Goal: Information Seeking & Learning: Learn about a topic

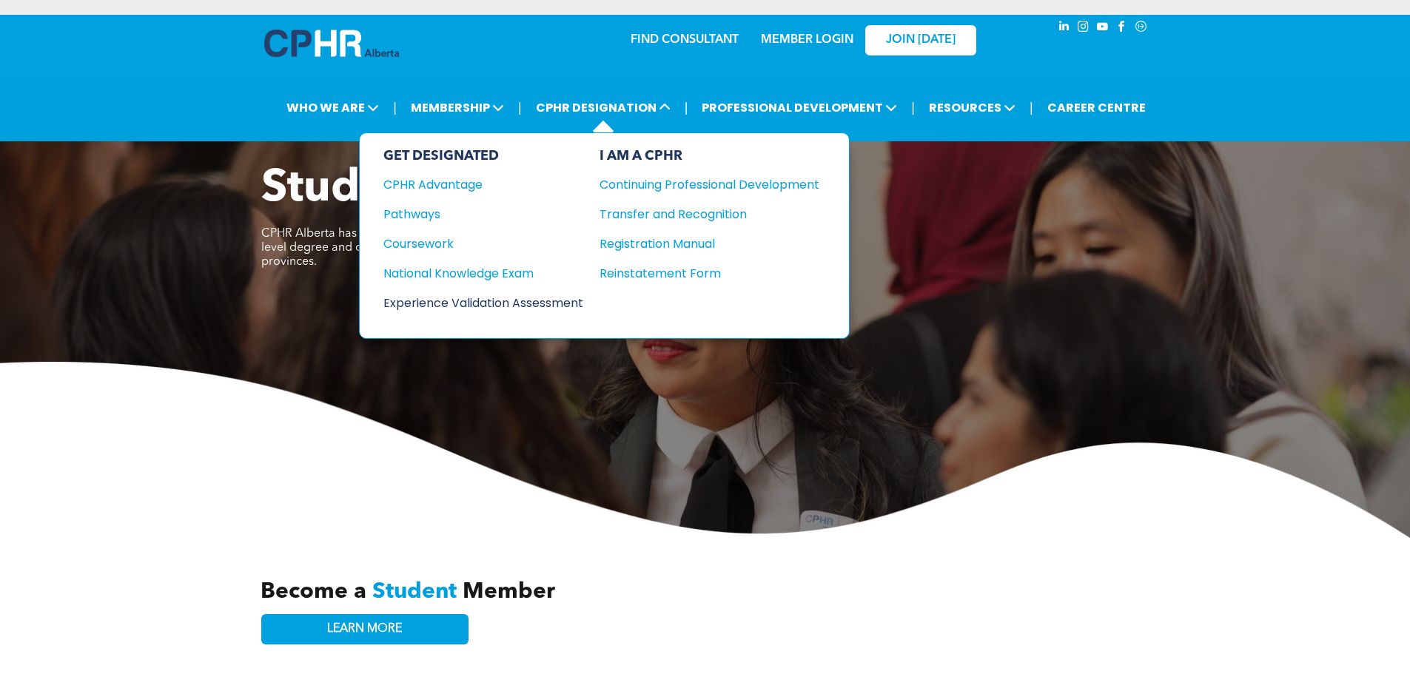
click at [563, 300] on div "Experience Validation Assessment" at bounding box center [473, 303] width 180 height 19
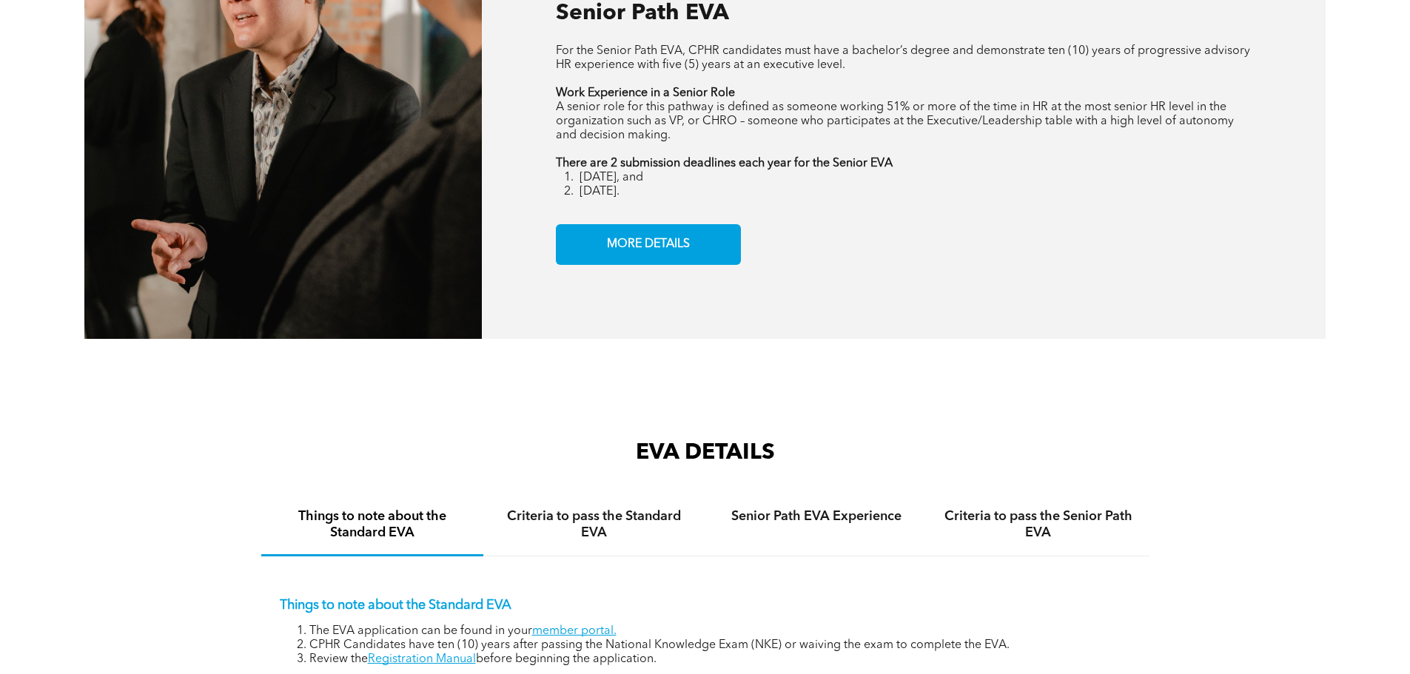
scroll to position [2220, 0]
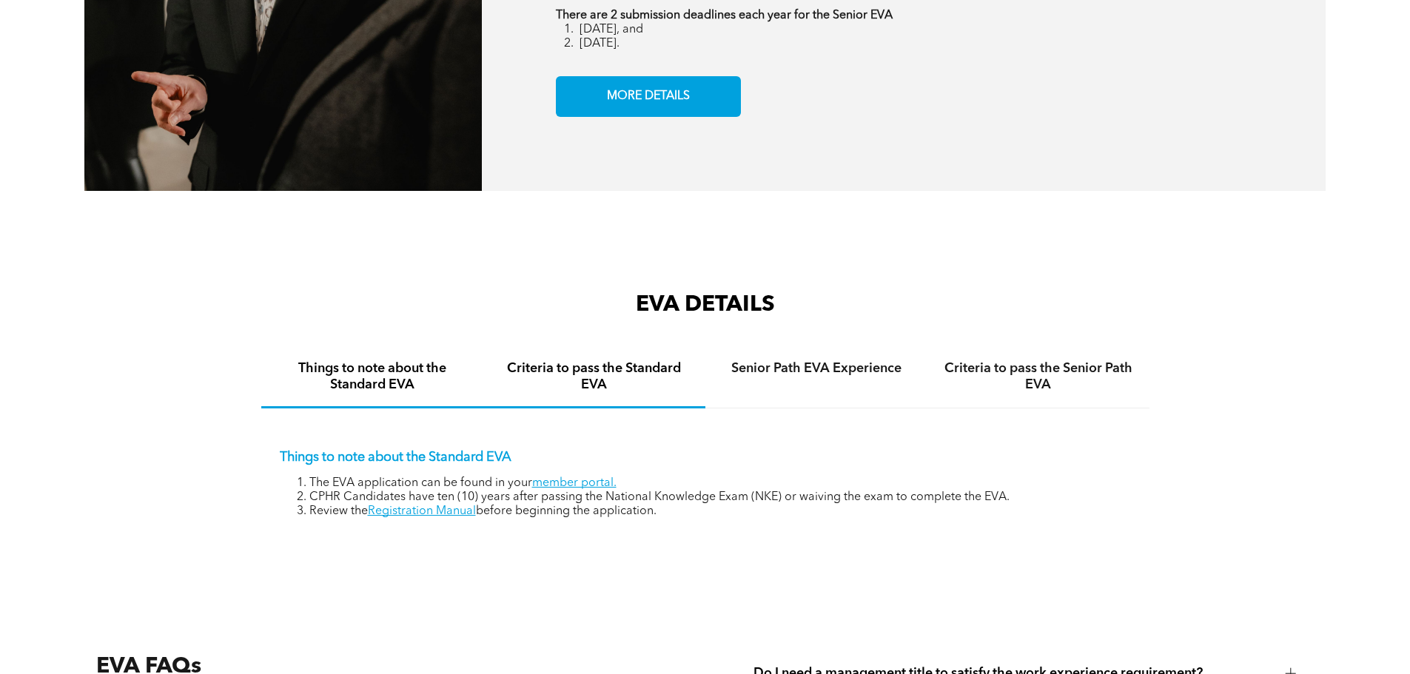
click at [610, 361] on h4 "Criteria to pass the Standard EVA" at bounding box center [594, 376] width 195 height 33
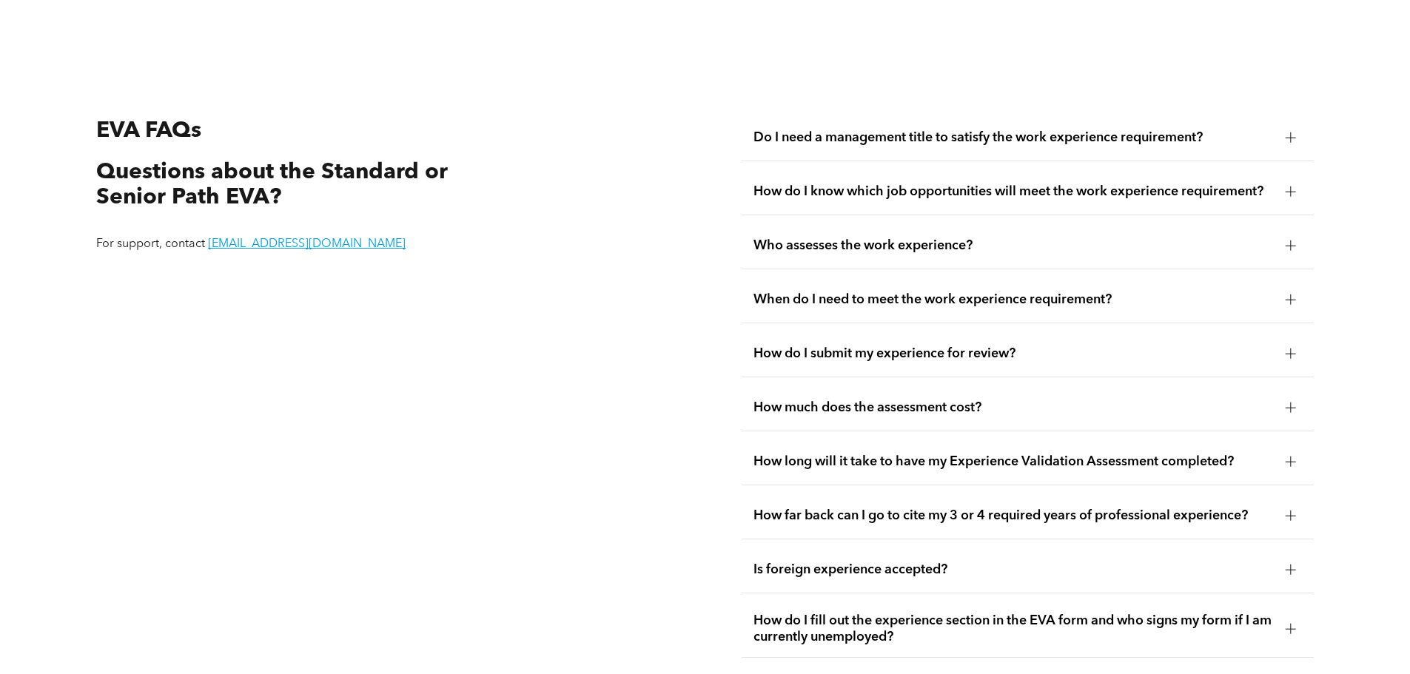
scroll to position [2738, 0]
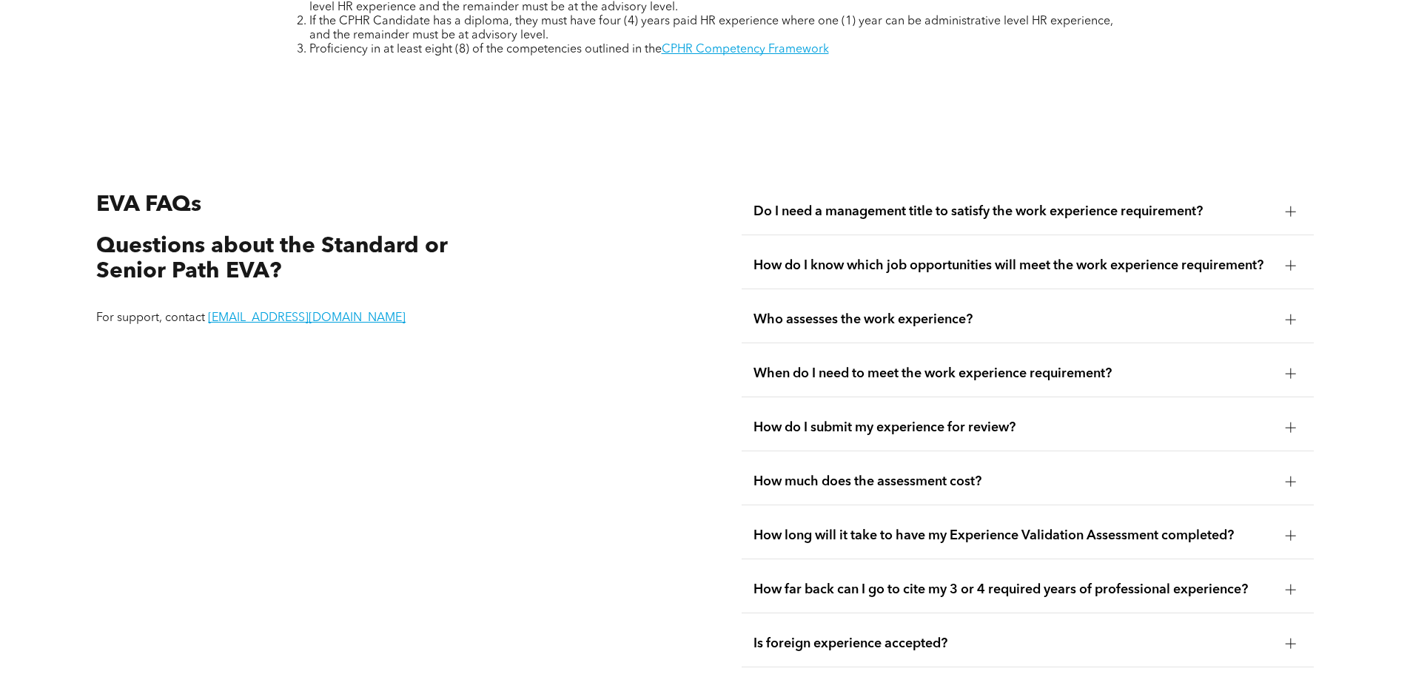
click at [1288, 369] on div at bounding box center [1290, 374] width 10 height 10
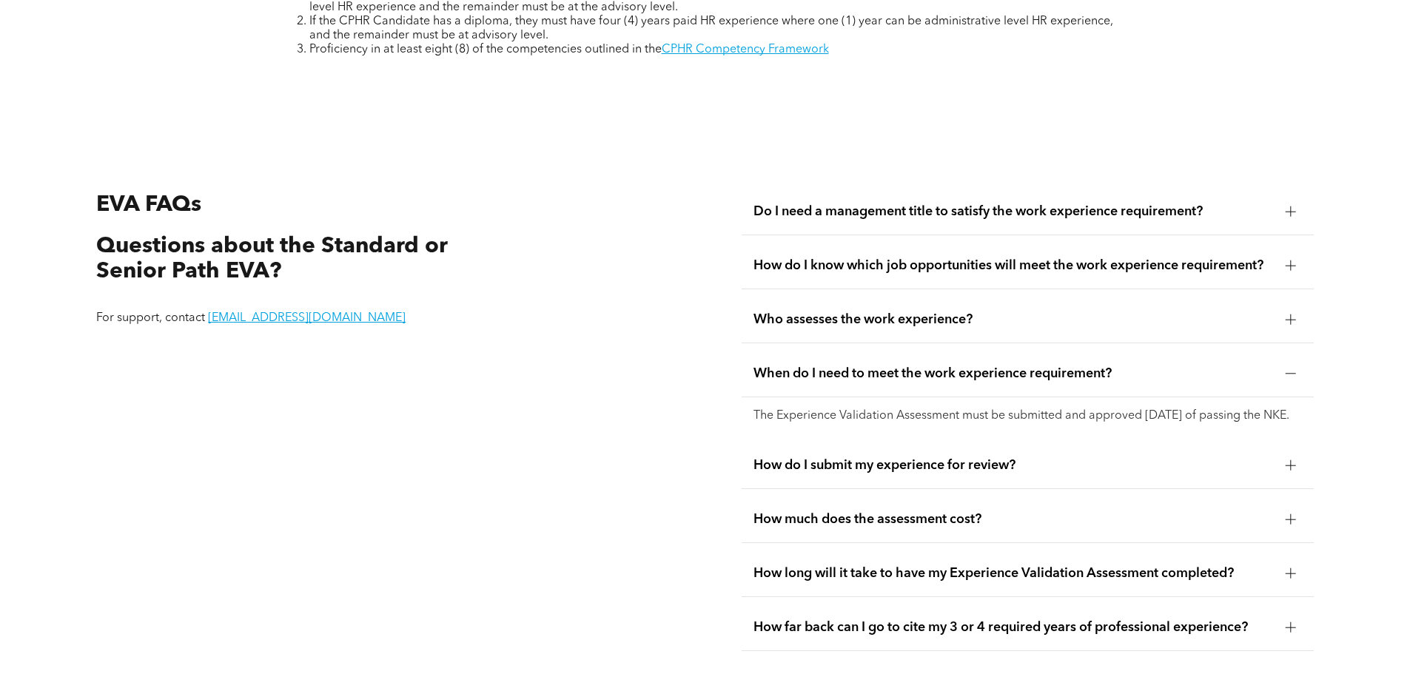
click at [1288, 369] on div at bounding box center [1290, 374] width 10 height 10
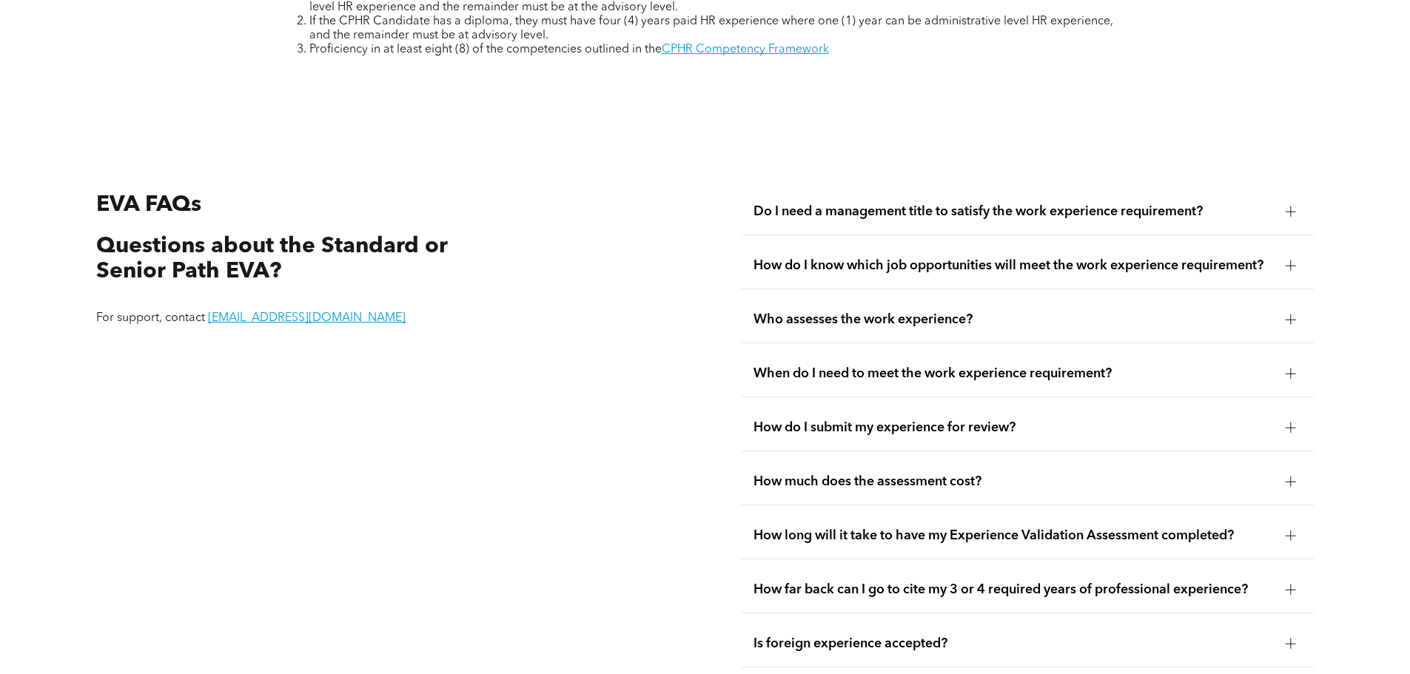
click at [1032, 582] on span "How far back can I go to cite my 3 or 4 required years of professional experien…" at bounding box center [1013, 590] width 520 height 16
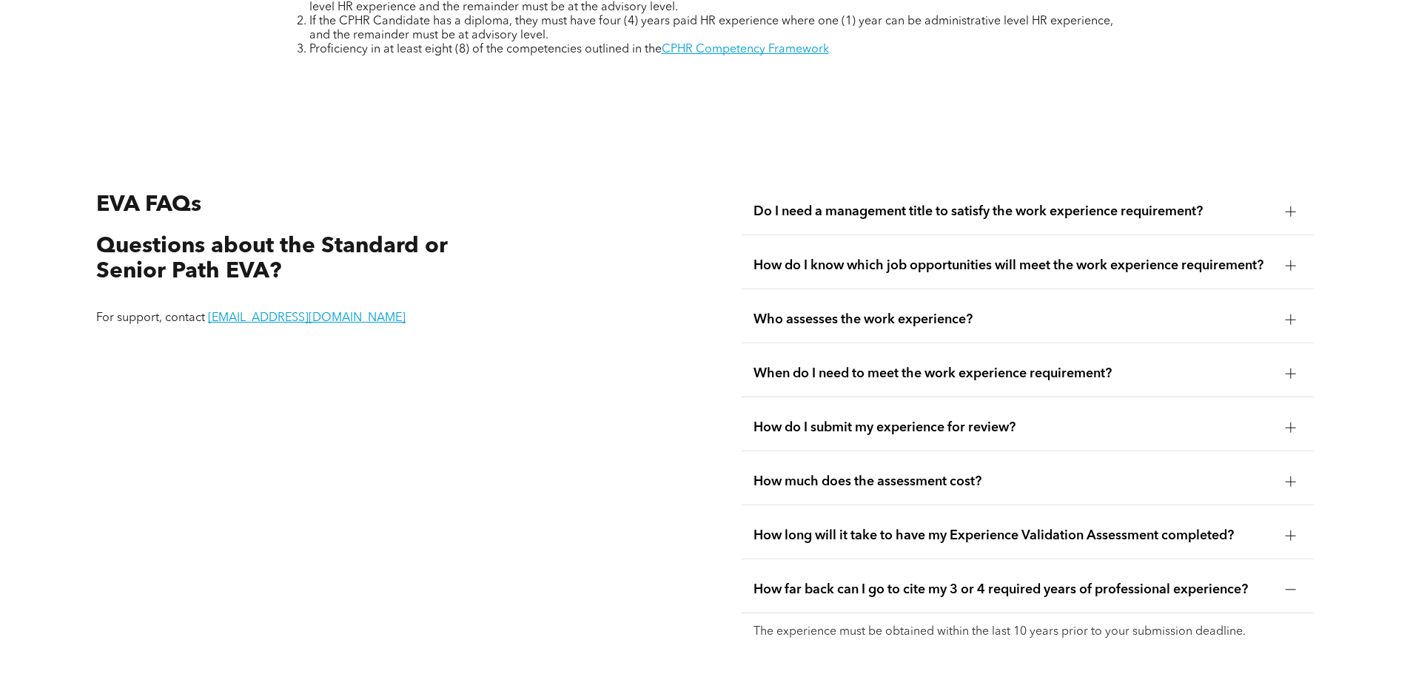
click at [1032, 582] on span "How far back can I go to cite my 3 or 4 required years of professional experien…" at bounding box center [1013, 590] width 520 height 16
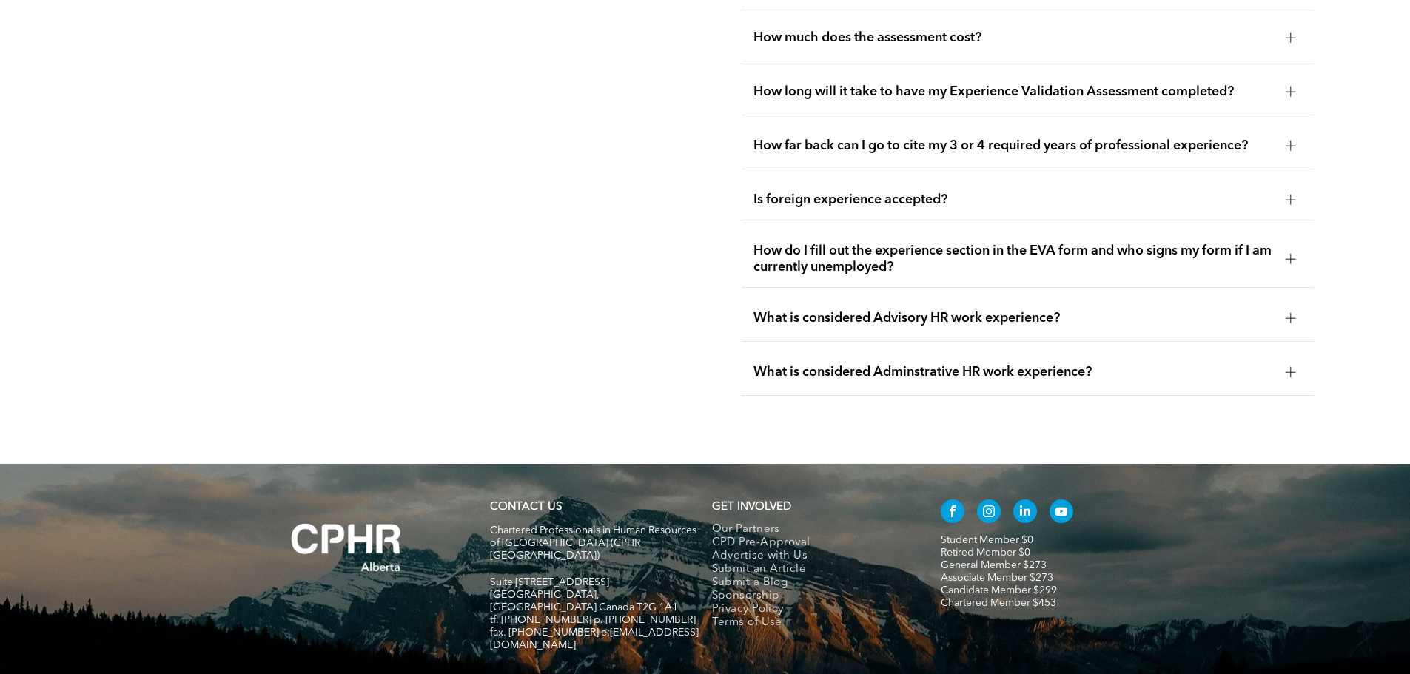
scroll to position [3240, 0]
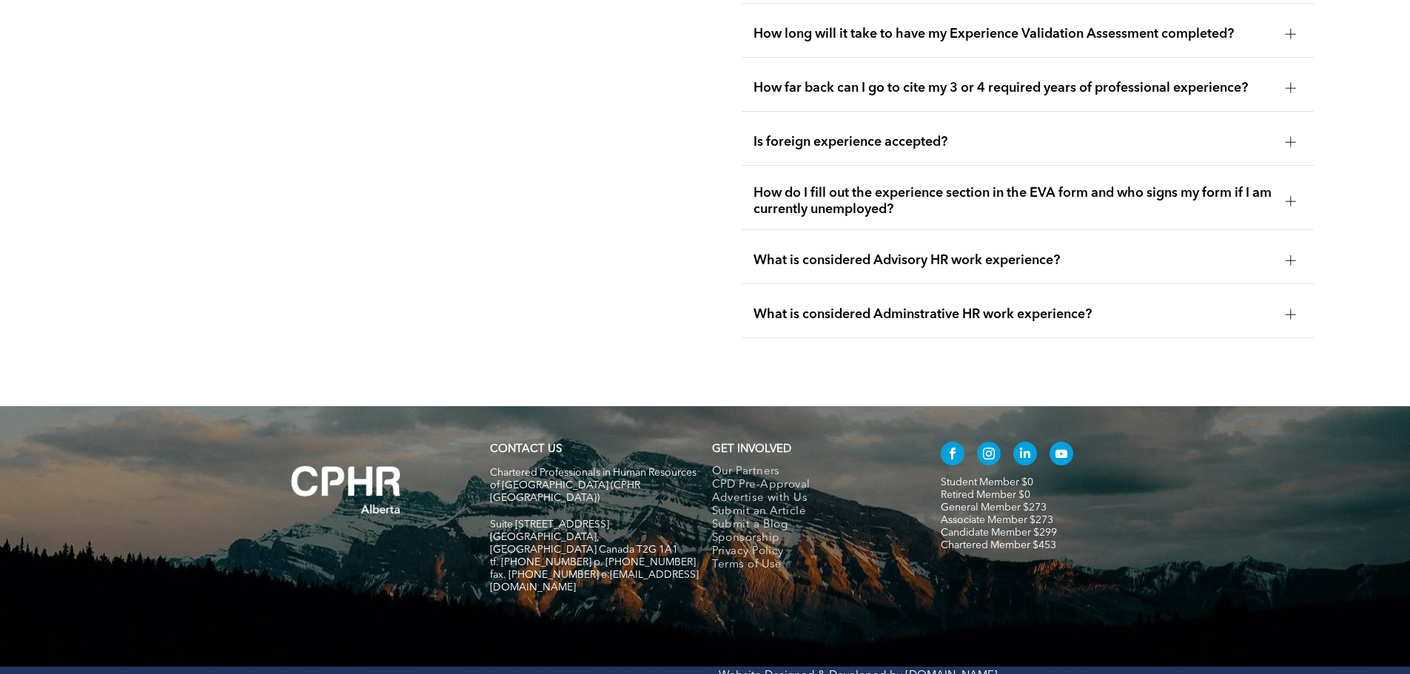
click at [1140, 252] on span "What is considered Advisory HR work experience?" at bounding box center [1013, 260] width 520 height 16
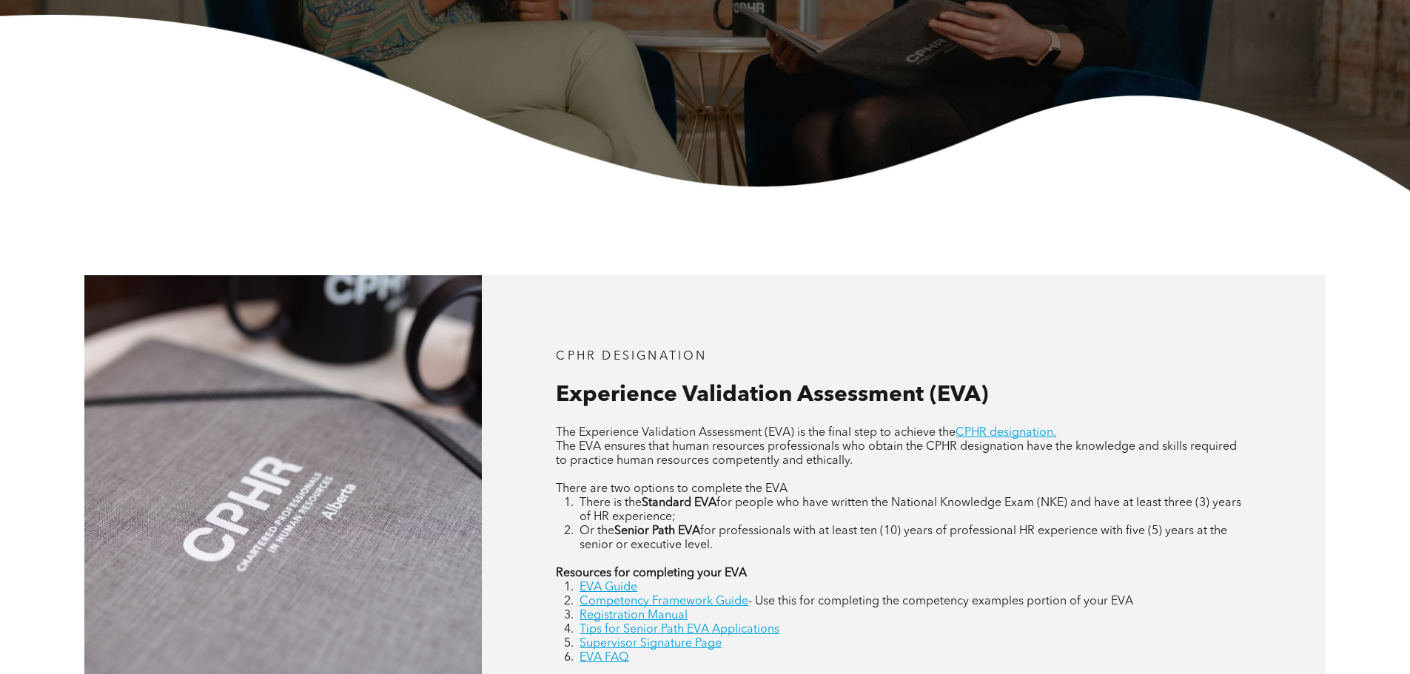
scroll to position [502, 0]
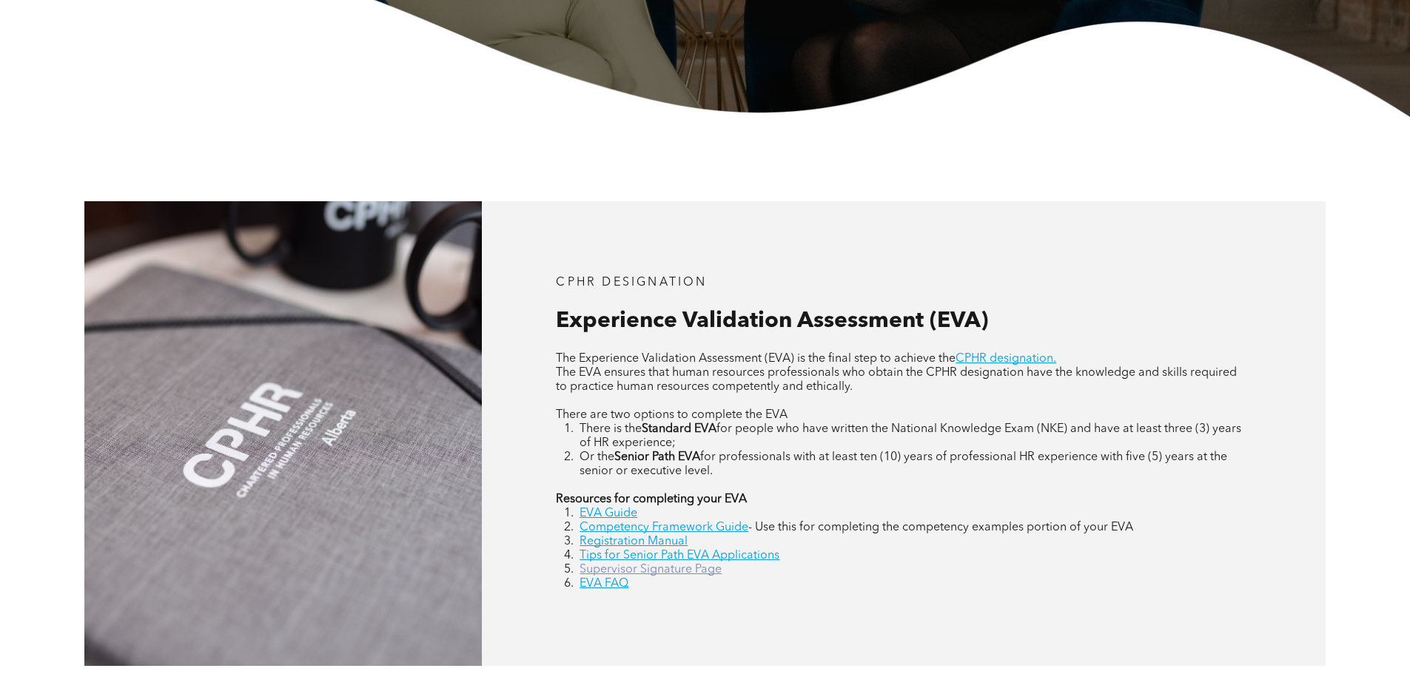
click at [695, 574] on link "Supervisor Signature Page" at bounding box center [650, 570] width 142 height 12
click at [739, 529] on link "Competency Framework Guide" at bounding box center [663, 528] width 169 height 12
click at [650, 540] on link "Registration Manual" at bounding box center [633, 542] width 108 height 12
click at [602, 582] on link "EVA FAQ" at bounding box center [603, 584] width 49 height 12
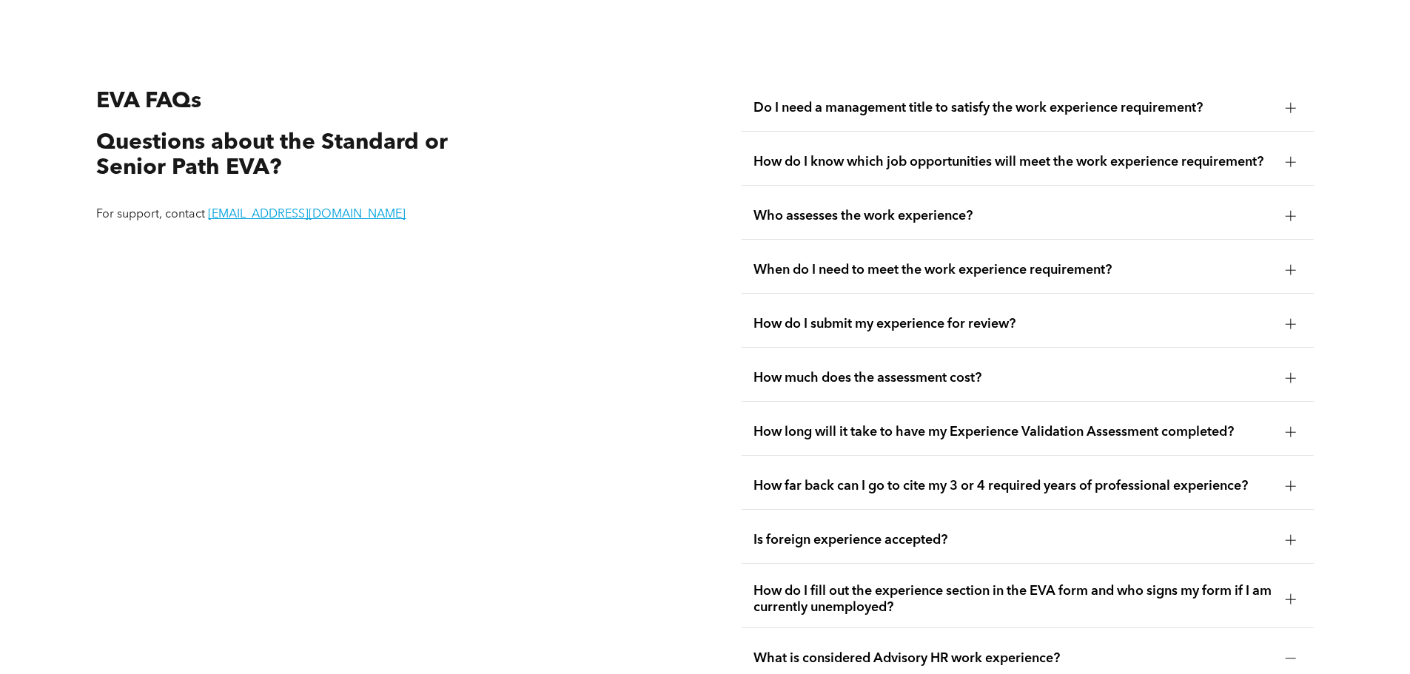
click at [1176, 355] on div "How much does the assessment cost?" at bounding box center [1028, 378] width 572 height 47
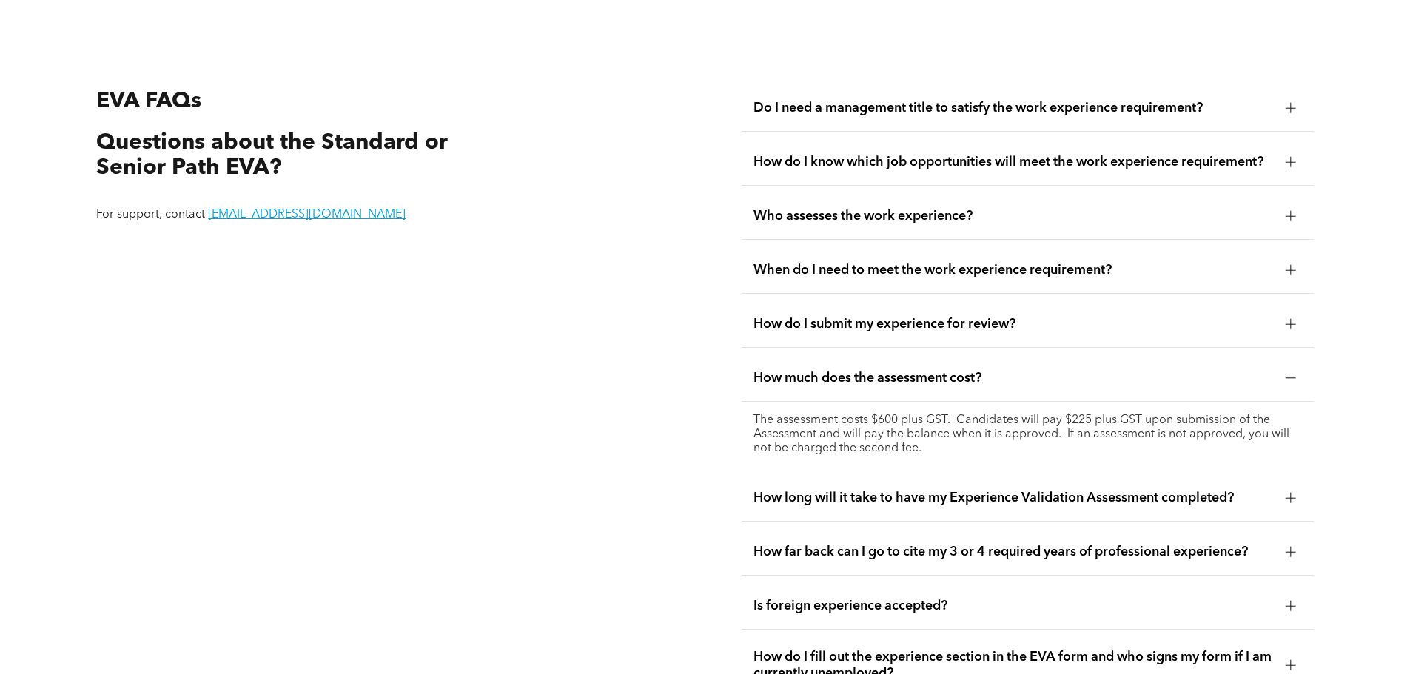
click at [1144, 370] on span "How much does the assessment cost?" at bounding box center [1013, 378] width 520 height 16
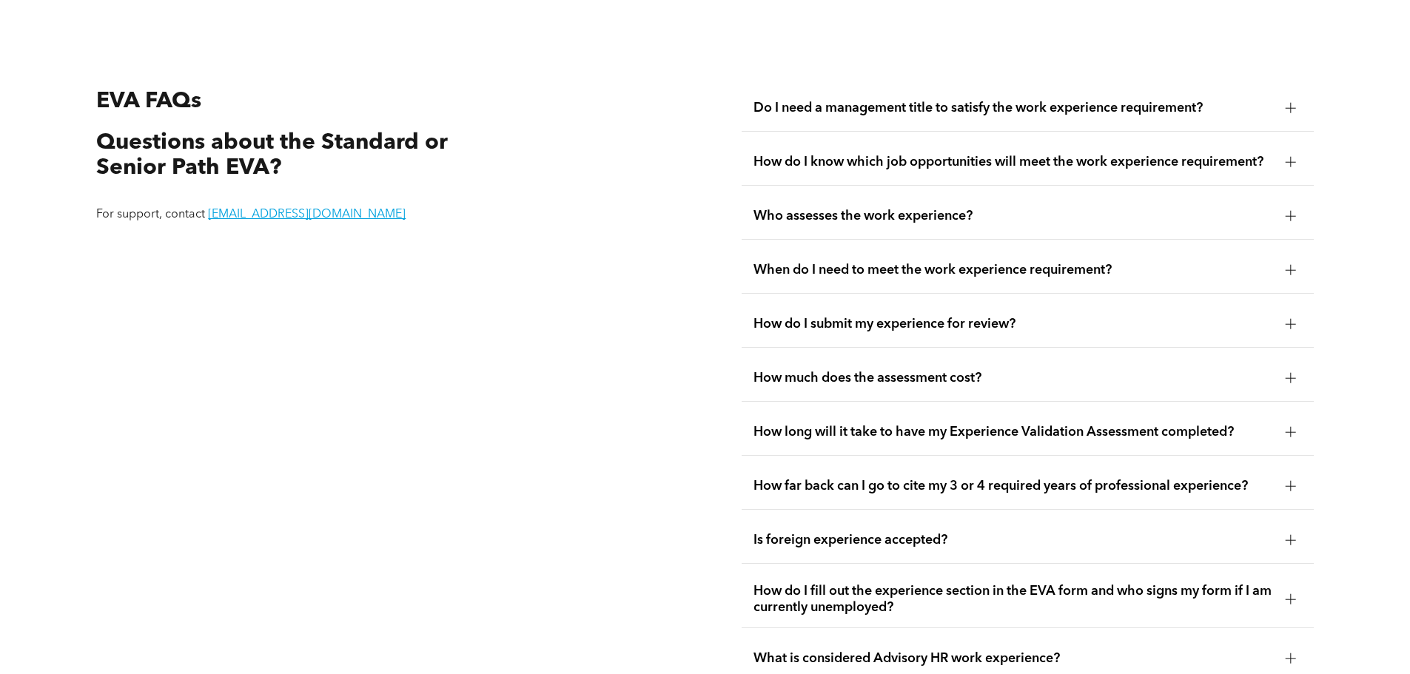
click at [1136, 424] on span "How long will it take to have my Experience Validation Assessment completed?" at bounding box center [1013, 432] width 520 height 16
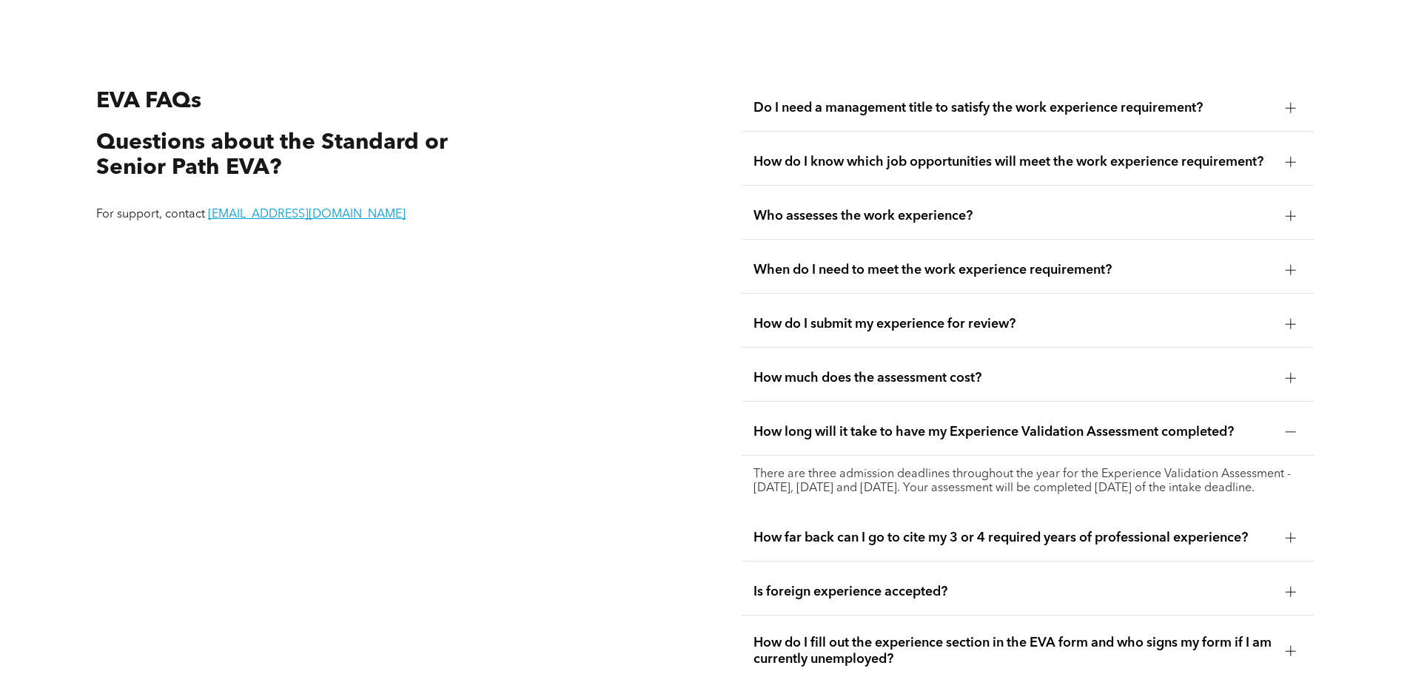
click at [1136, 424] on span "How long will it take to have my Experience Validation Assessment completed?" at bounding box center [1013, 432] width 520 height 16
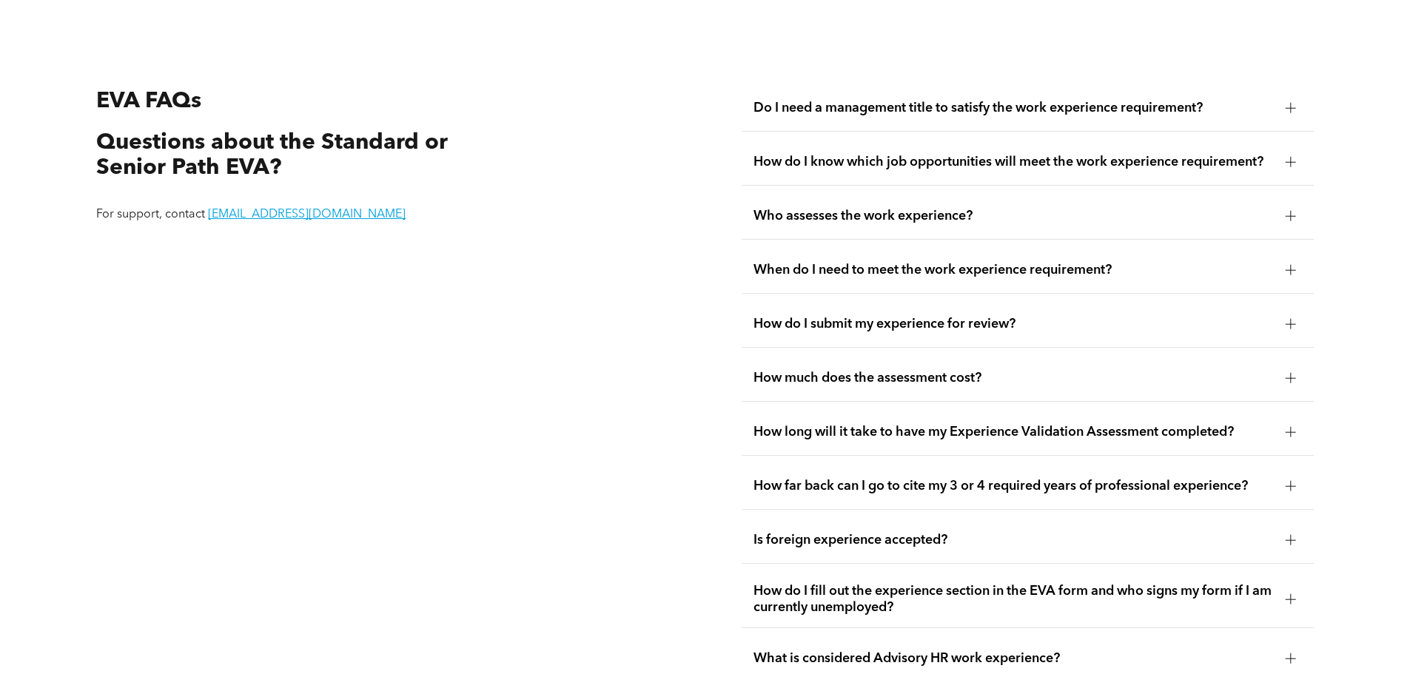
click at [776, 409] on div "How long will it take to have my Experience Validation Assessment completed?" at bounding box center [1028, 432] width 572 height 47
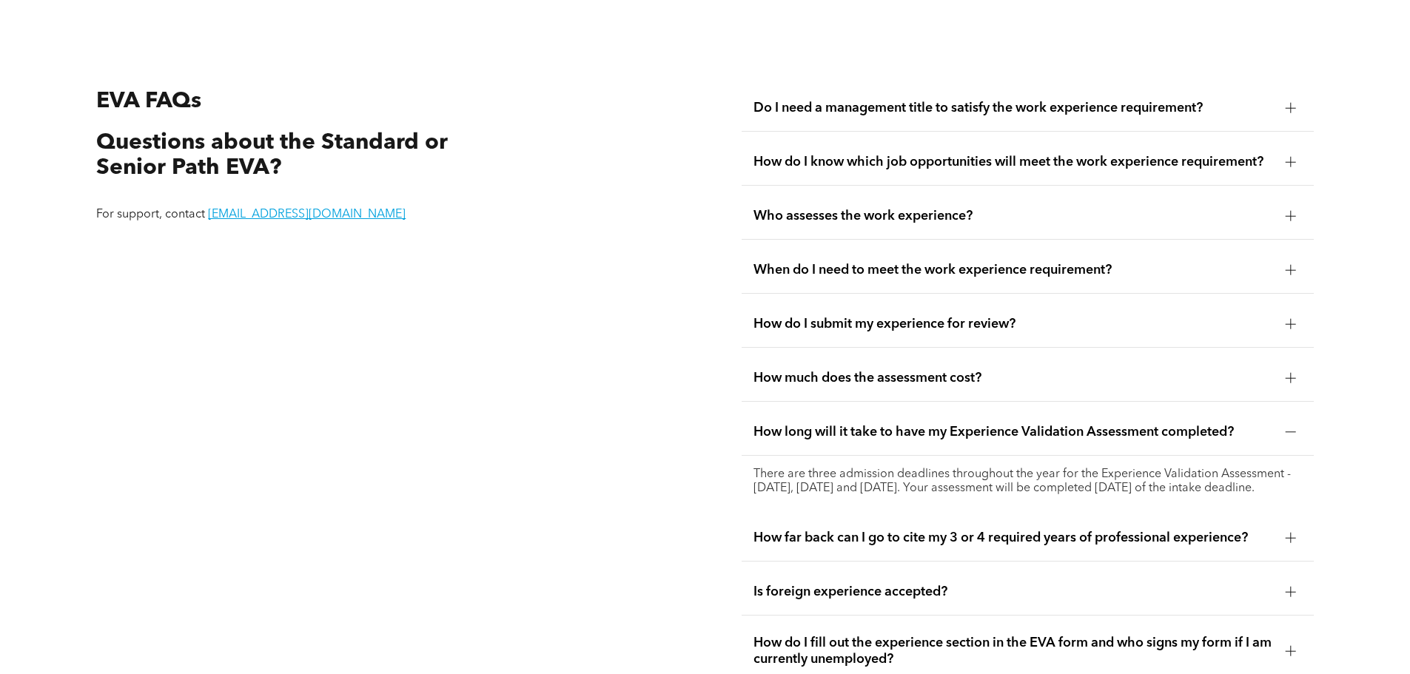
click at [803, 424] on span "How long will it take to have my Experience Validation Assessment completed?" at bounding box center [1013, 432] width 520 height 16
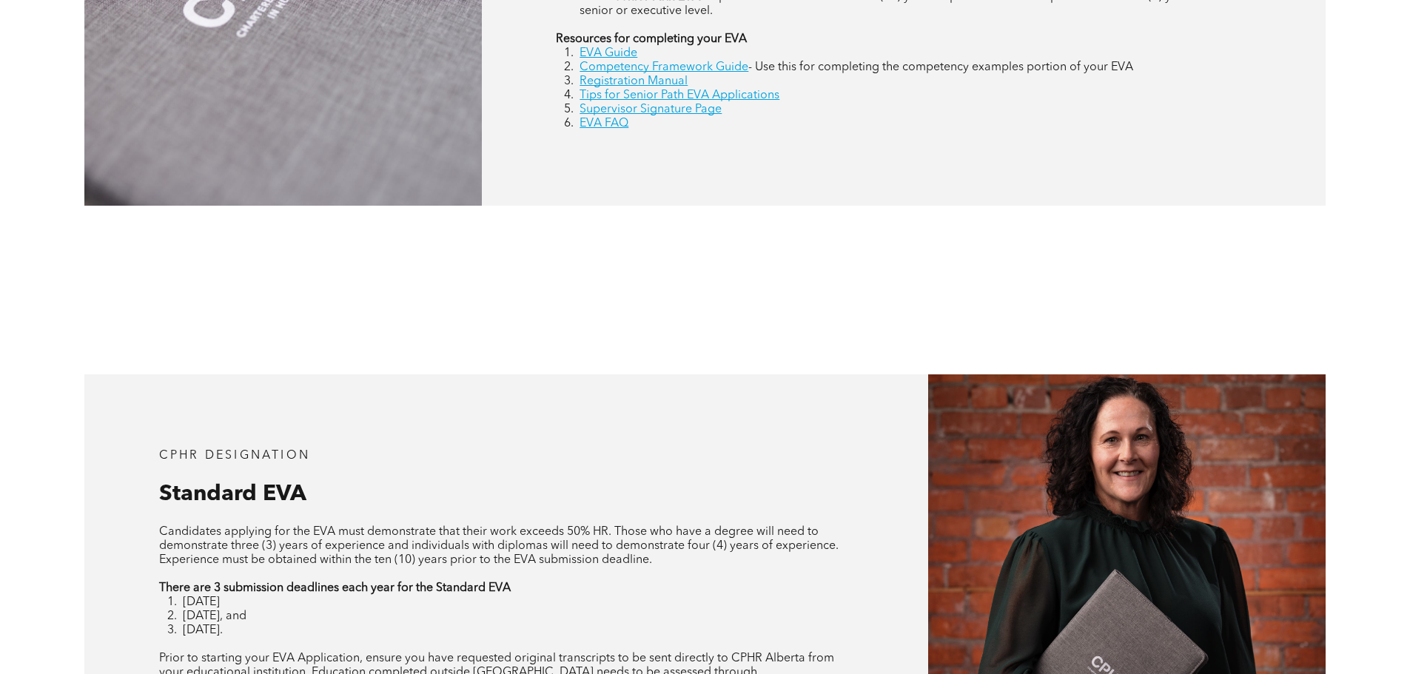
scroll to position [1406, 0]
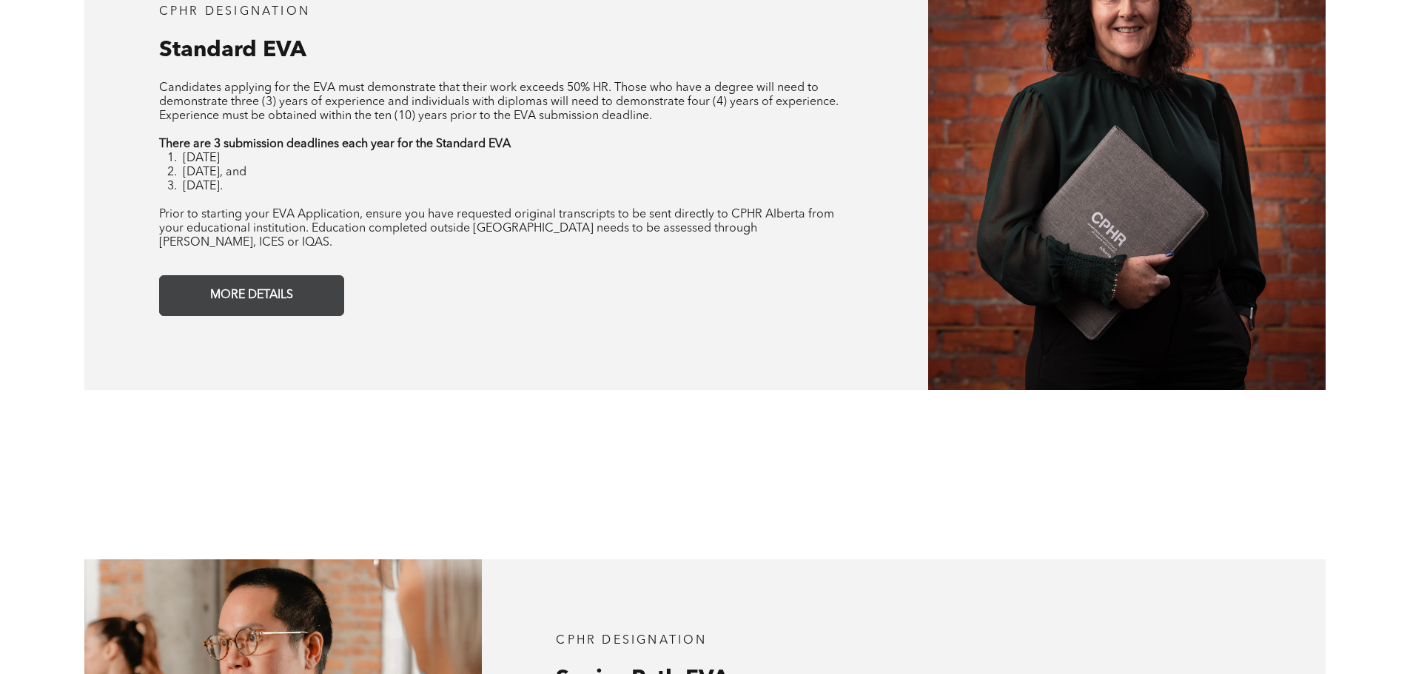
click at [251, 281] on span "MORE DETAILS" at bounding box center [251, 295] width 93 height 29
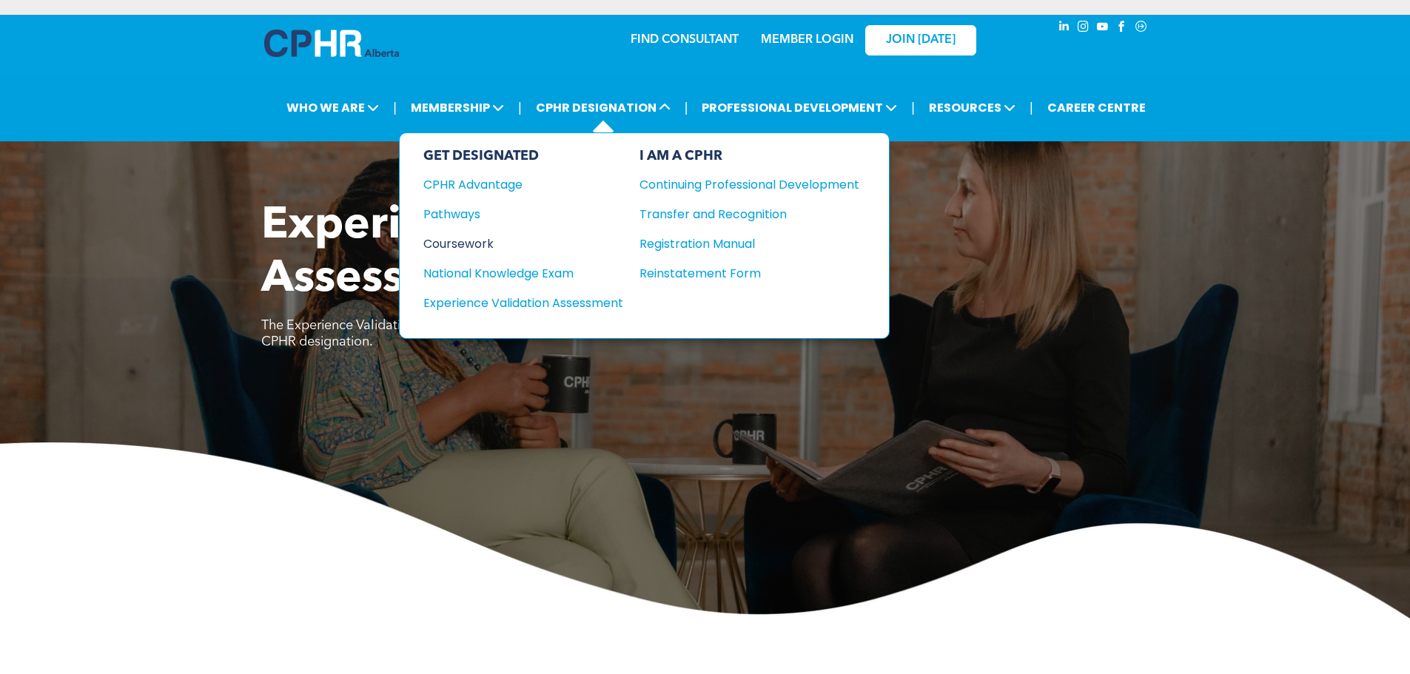
click at [476, 242] on div "Coursework" at bounding box center [513, 244] width 180 height 19
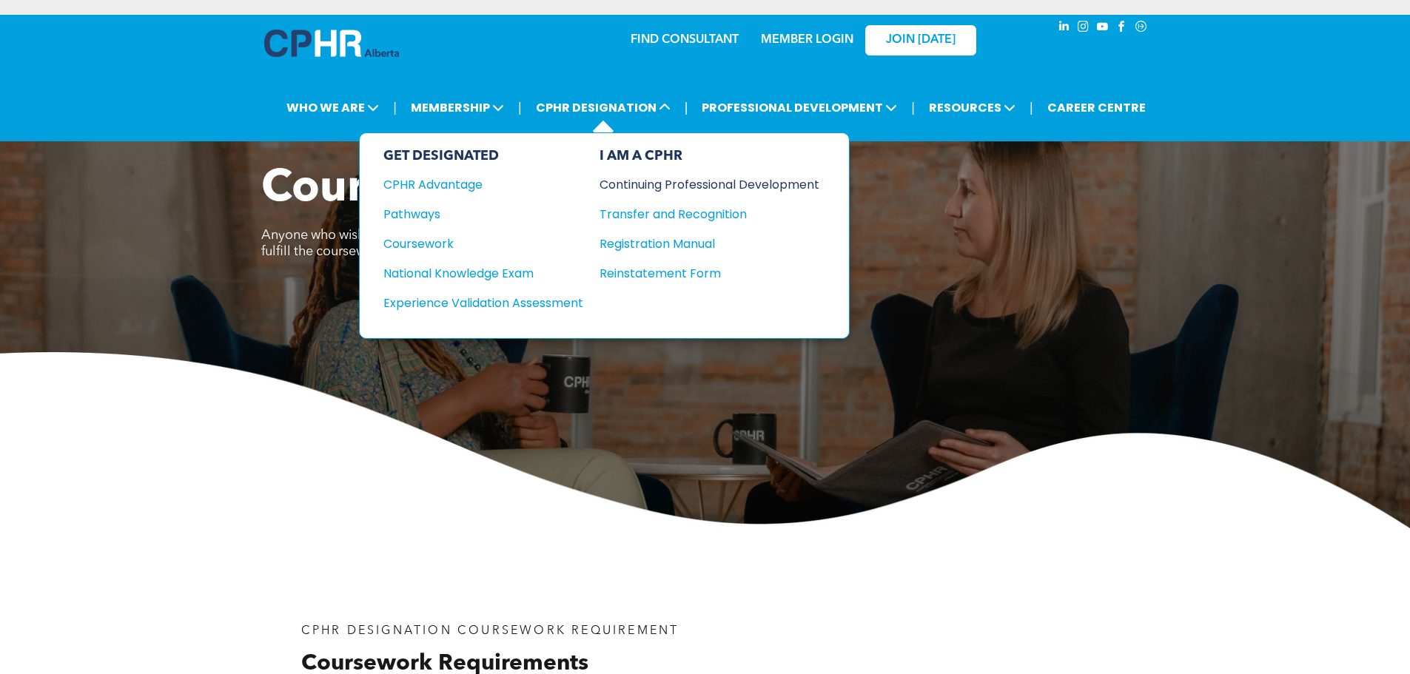
click at [707, 186] on div "Continuing Professional Development" at bounding box center [698, 184] width 198 height 19
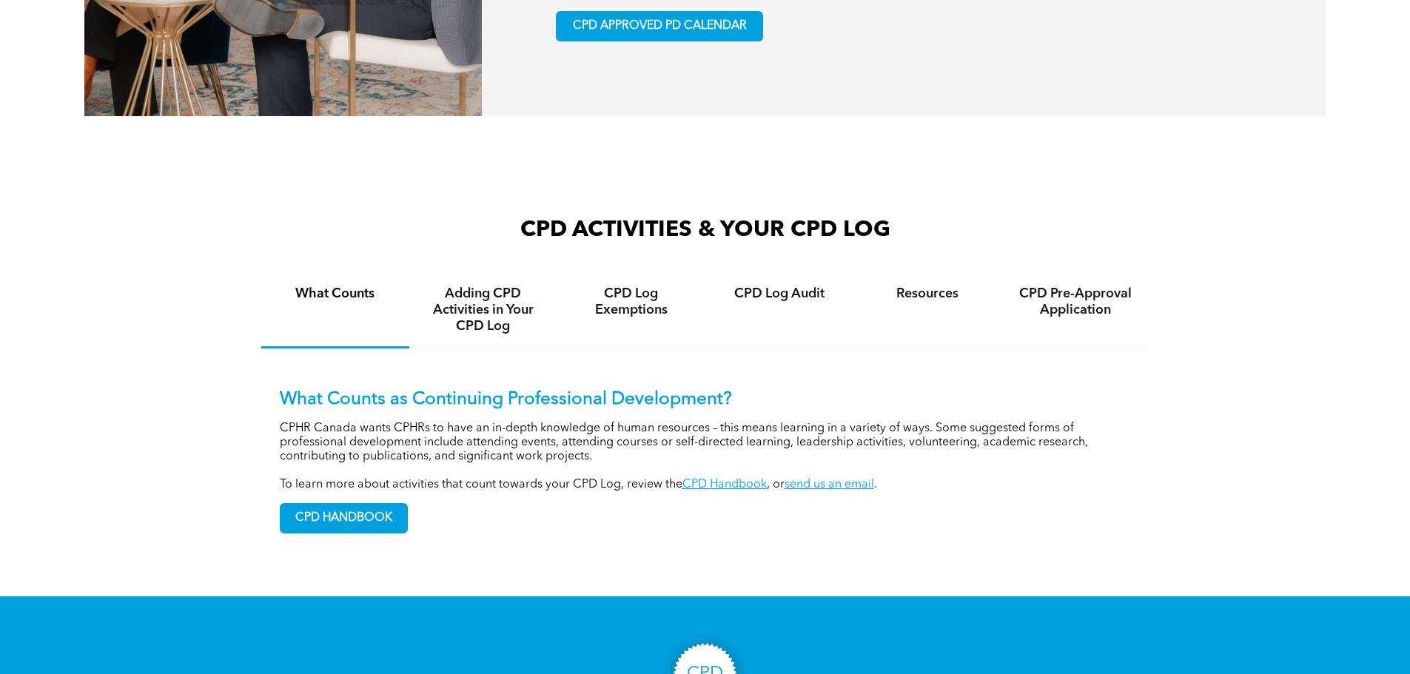
scroll to position [1036, 0]
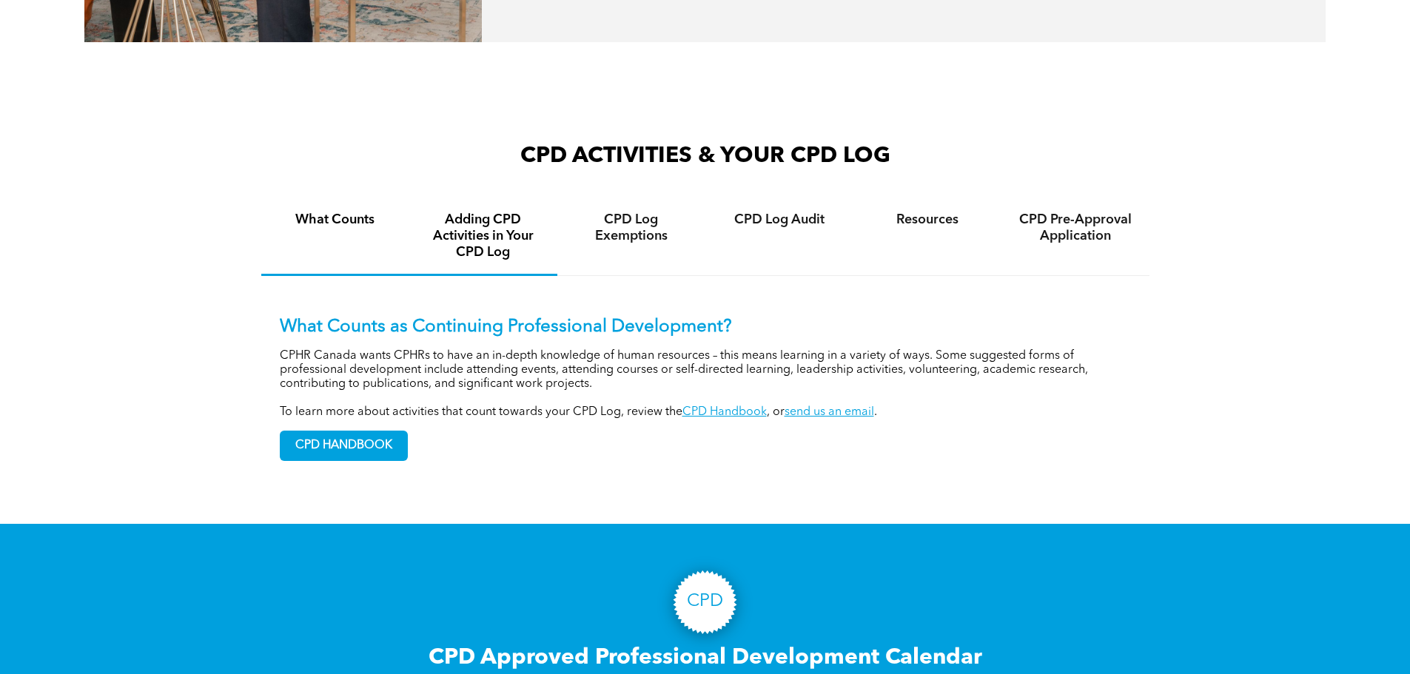
click at [491, 255] on h4 "Adding CPD Activities in Your CPD Log" at bounding box center [483, 236] width 121 height 49
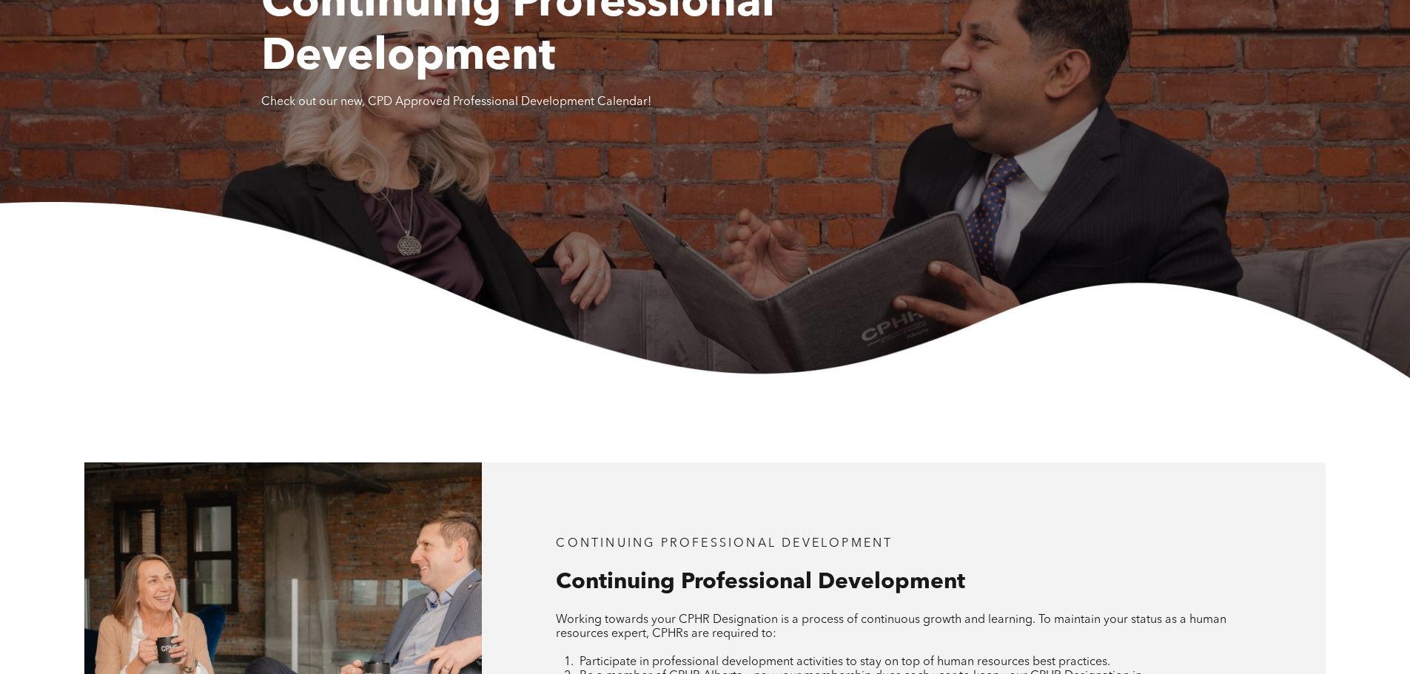
scroll to position [0, 0]
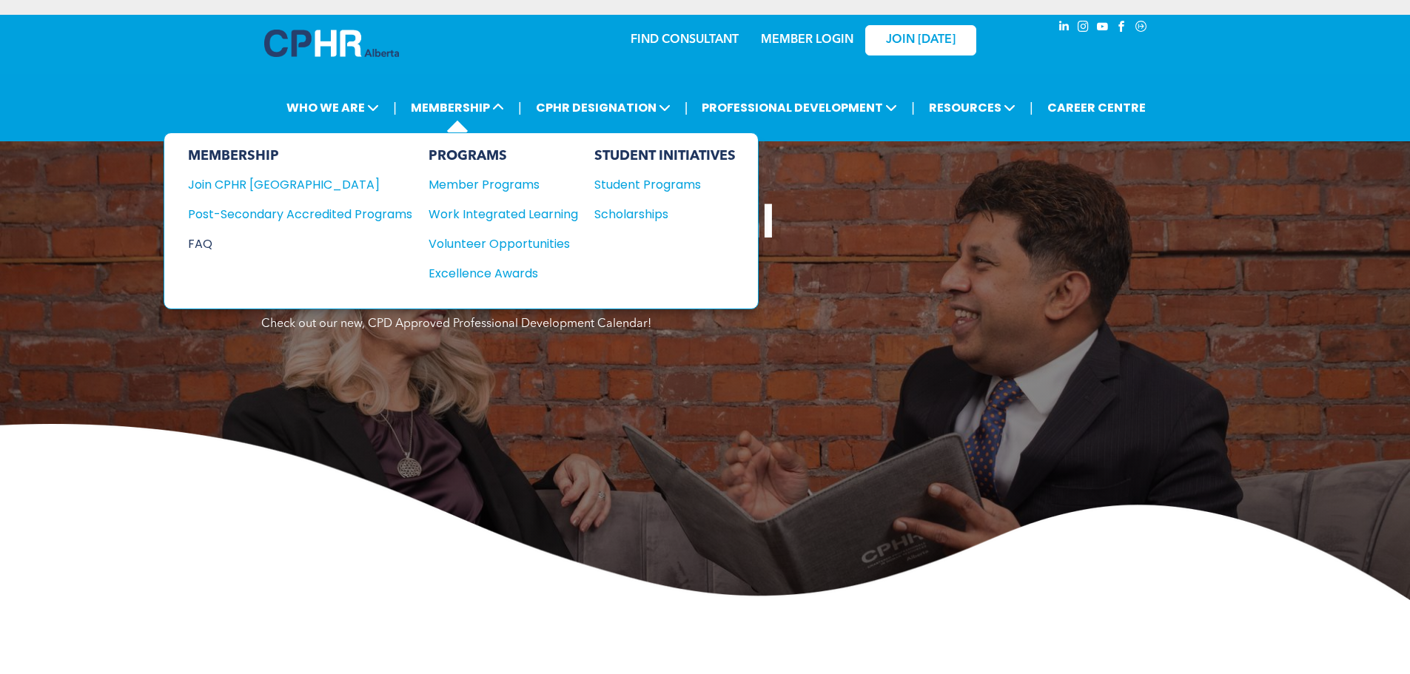
click at [208, 244] on div "FAQ" at bounding box center [289, 244] width 202 height 19
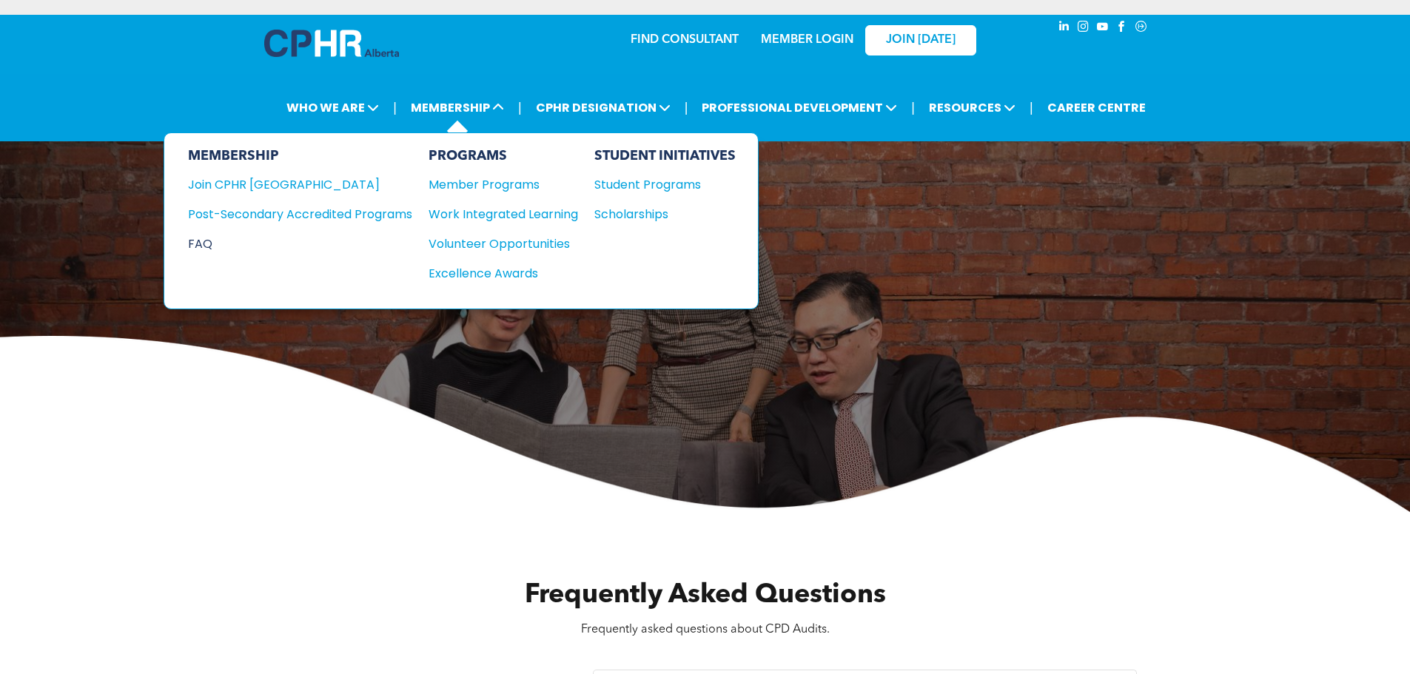
click at [217, 243] on div "FAQ" at bounding box center [289, 244] width 202 height 19
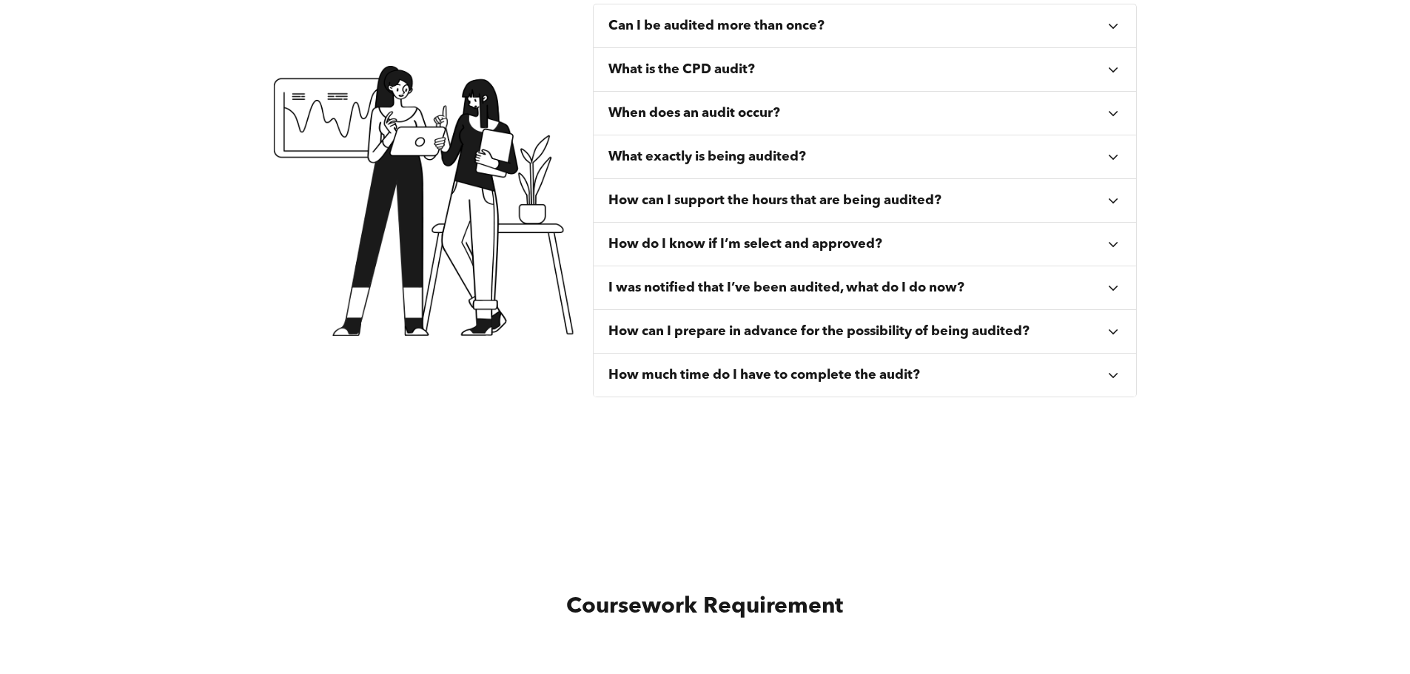
scroll to position [592, 0]
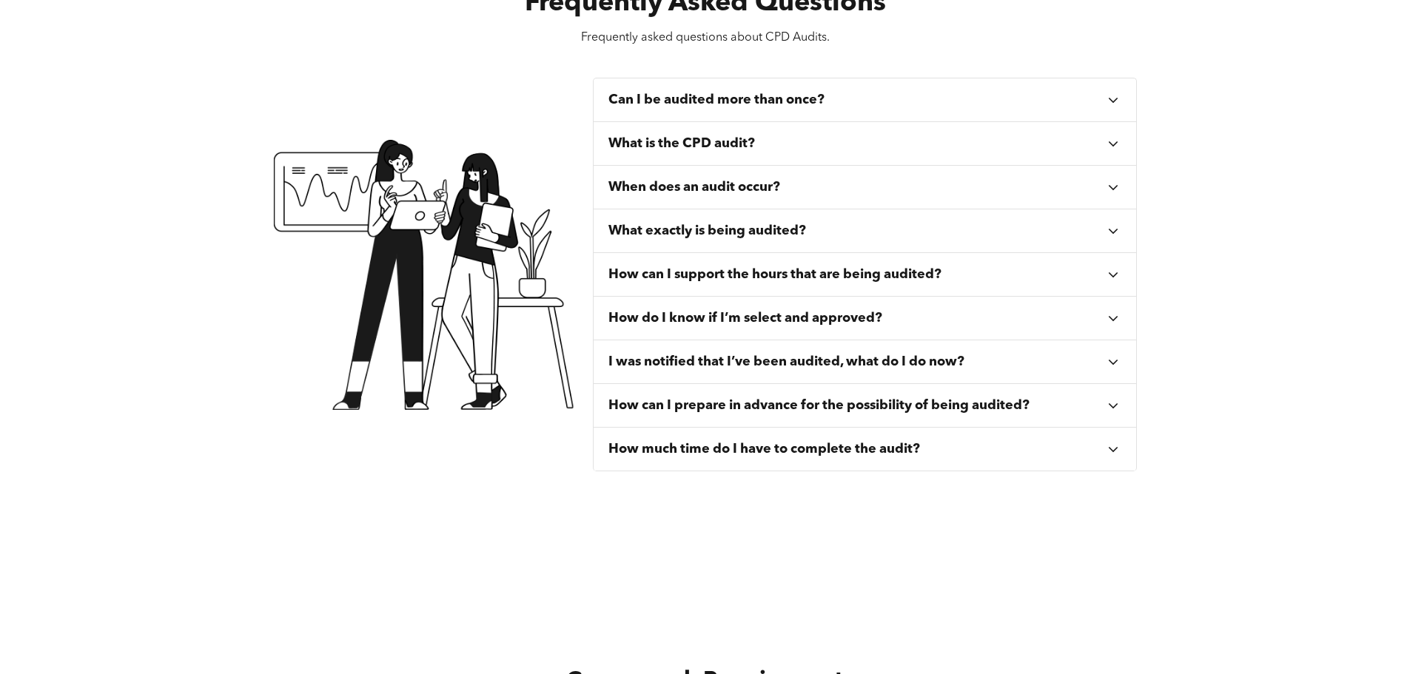
click at [727, 312] on h3 "How do I know if I’m select and approved?" at bounding box center [745, 318] width 274 height 16
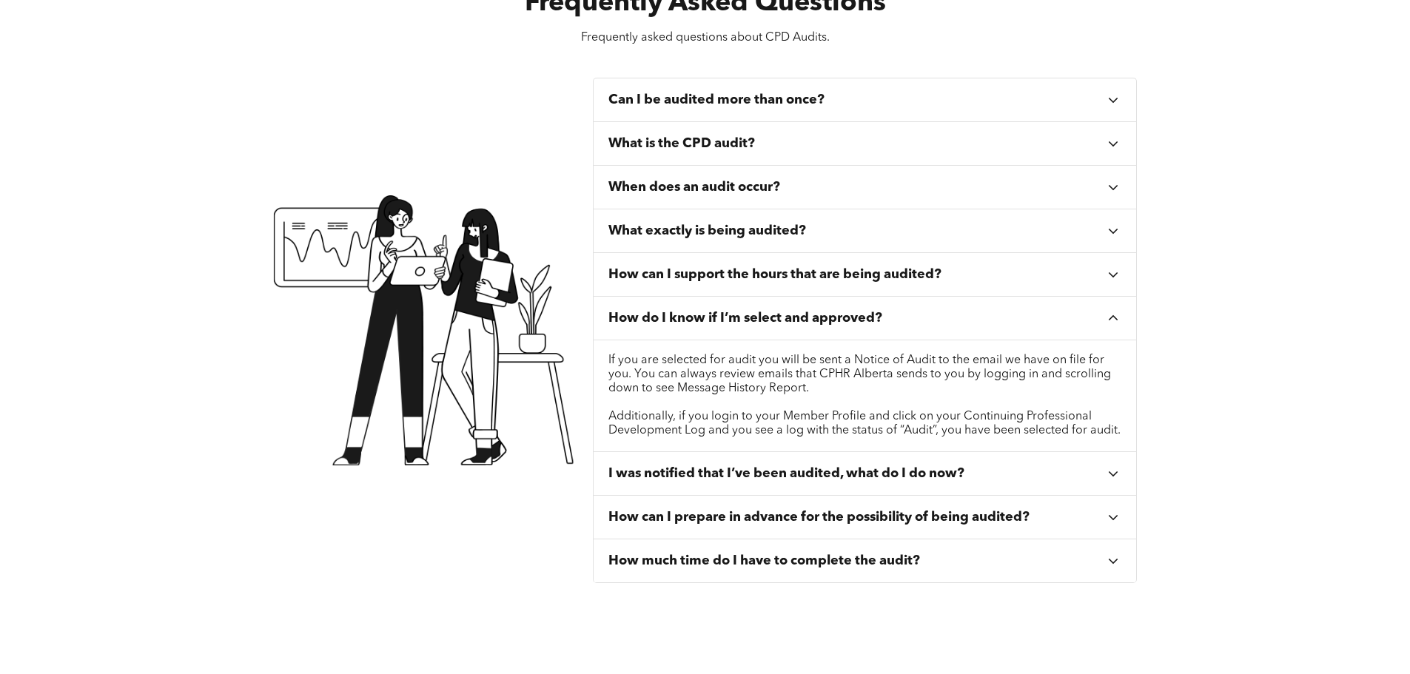
click at [720, 310] on div "How do I know if I’m select and approved?" at bounding box center [865, 319] width 543 height 44
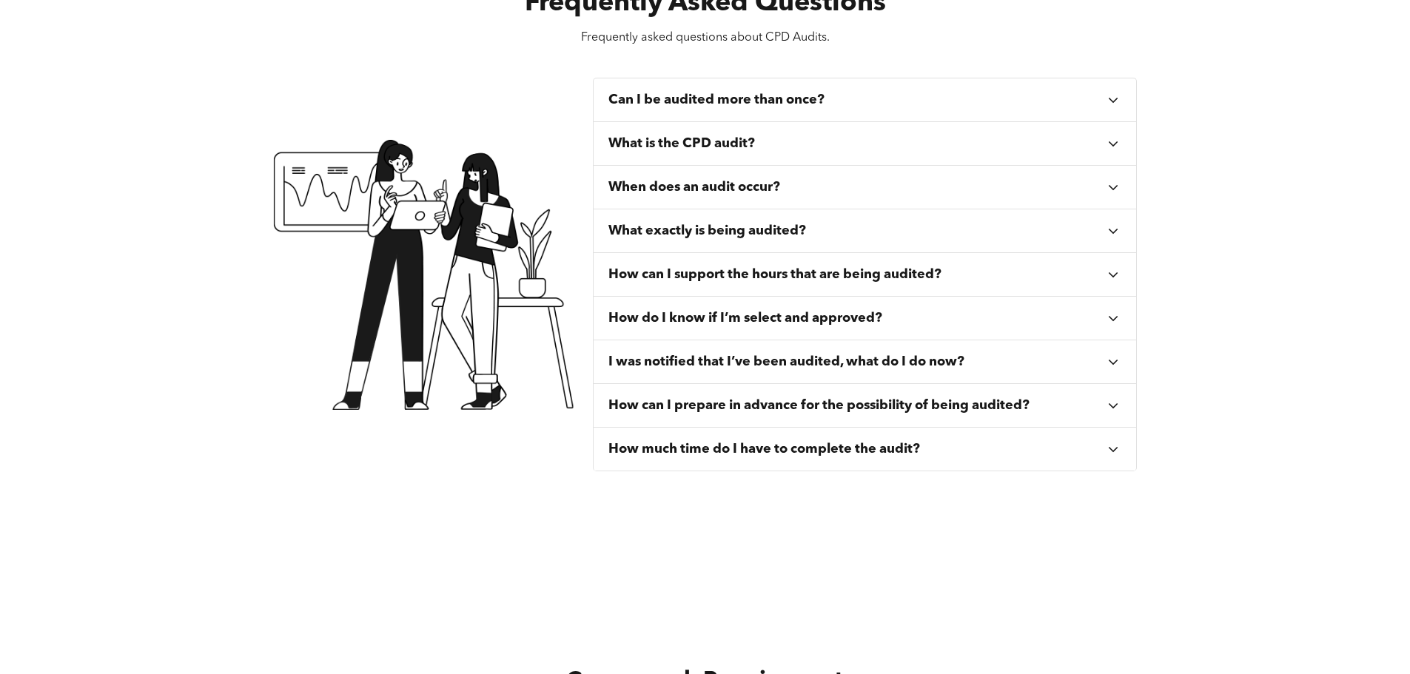
click at [885, 369] on h3 "I was notified that I’ve been audited, what do I do now?" at bounding box center [786, 362] width 356 height 16
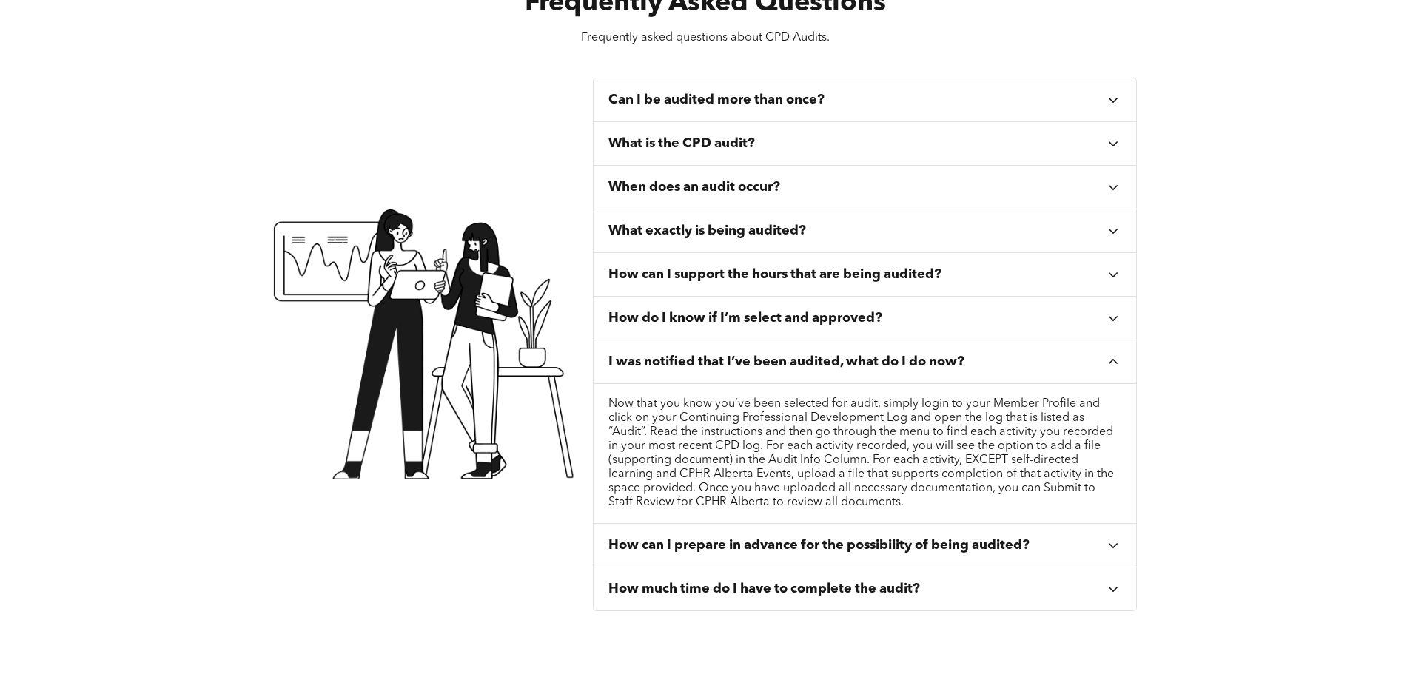
click at [813, 355] on h3 "I was notified that I’ve been audited, what do I do now?" at bounding box center [786, 362] width 356 height 16
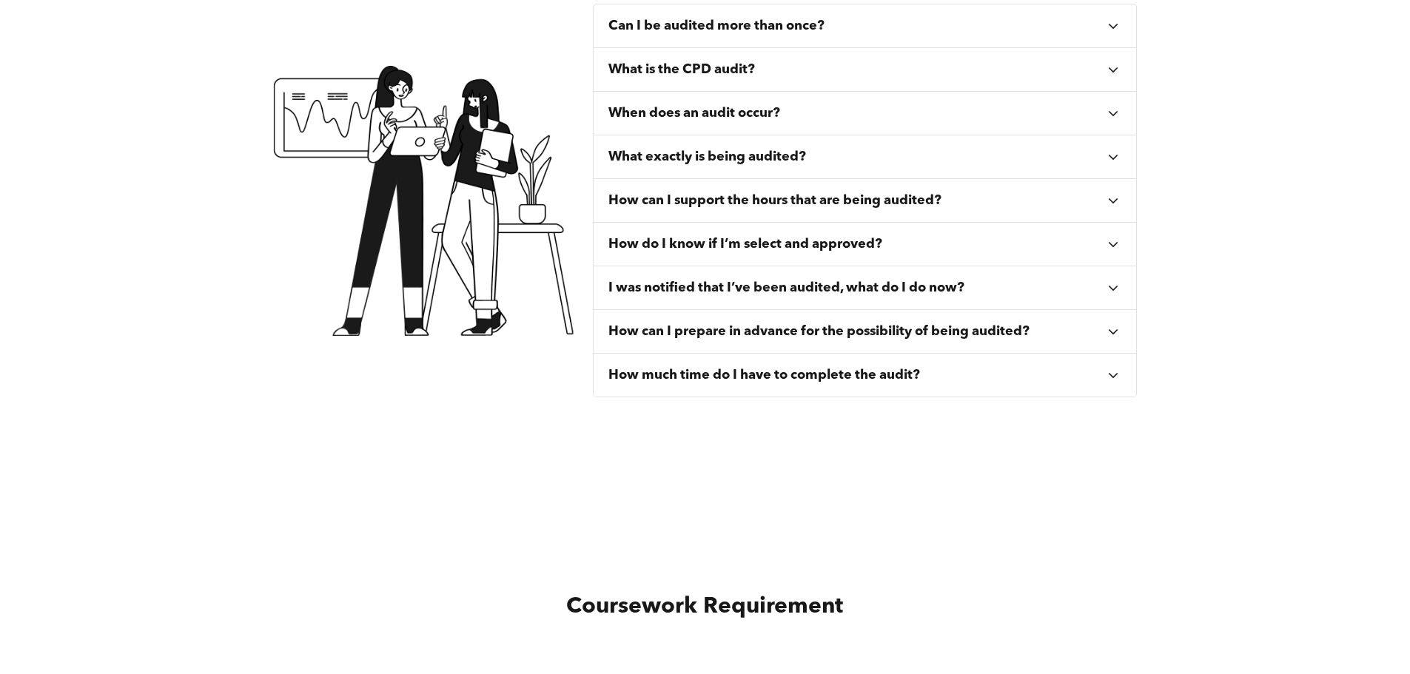
scroll to position [740, 0]
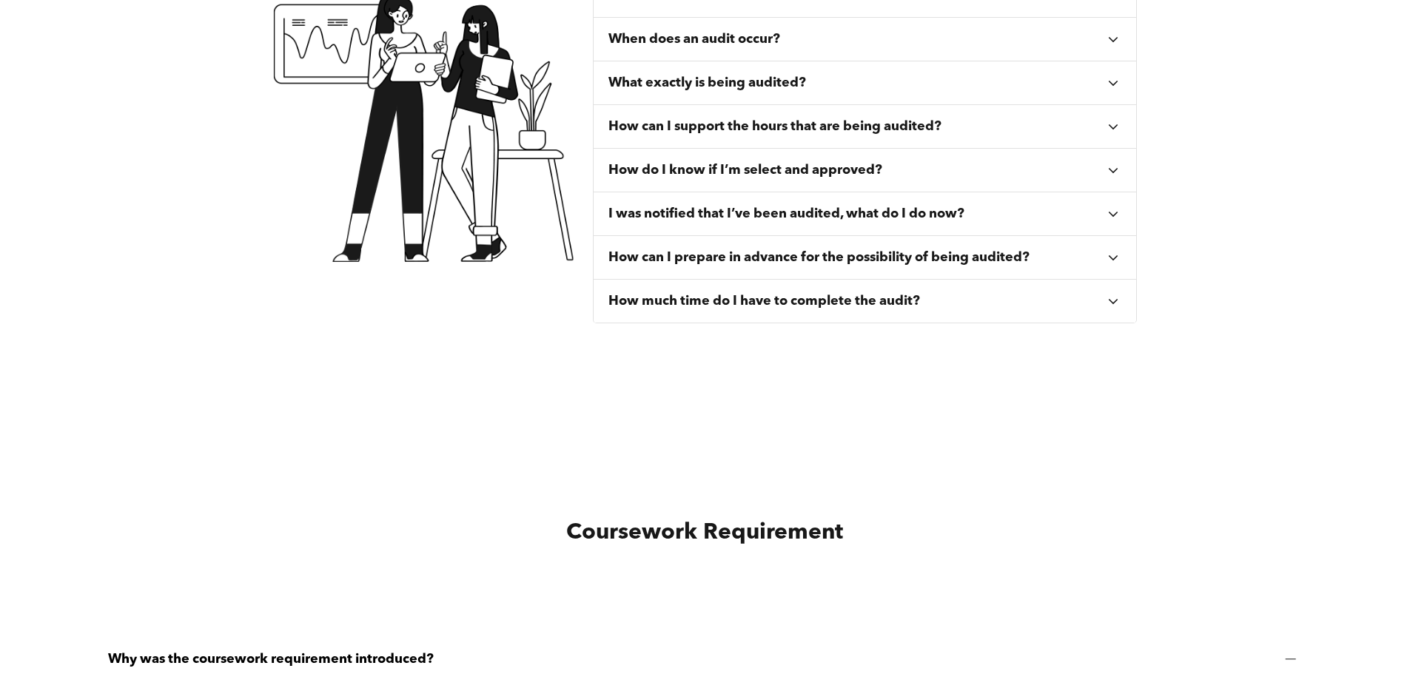
click at [789, 296] on h3 "How much time do I have to complete the audit?" at bounding box center [764, 301] width 312 height 16
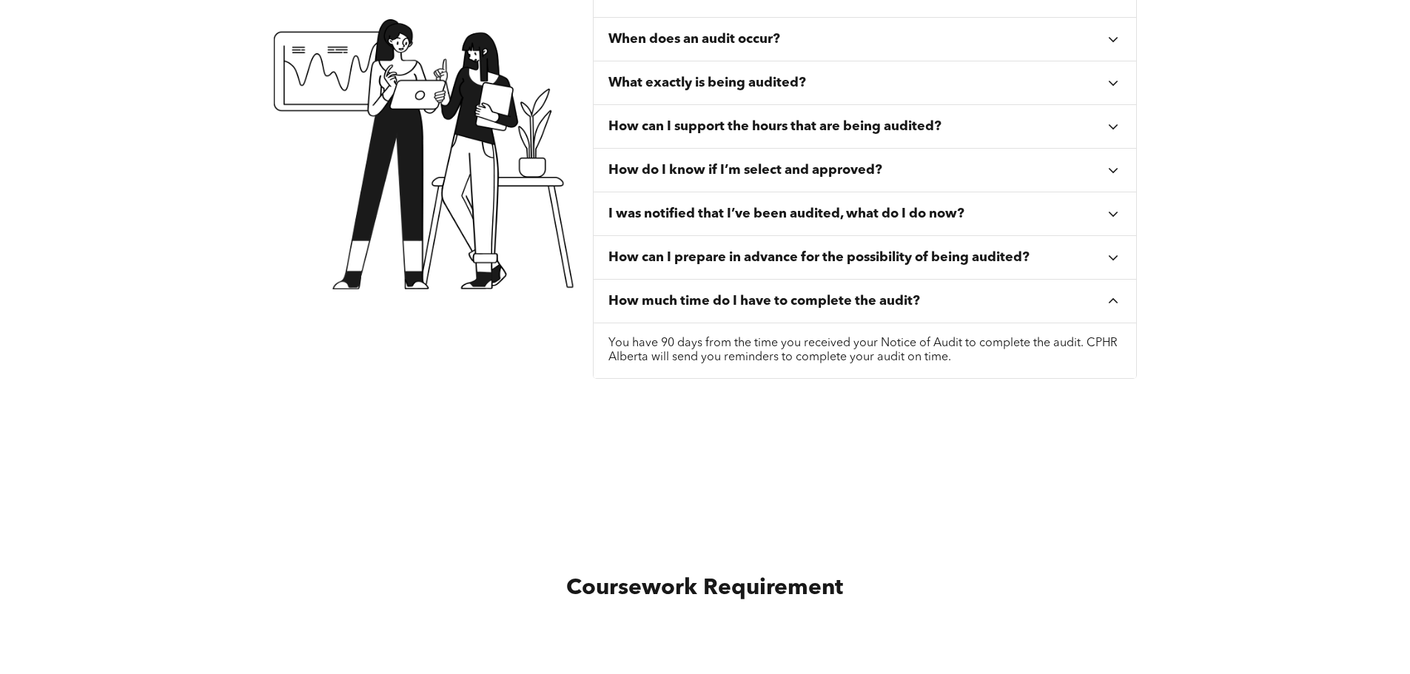
click at [790, 296] on h3 "How much time do I have to complete the audit?" at bounding box center [764, 301] width 312 height 16
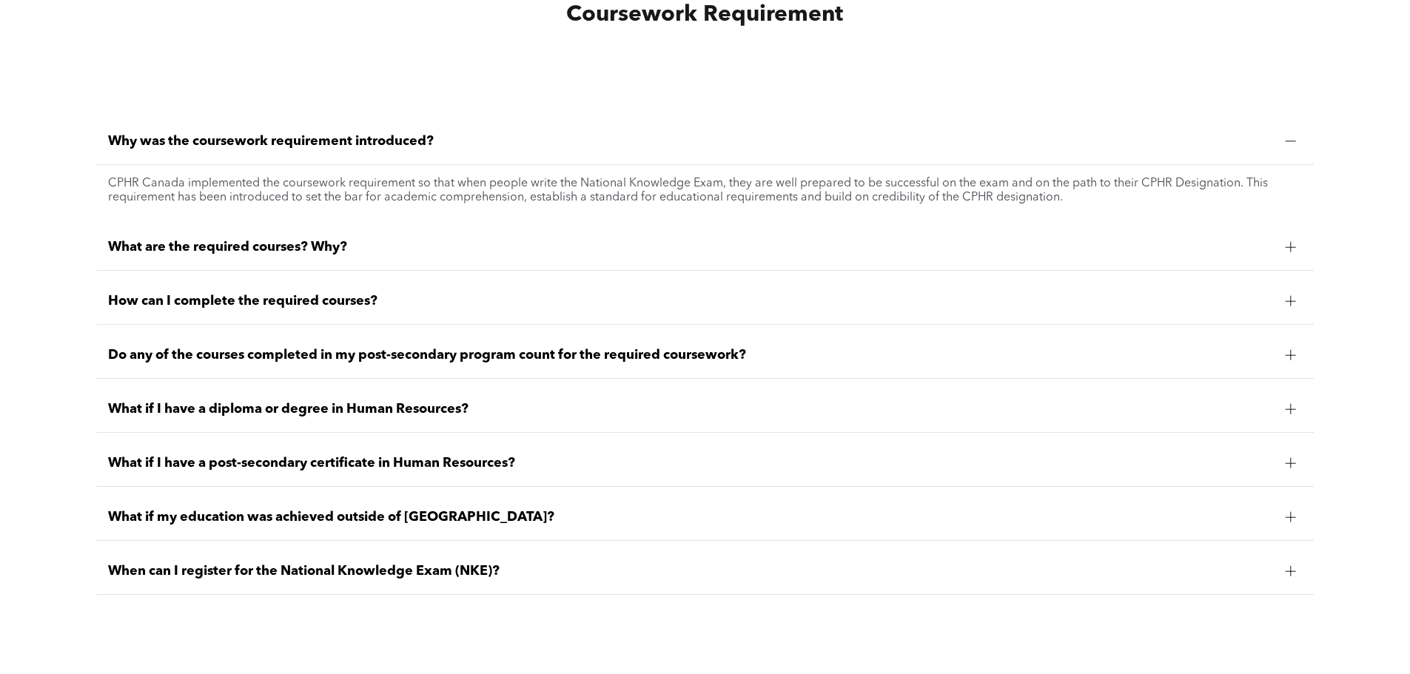
scroll to position [1406, 0]
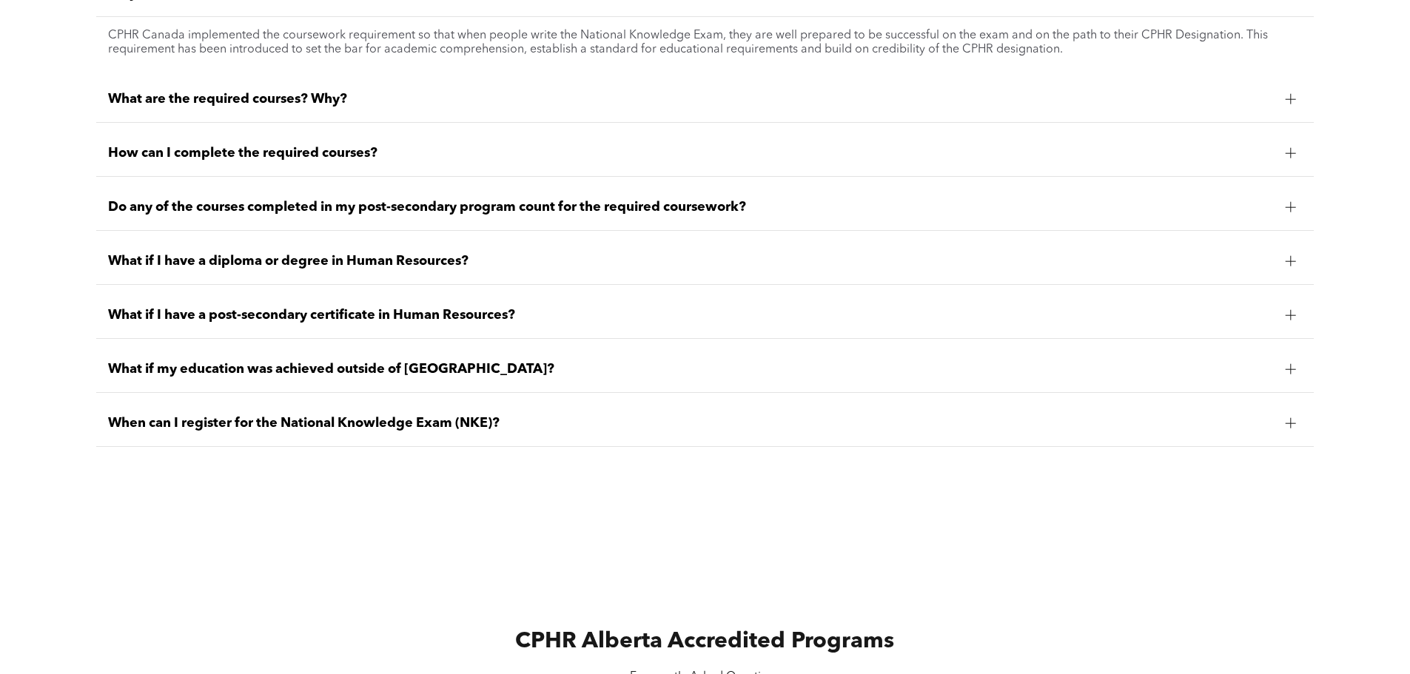
click at [395, 252] on div "What if I have a diploma or degree in Human Resources?" at bounding box center [704, 261] width 1217 height 47
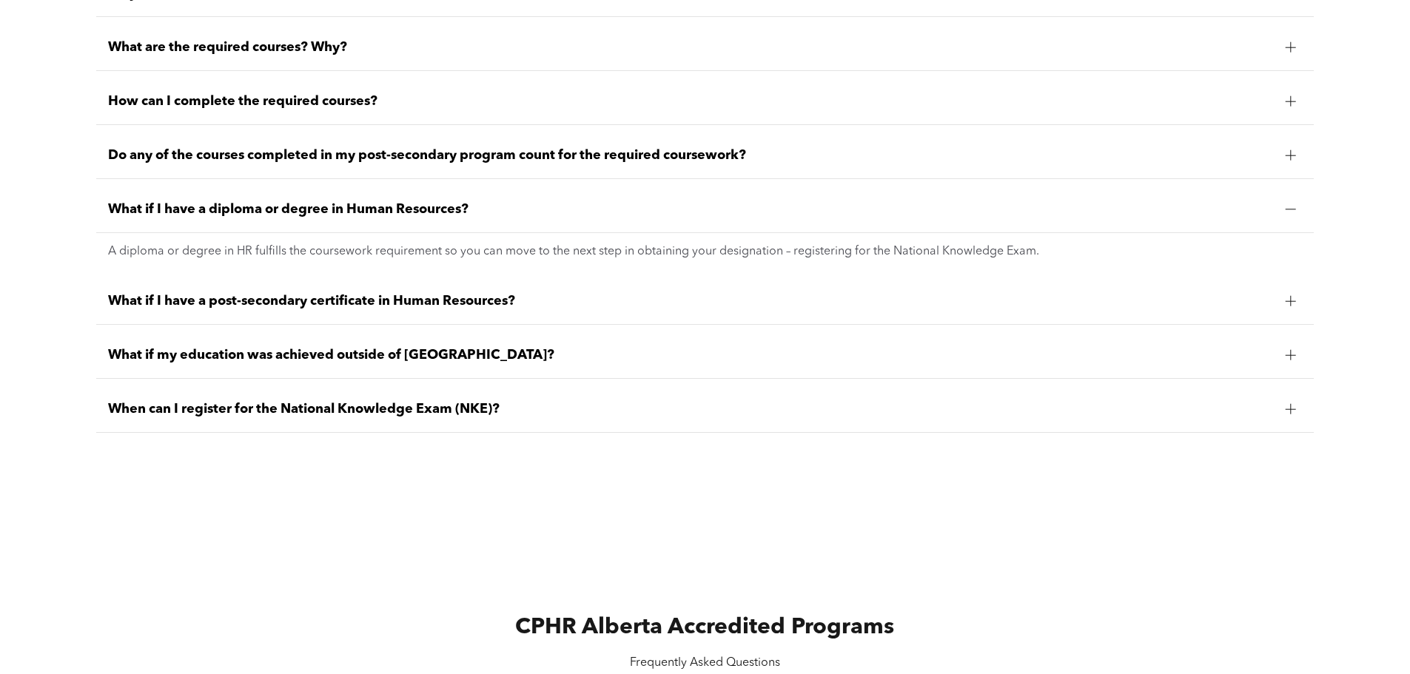
click at [406, 216] on span "What if I have a diploma or degree in Human Resources?" at bounding box center [690, 209] width 1165 height 16
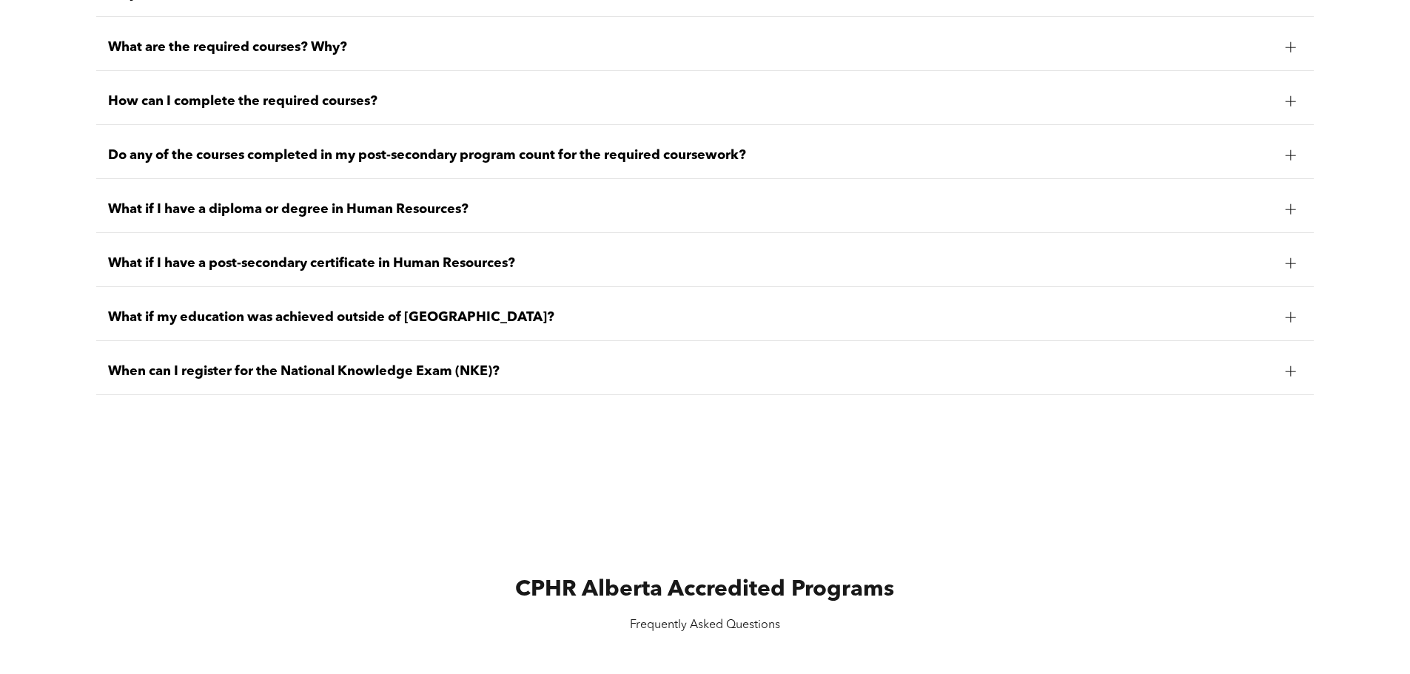
click at [406, 259] on span "What if I have a post-secondary certificate in Human Resources?" at bounding box center [690, 263] width 1165 height 16
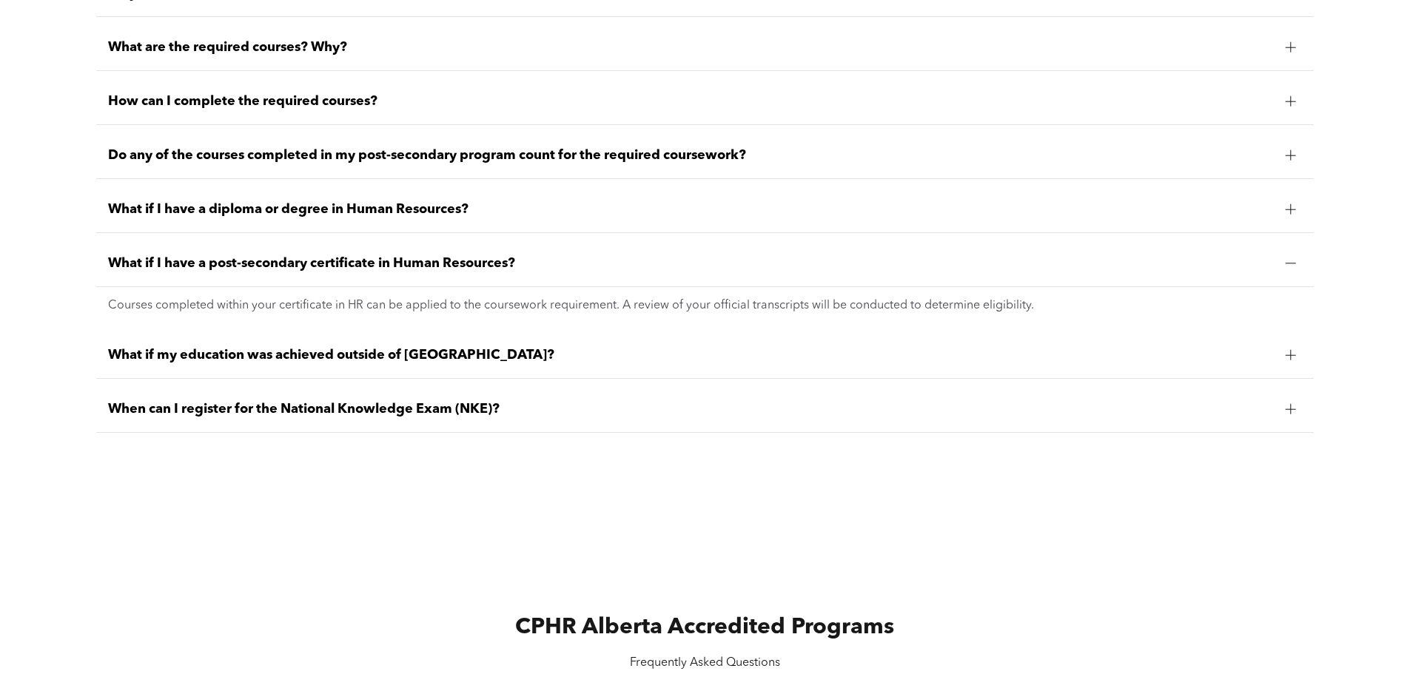
click at [405, 258] on span "What if I have a post-secondary certificate in Human Resources?" at bounding box center [690, 263] width 1165 height 16
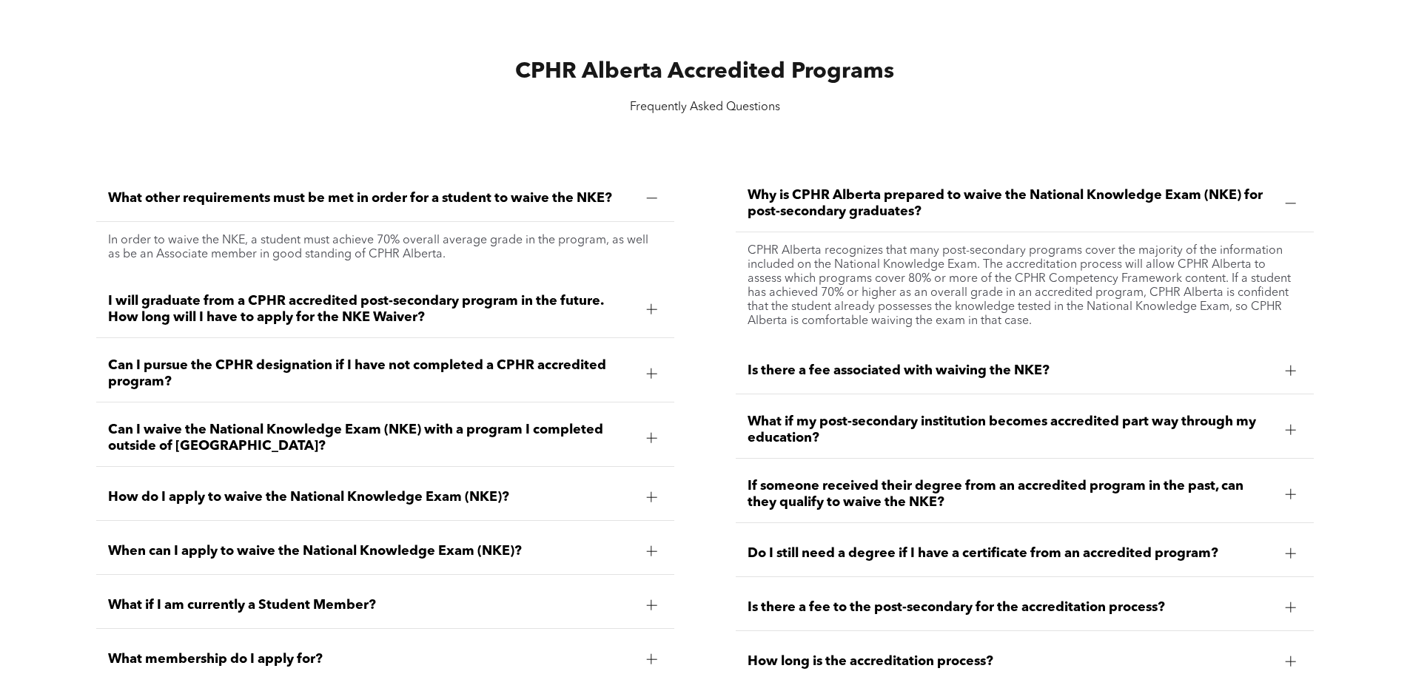
scroll to position [2072, 0]
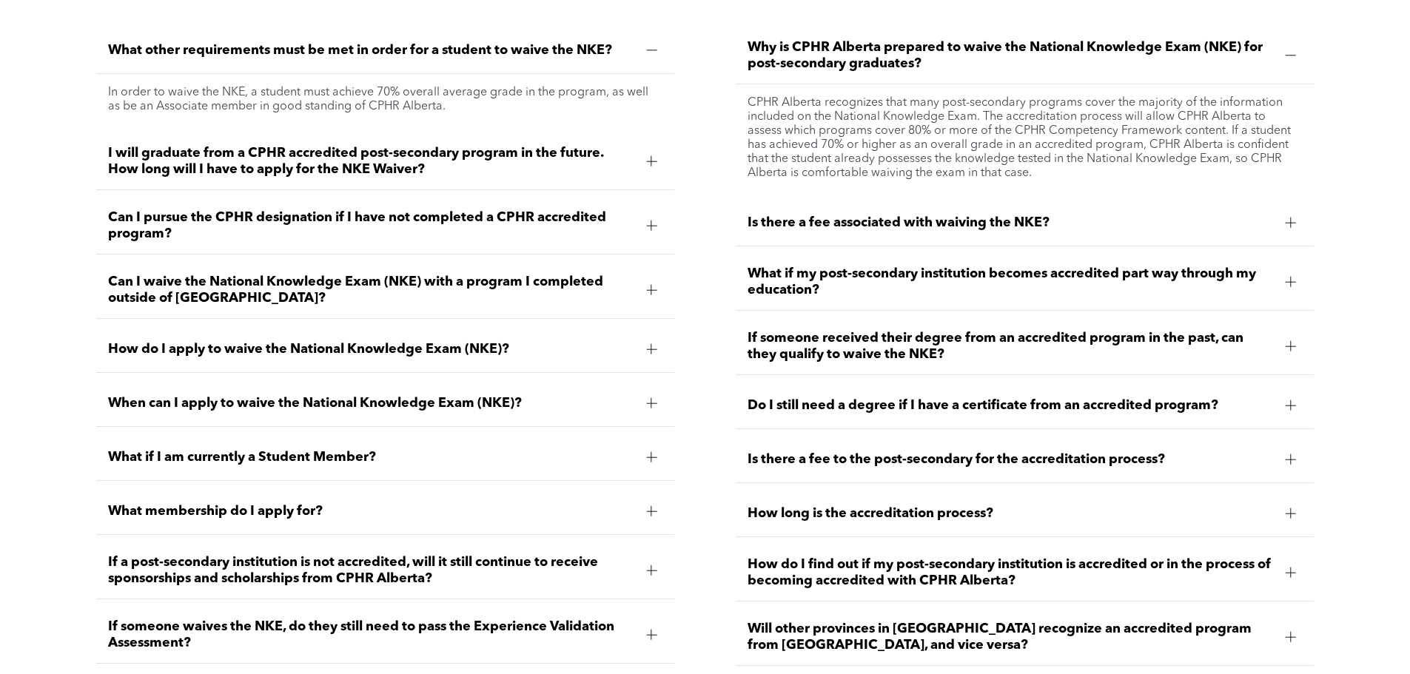
click at [646, 53] on div at bounding box center [651, 50] width 10 height 10
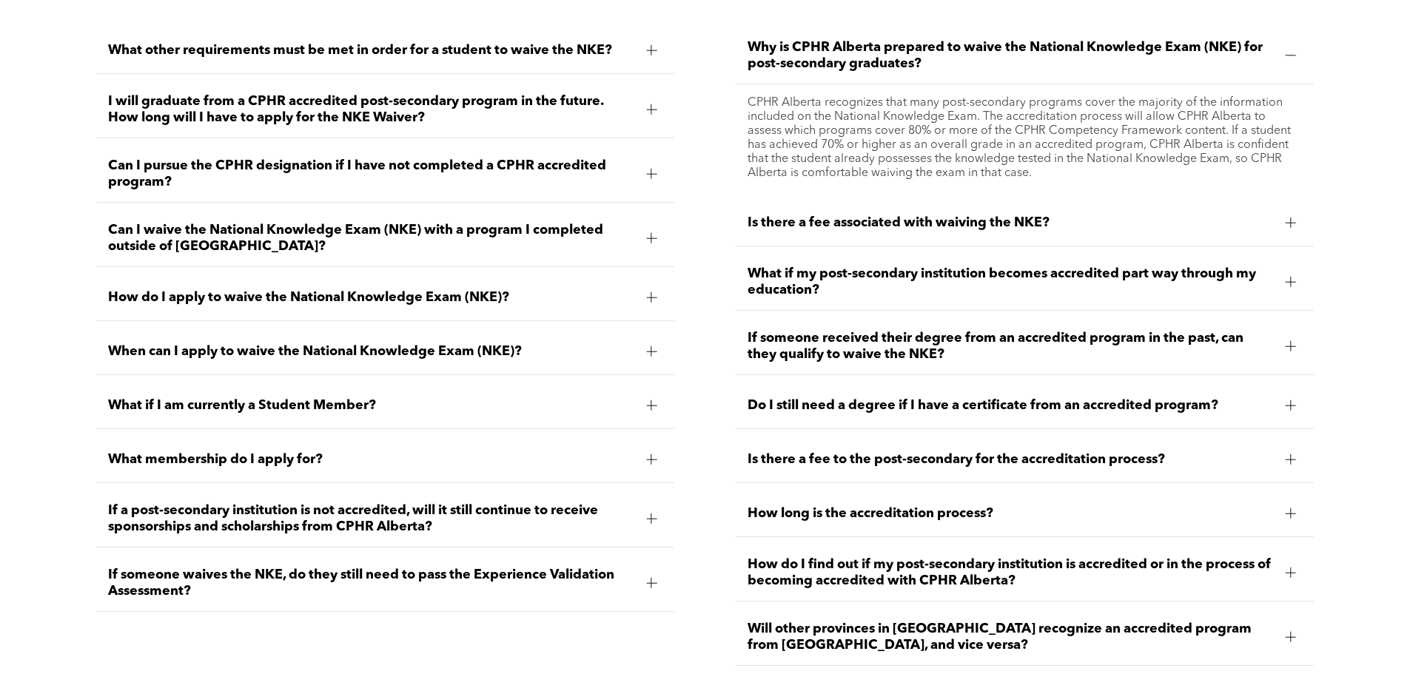
click at [1295, 47] on div at bounding box center [1291, 55] width 22 height 22
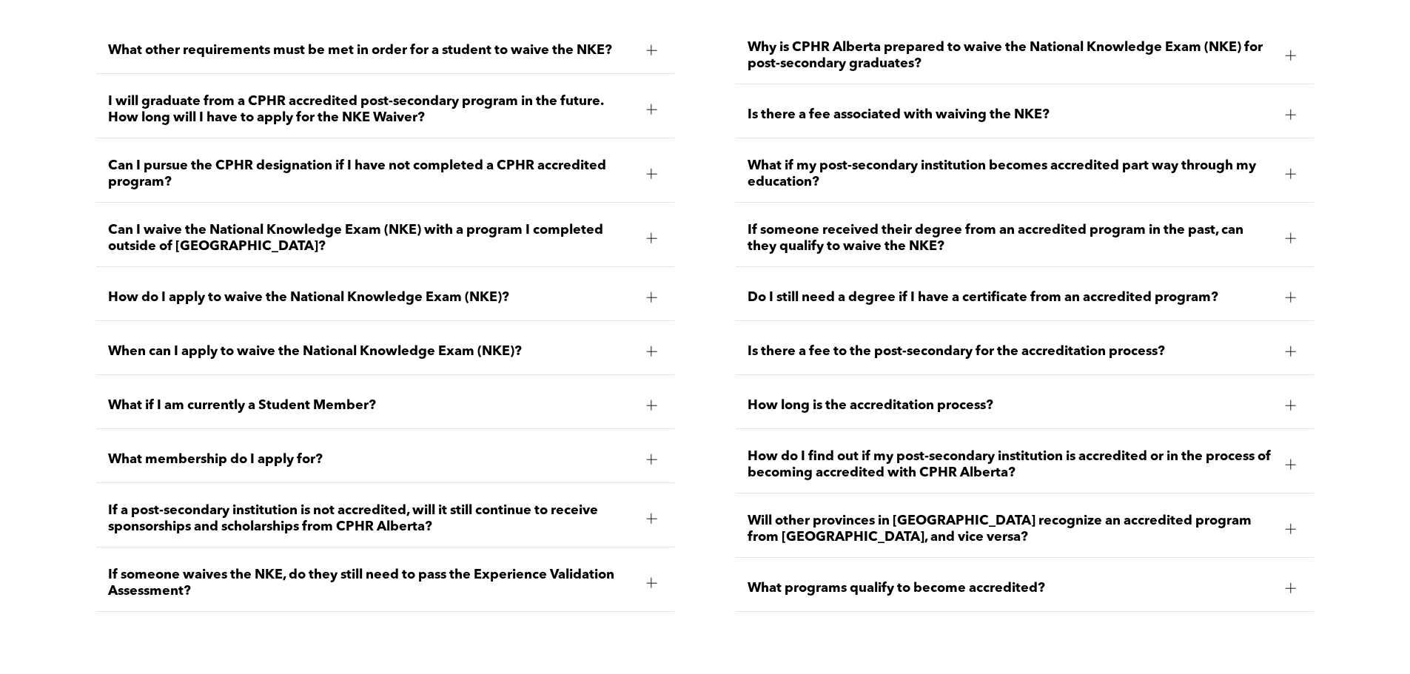
click at [890, 169] on span "What if my post-secondary institution becomes accredited part way through my ed…" at bounding box center [1010, 174] width 526 height 33
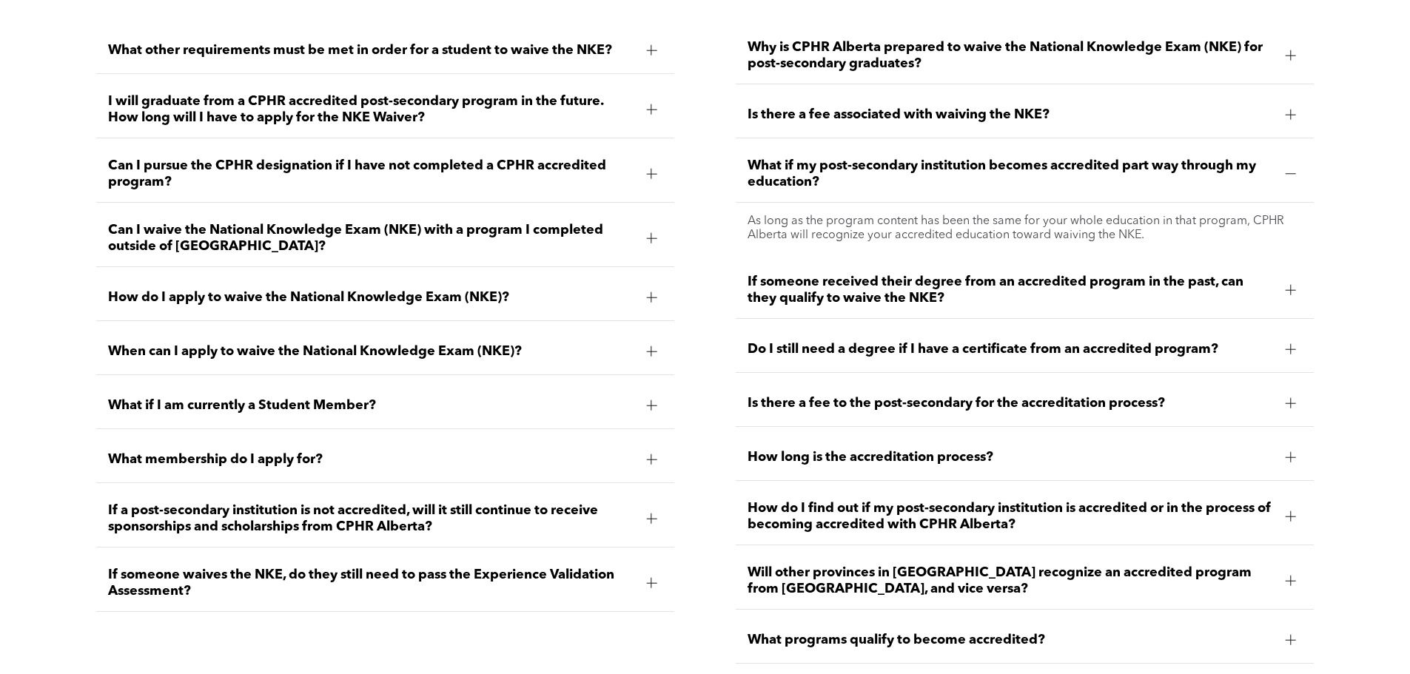
click at [890, 169] on span "What if my post-secondary institution becomes accredited part way through my ed…" at bounding box center [1010, 174] width 526 height 33
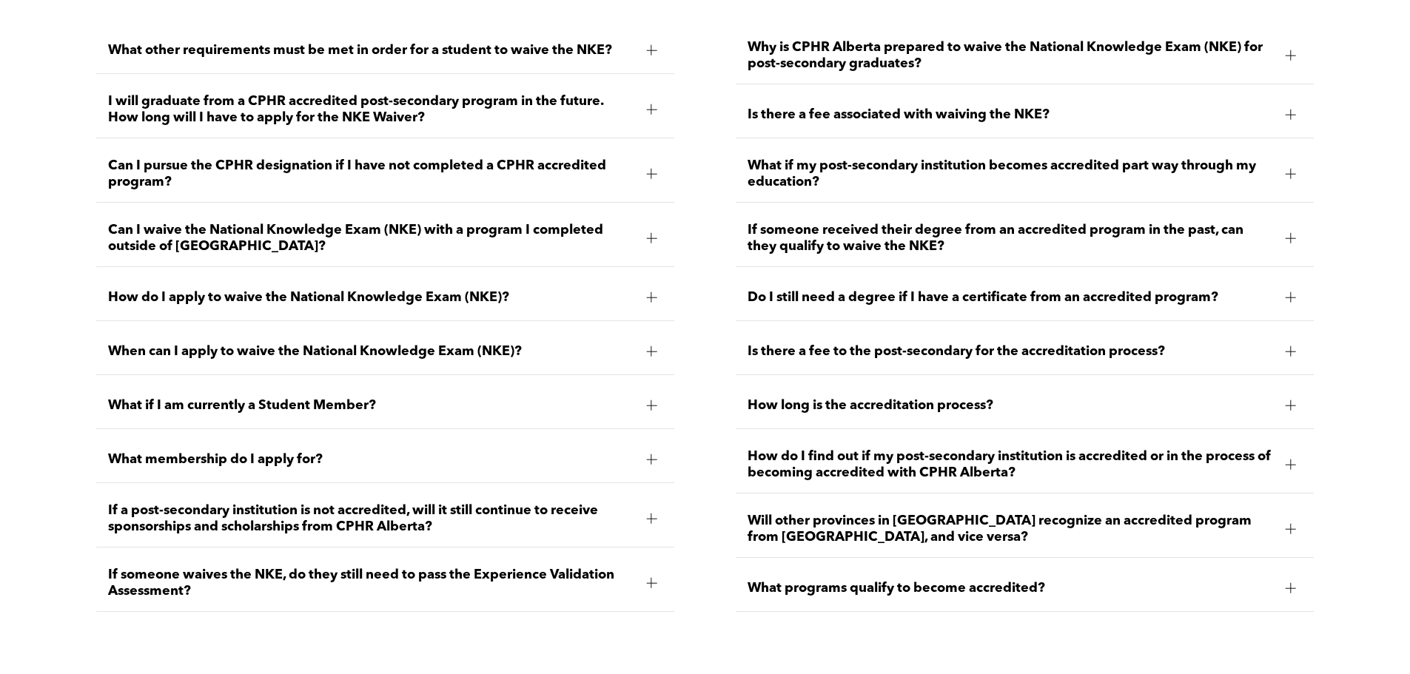
click at [890, 572] on div "What programs qualify to become accredited?" at bounding box center [1025, 588] width 578 height 47
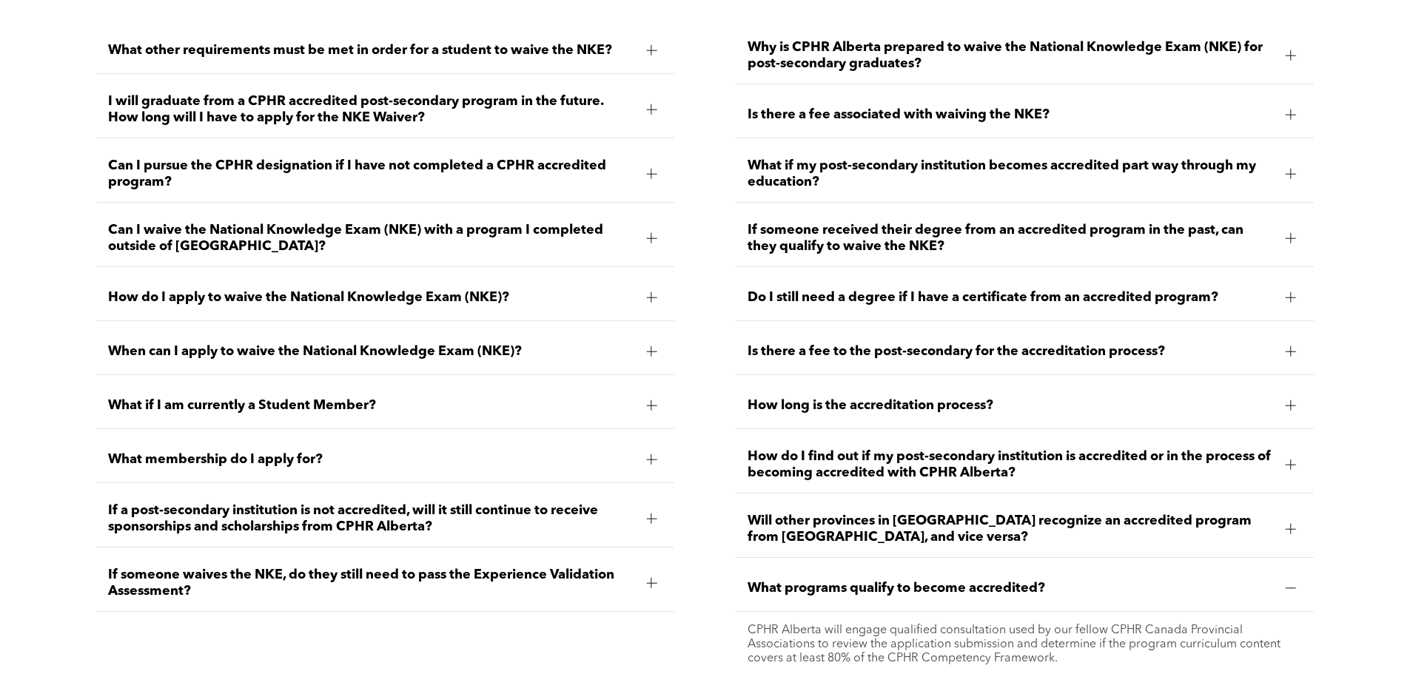
scroll to position [2220, 0]
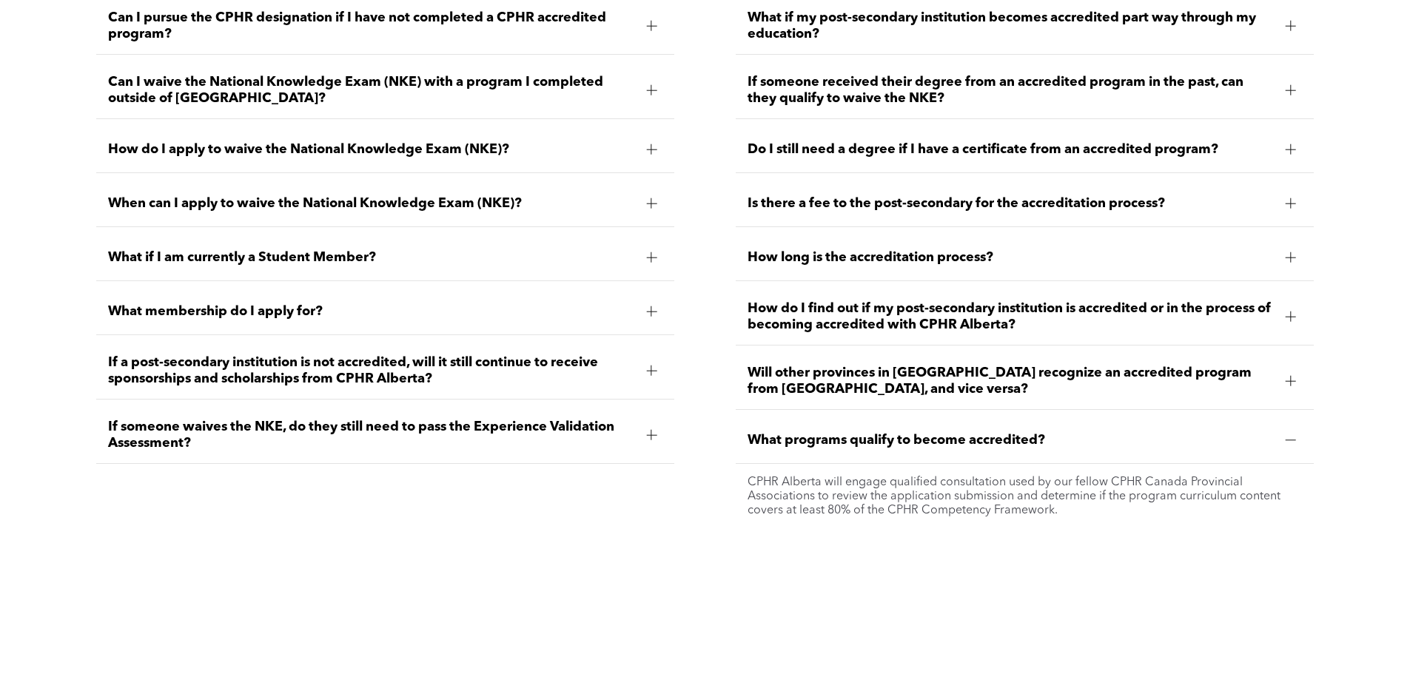
click at [849, 437] on span "What programs qualify to become accredited?" at bounding box center [1010, 440] width 526 height 16
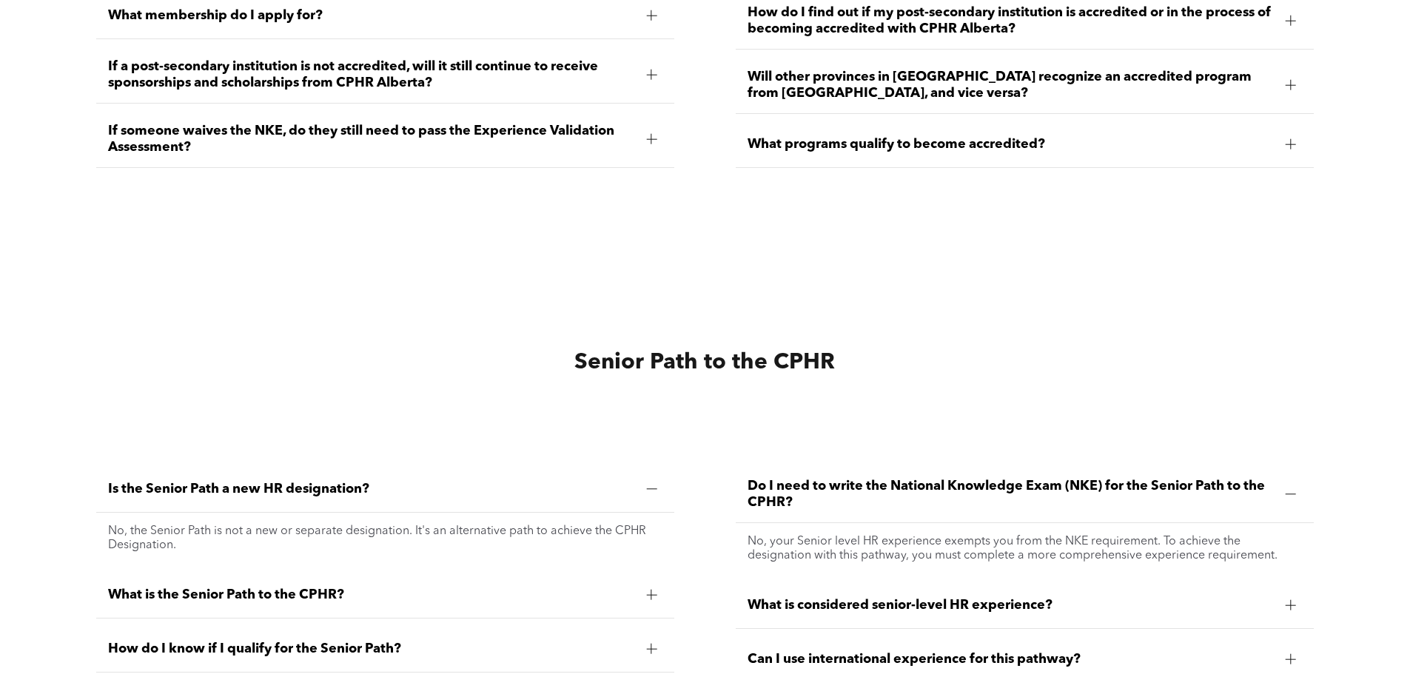
scroll to position [2442, 0]
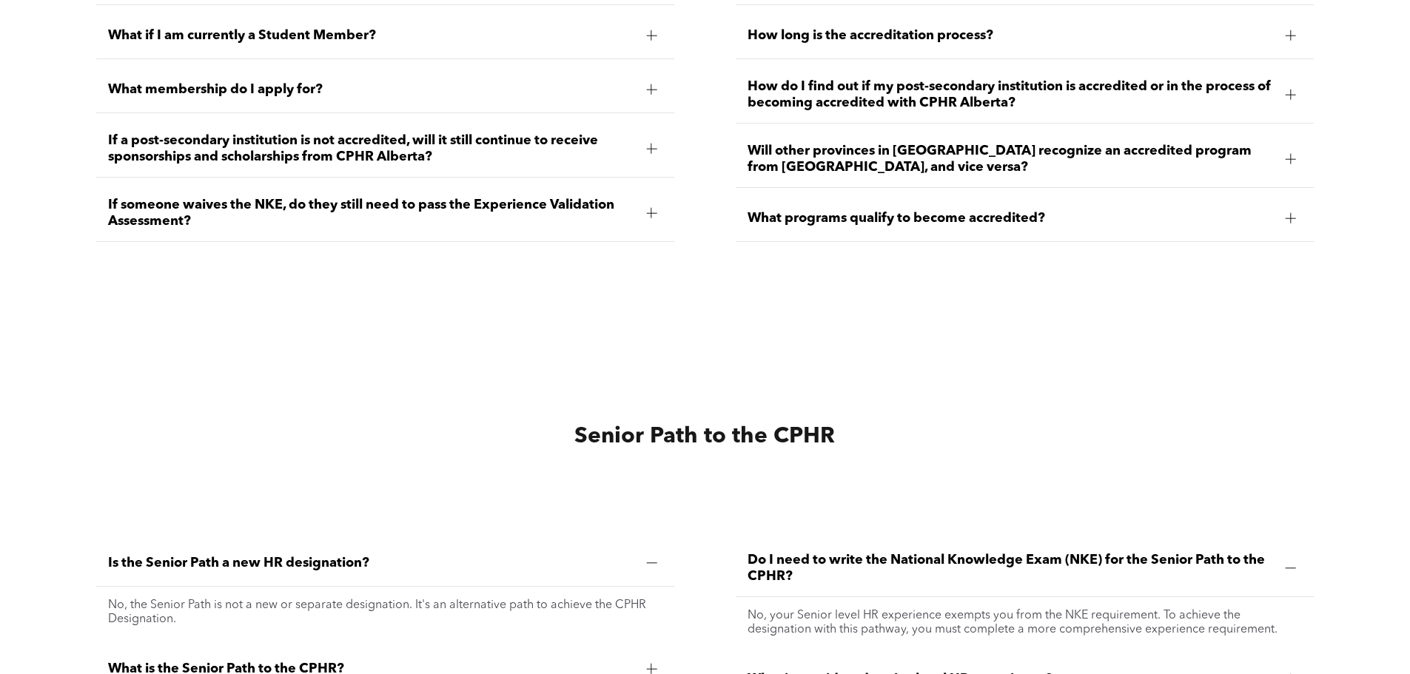
click at [430, 190] on div "If someone waives the NKE, do they still need to pass the Experience Validation…" at bounding box center [385, 213] width 578 height 57
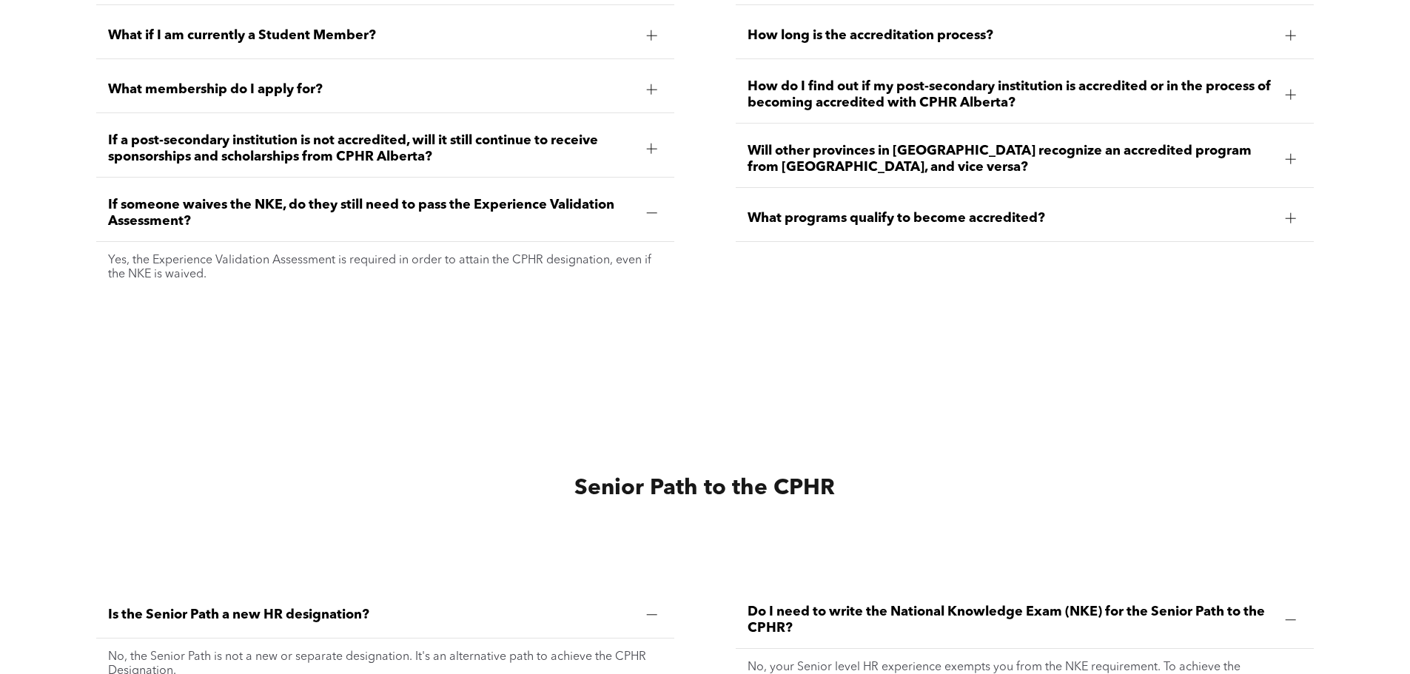
click at [430, 190] on div "If someone waives the NKE, do they still need to pass the Experience Validation…" at bounding box center [385, 213] width 578 height 57
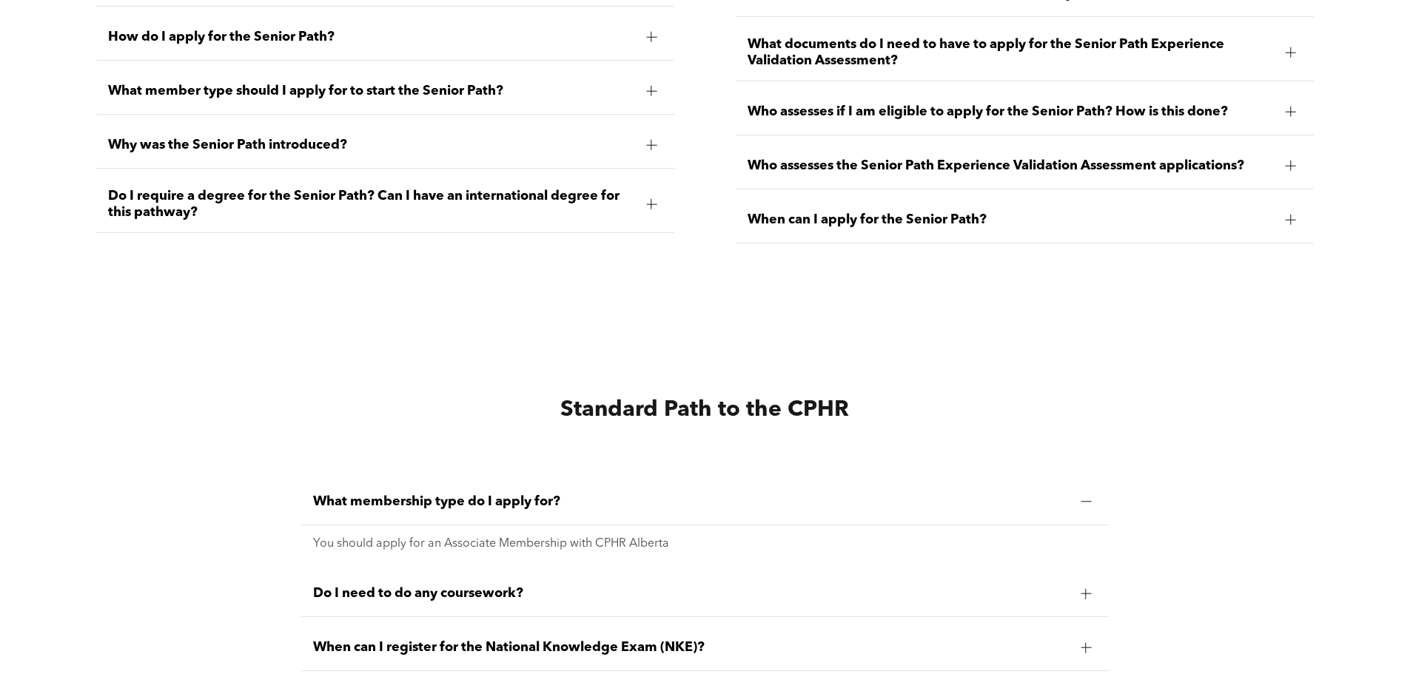
scroll to position [3256, 0]
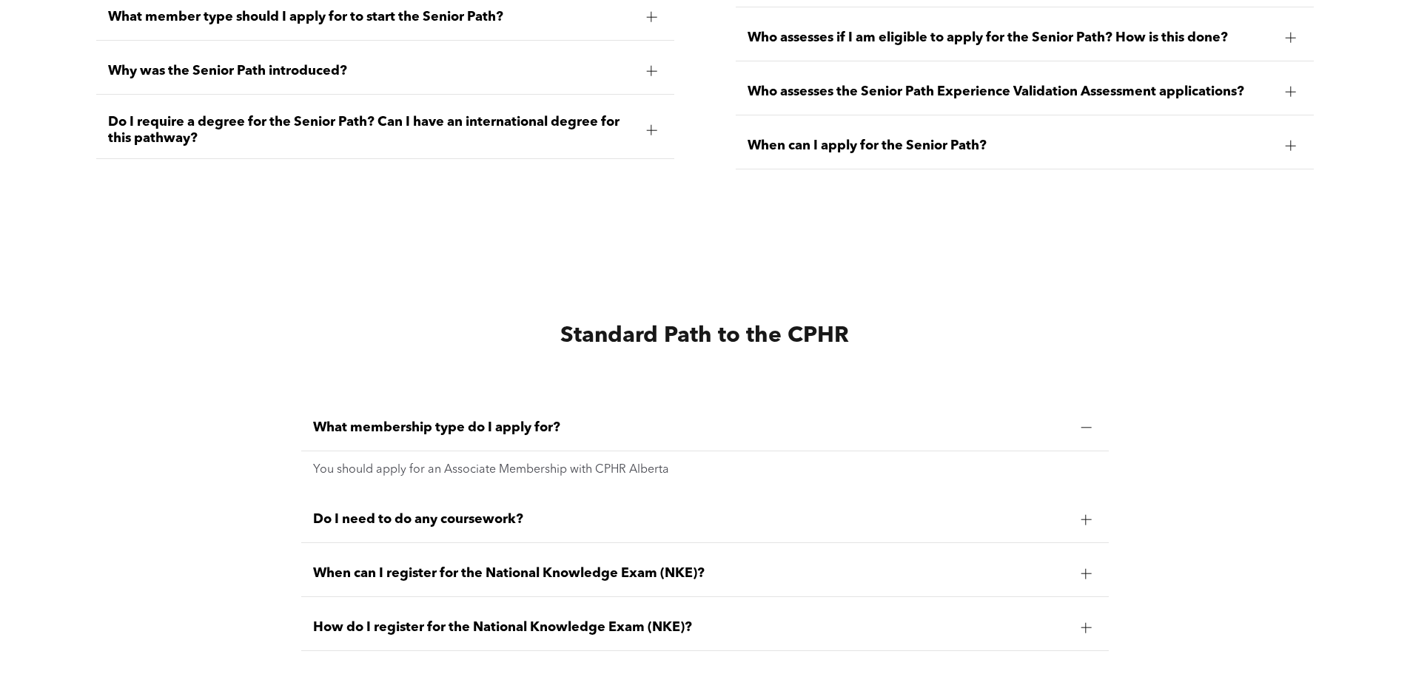
click at [559, 420] on span "What membership type do I apply for?" at bounding box center [691, 428] width 756 height 16
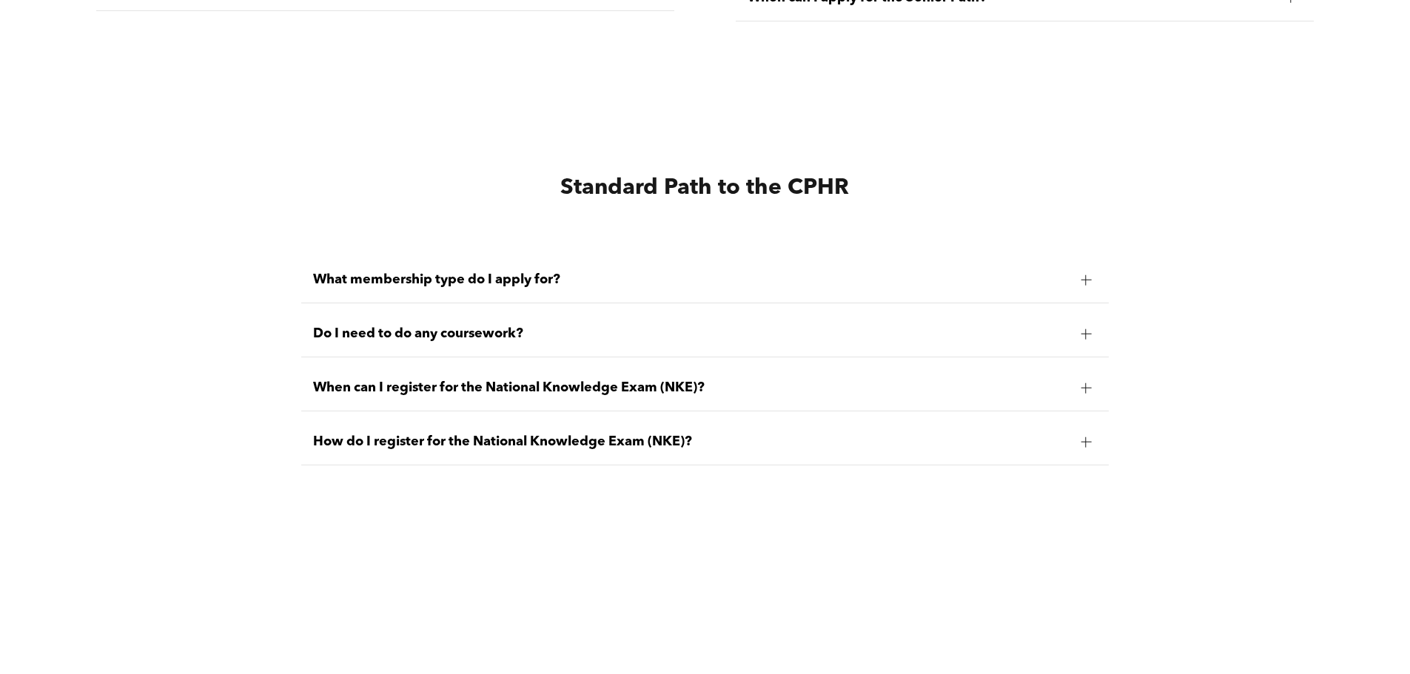
scroll to position [3478, 0]
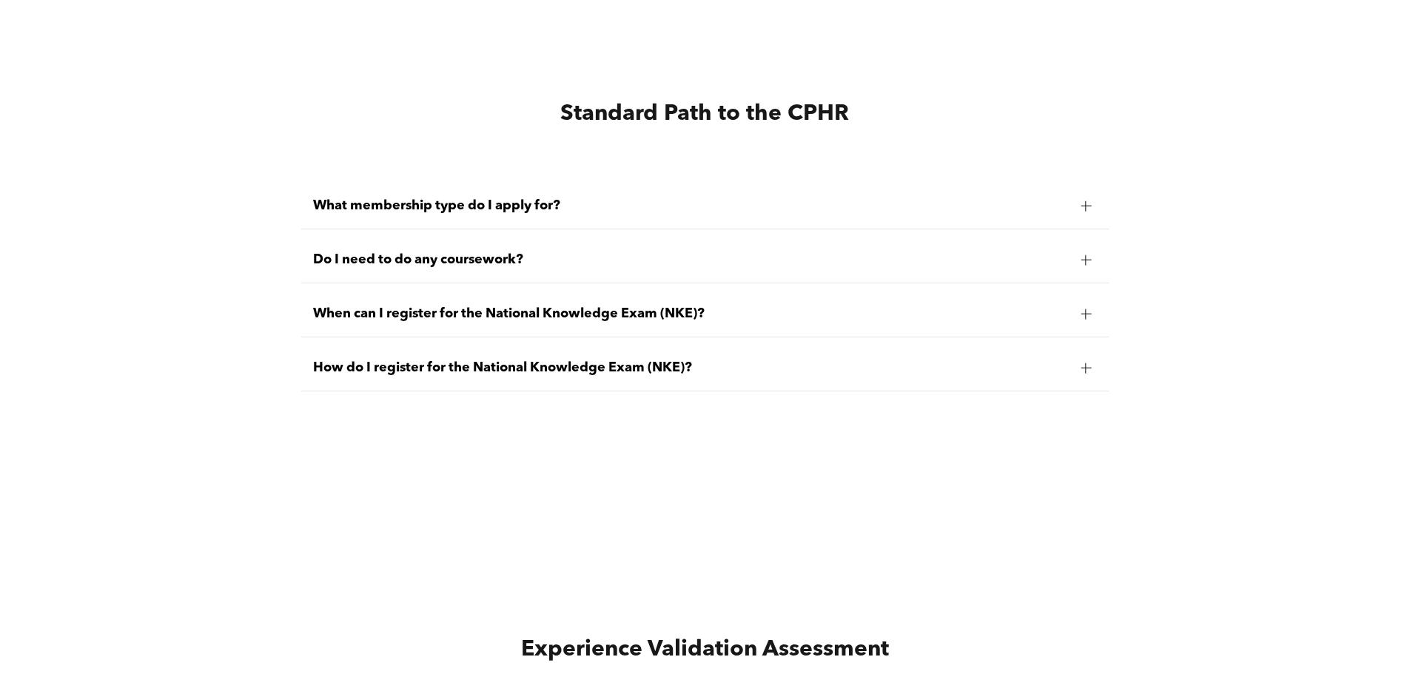
click at [366, 265] on div "Do I need to do any coursework?" at bounding box center [705, 260] width 808 height 47
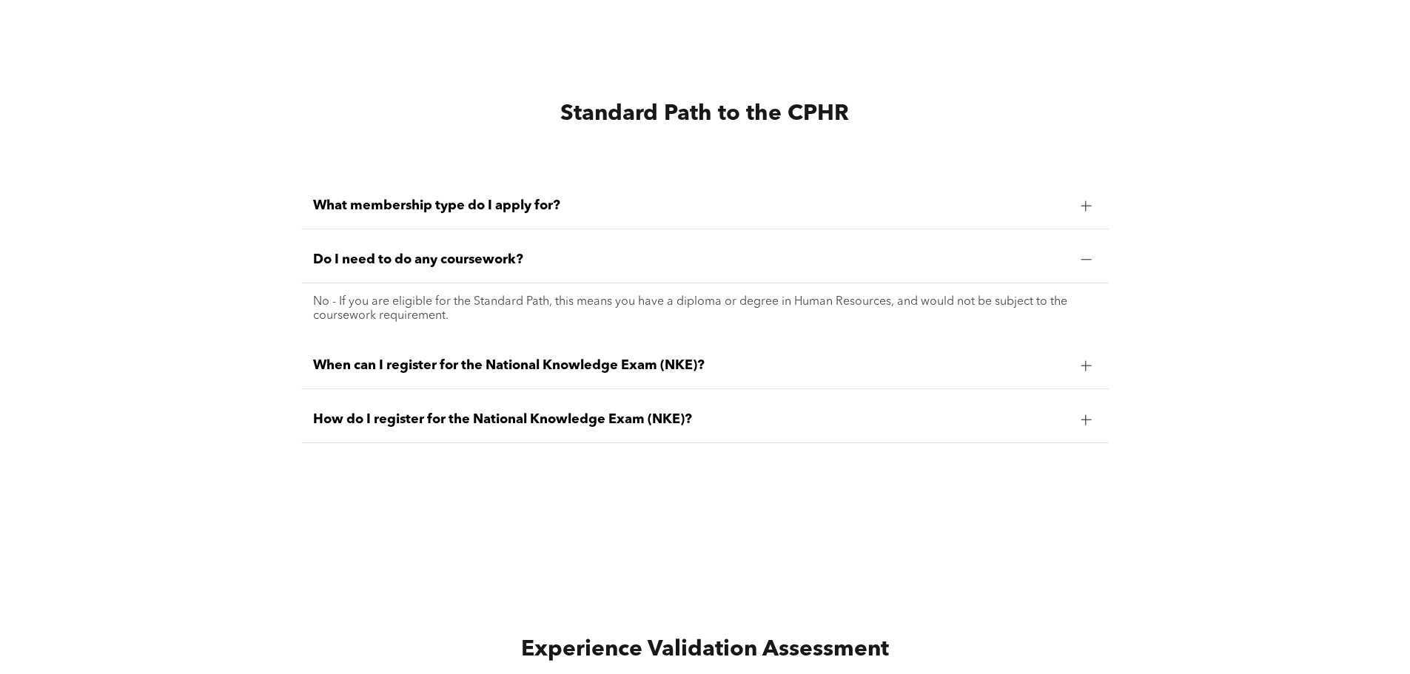
click at [361, 257] on span "Do I need to do any coursework?" at bounding box center [691, 260] width 756 height 16
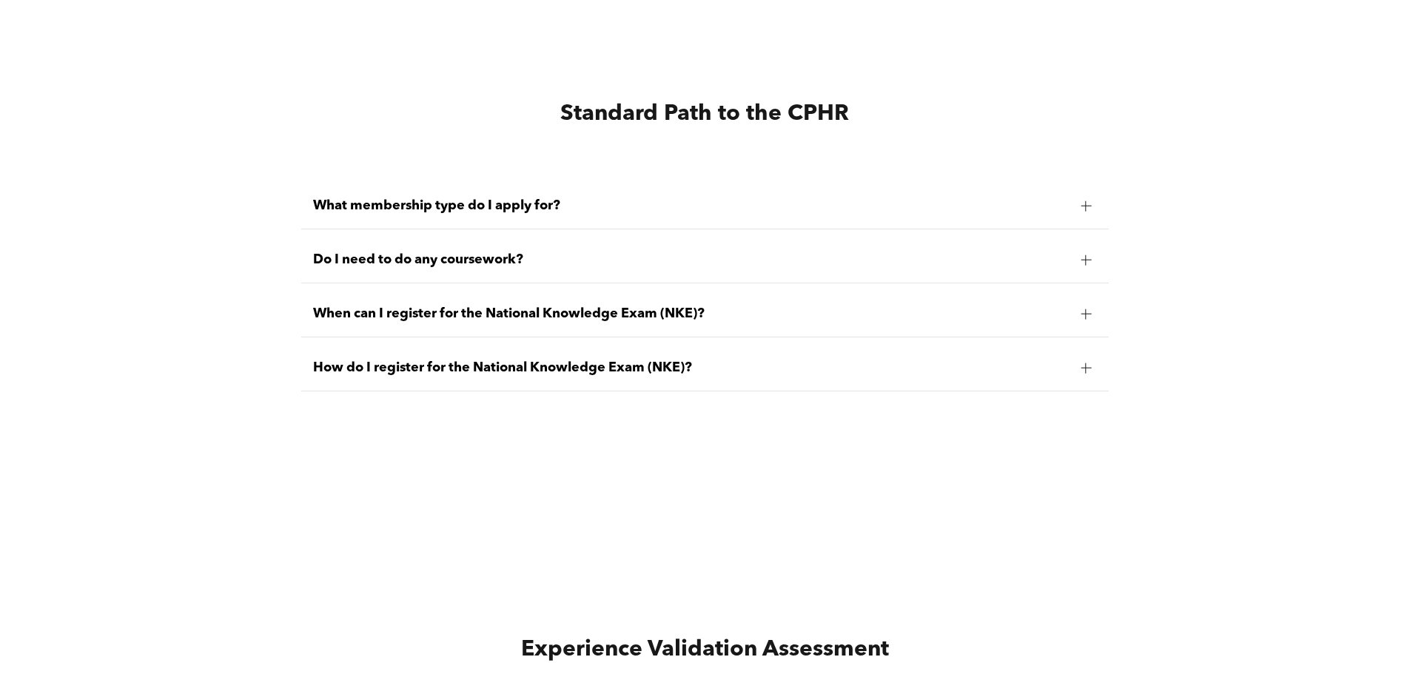
click at [411, 310] on span "When can I register for the National Knowledge Exam (NKE)?" at bounding box center [691, 314] width 756 height 16
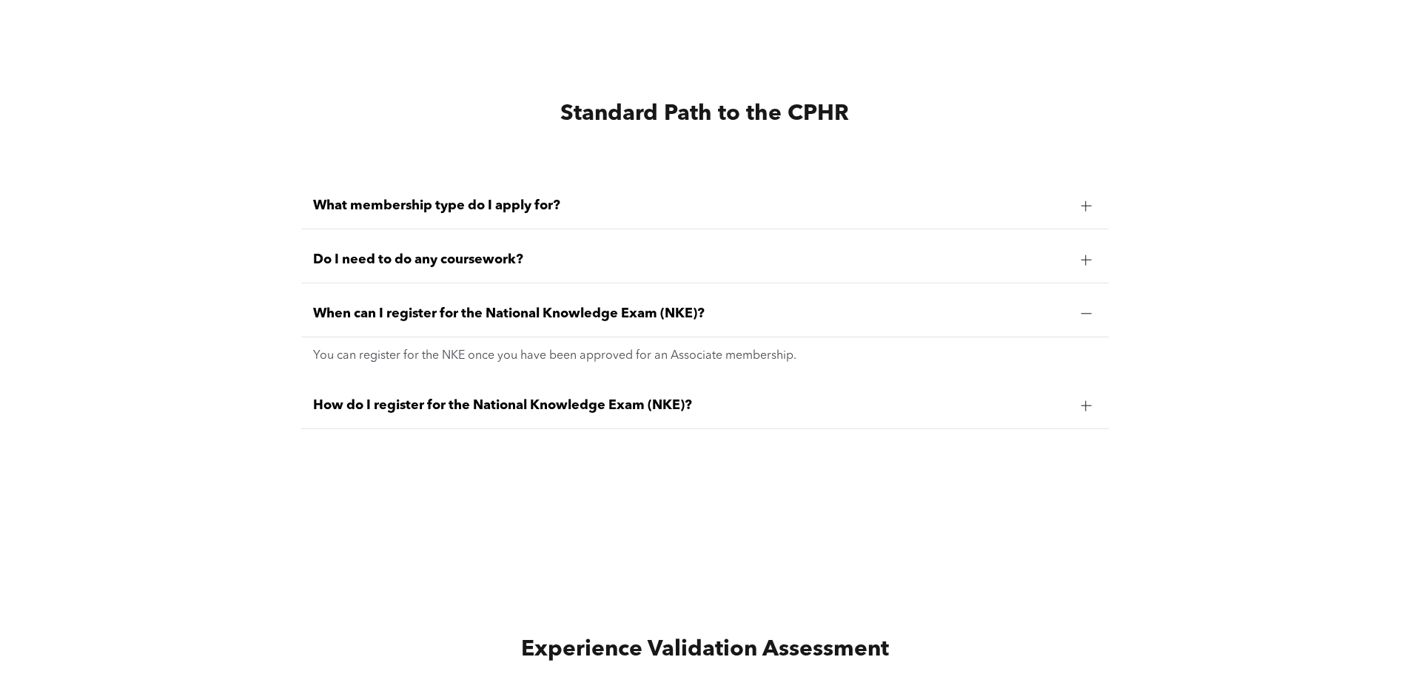
click at [411, 310] on span "When can I register for the National Knowledge Exam (NKE)?" at bounding box center [691, 314] width 756 height 16
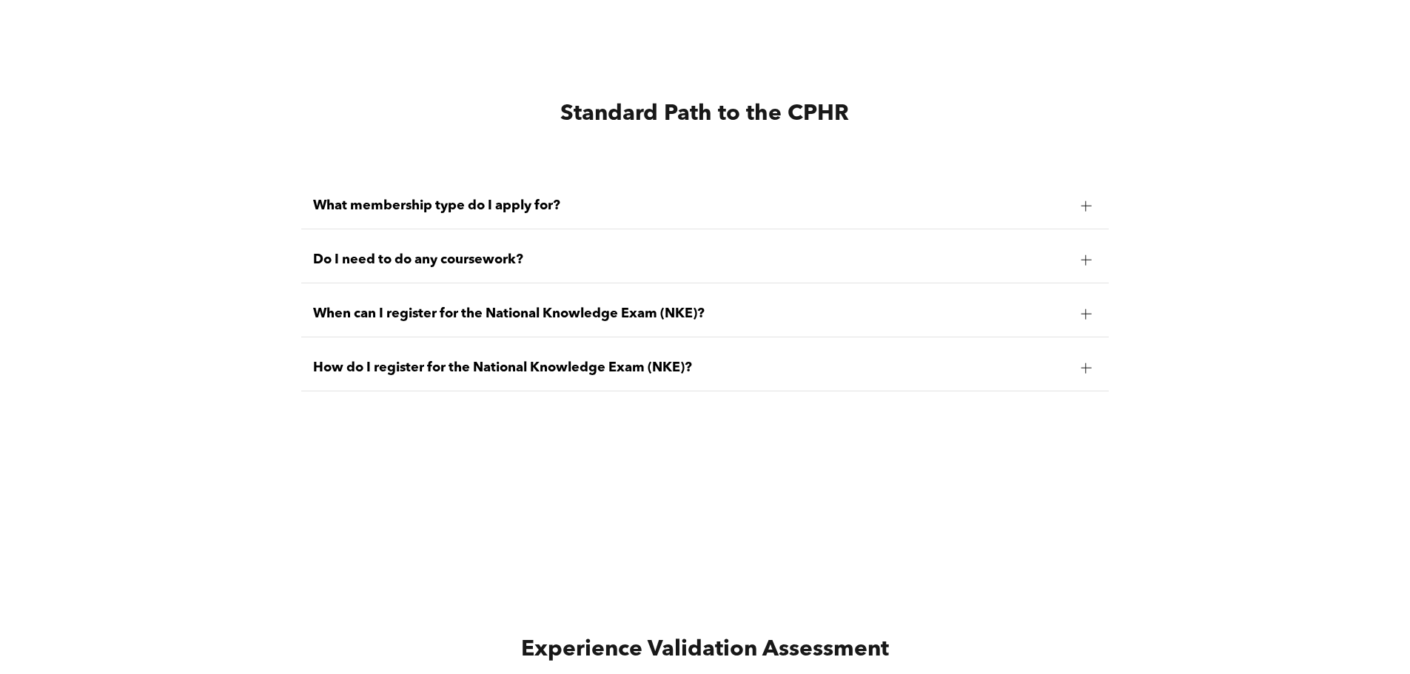
click at [450, 370] on div "How do I register for the National Knowledge Exam (NKE)?" at bounding box center [705, 368] width 808 height 47
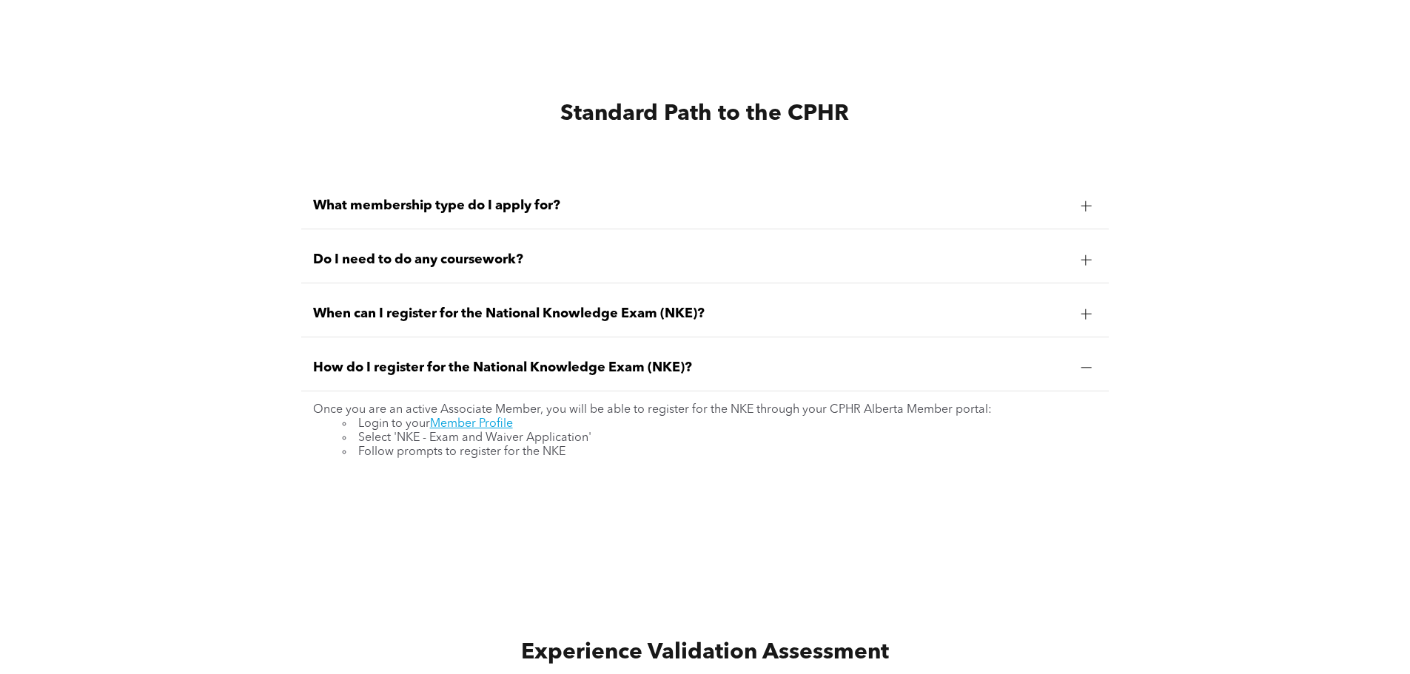
click at [448, 366] on span "How do I register for the National Knowledge Exam (NKE)?" at bounding box center [691, 368] width 756 height 16
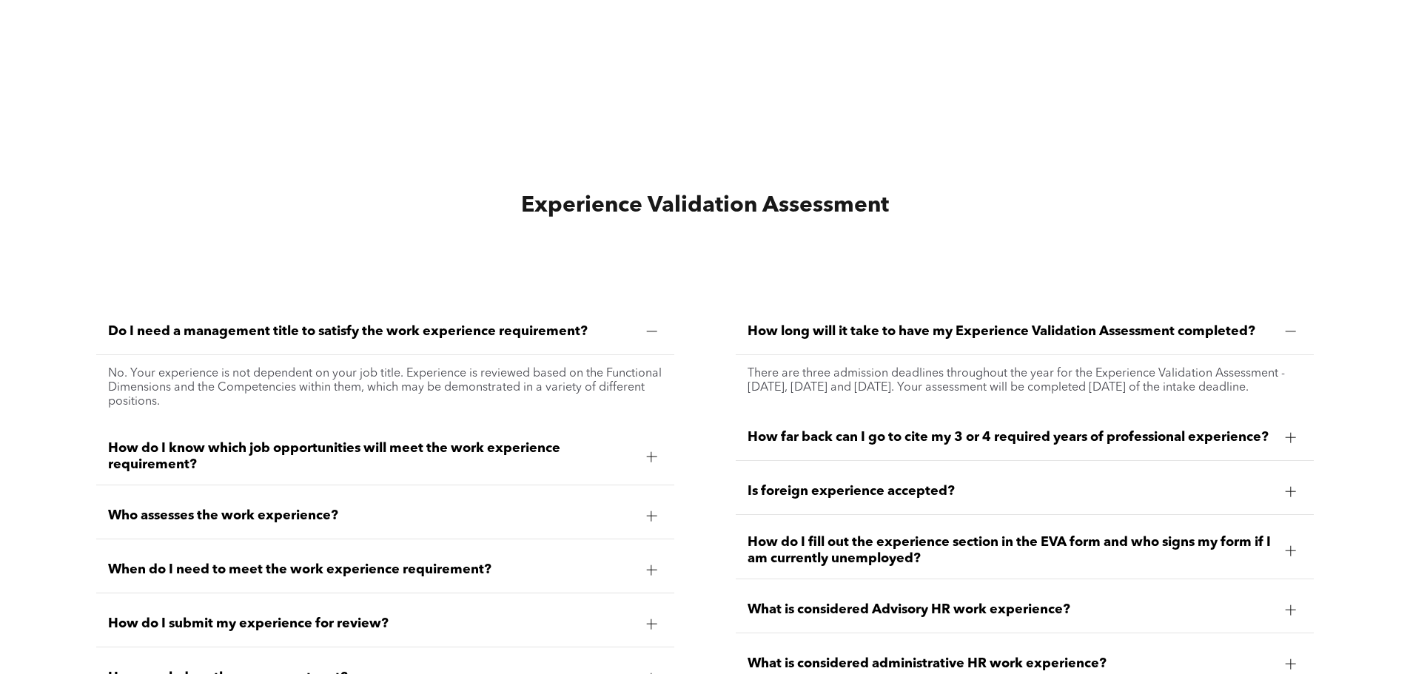
scroll to position [4144, 0]
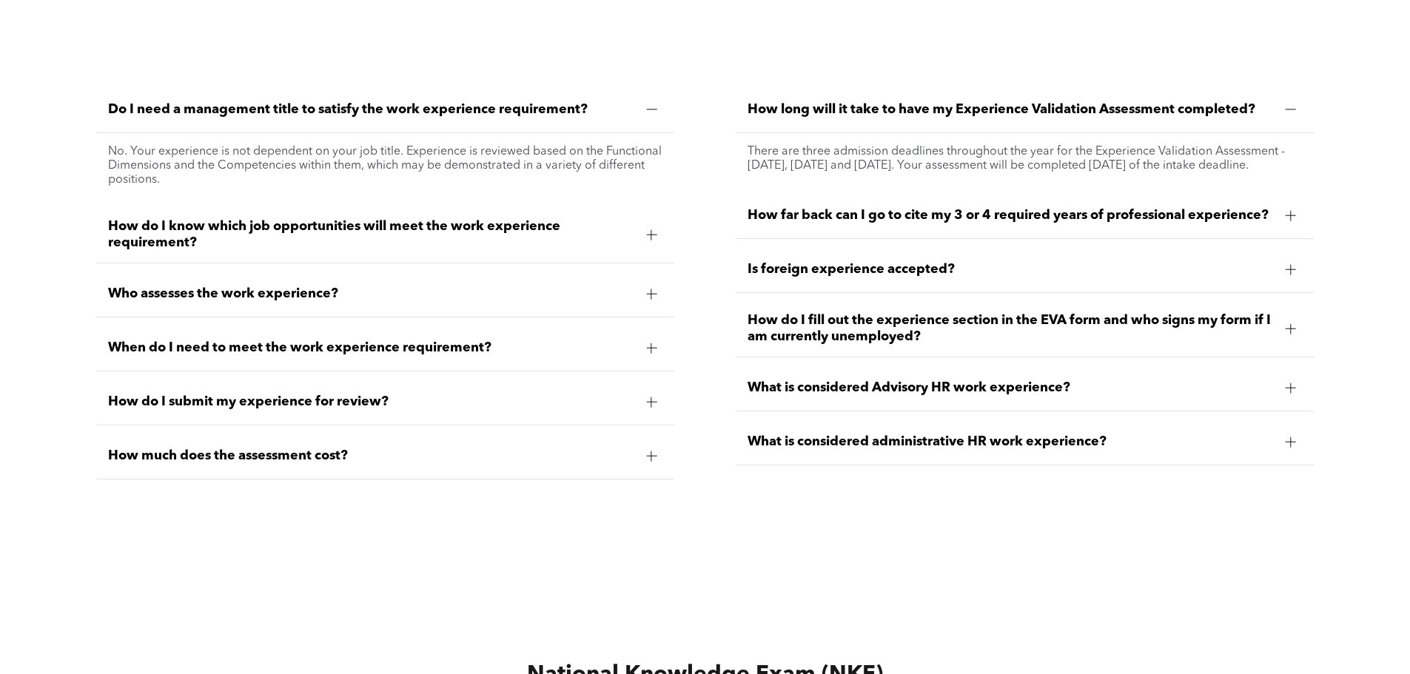
click at [632, 340] on span "When do I need to meet the work experience requirement?" at bounding box center [371, 348] width 526 height 16
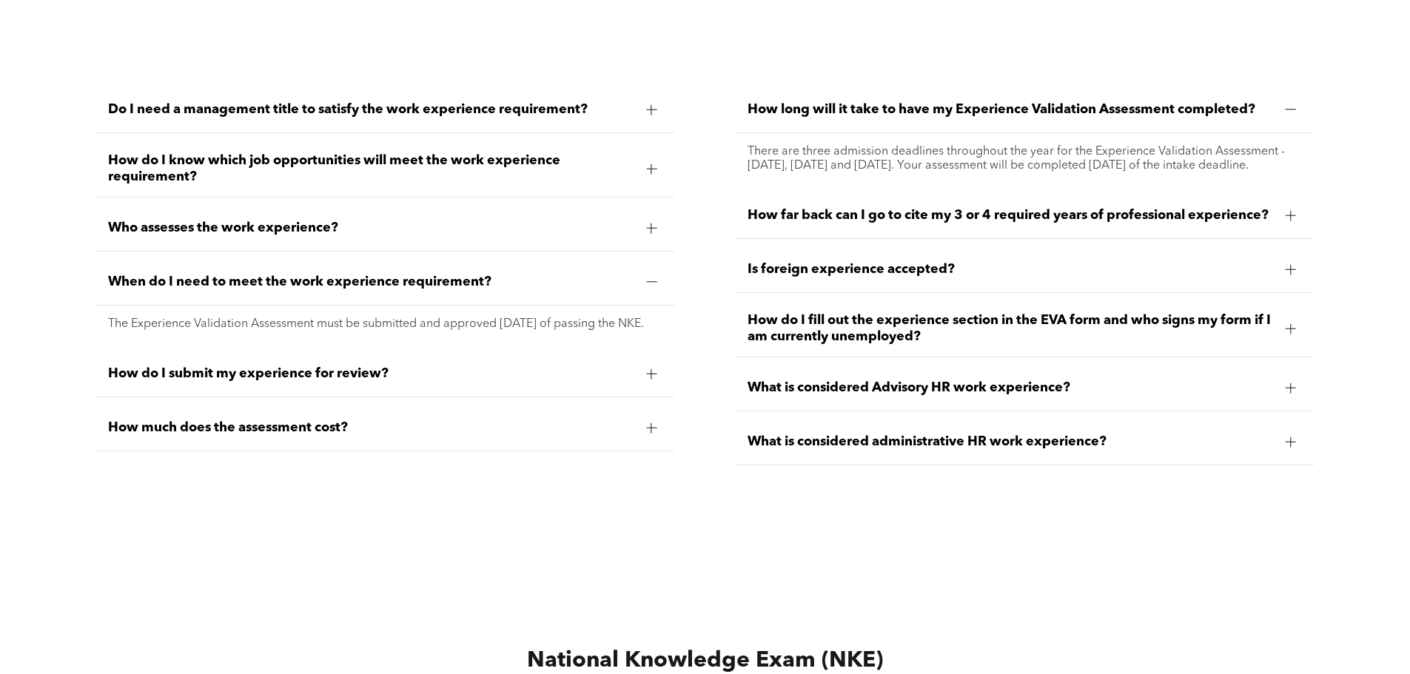
click at [642, 275] on div at bounding box center [651, 282] width 22 height 22
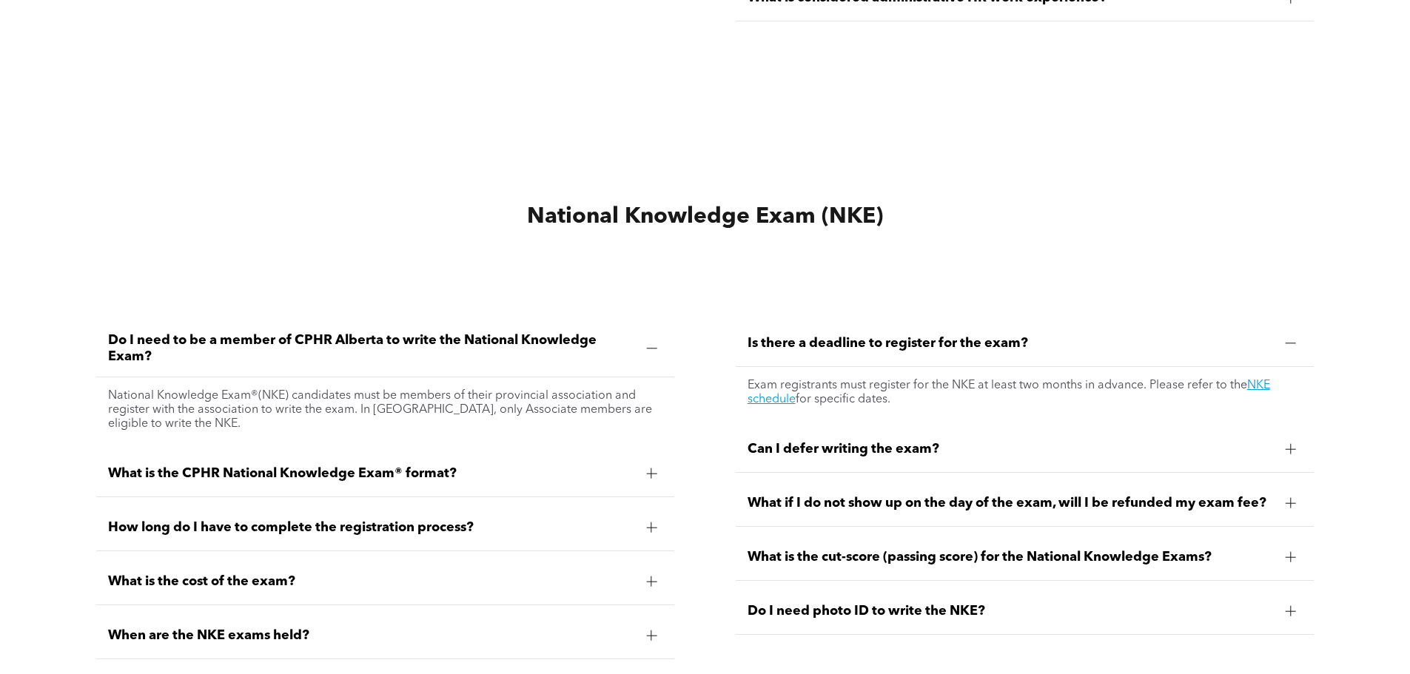
scroll to position [4662, 0]
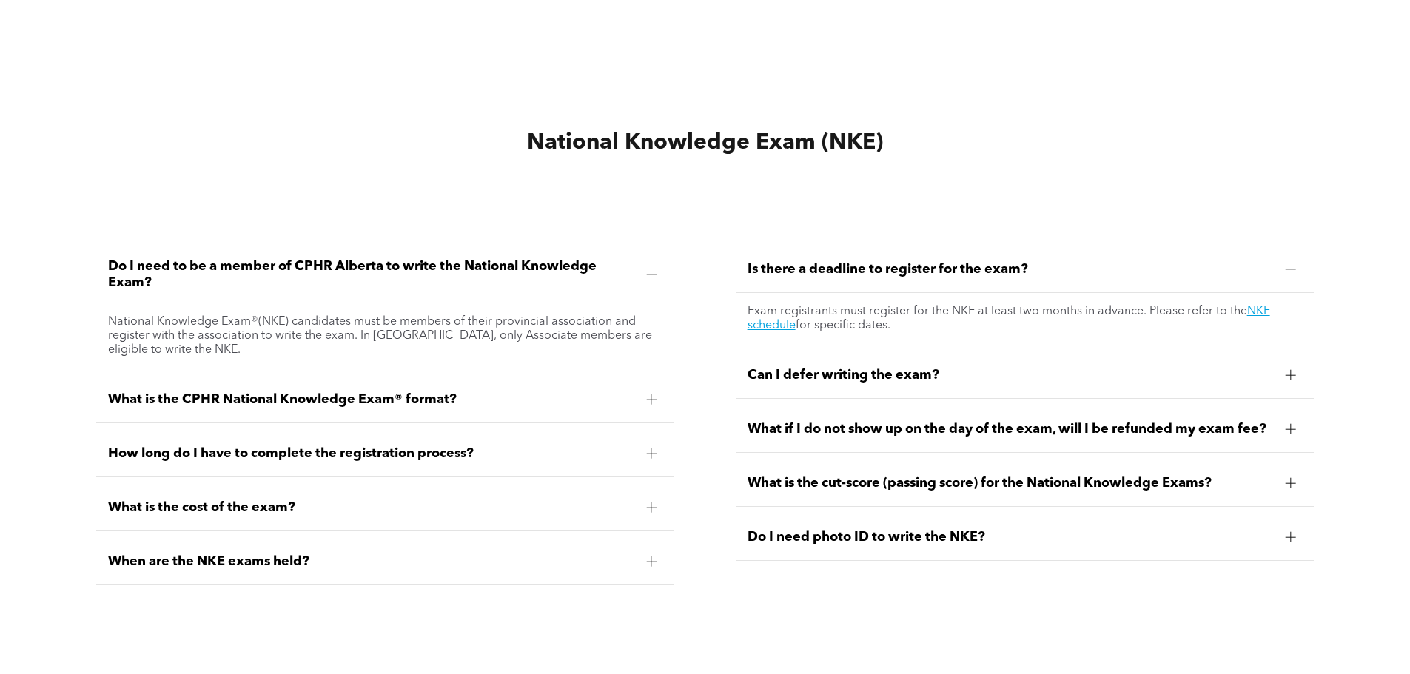
click at [880, 383] on span "Can I defer writing the exam?" at bounding box center [1010, 375] width 526 height 16
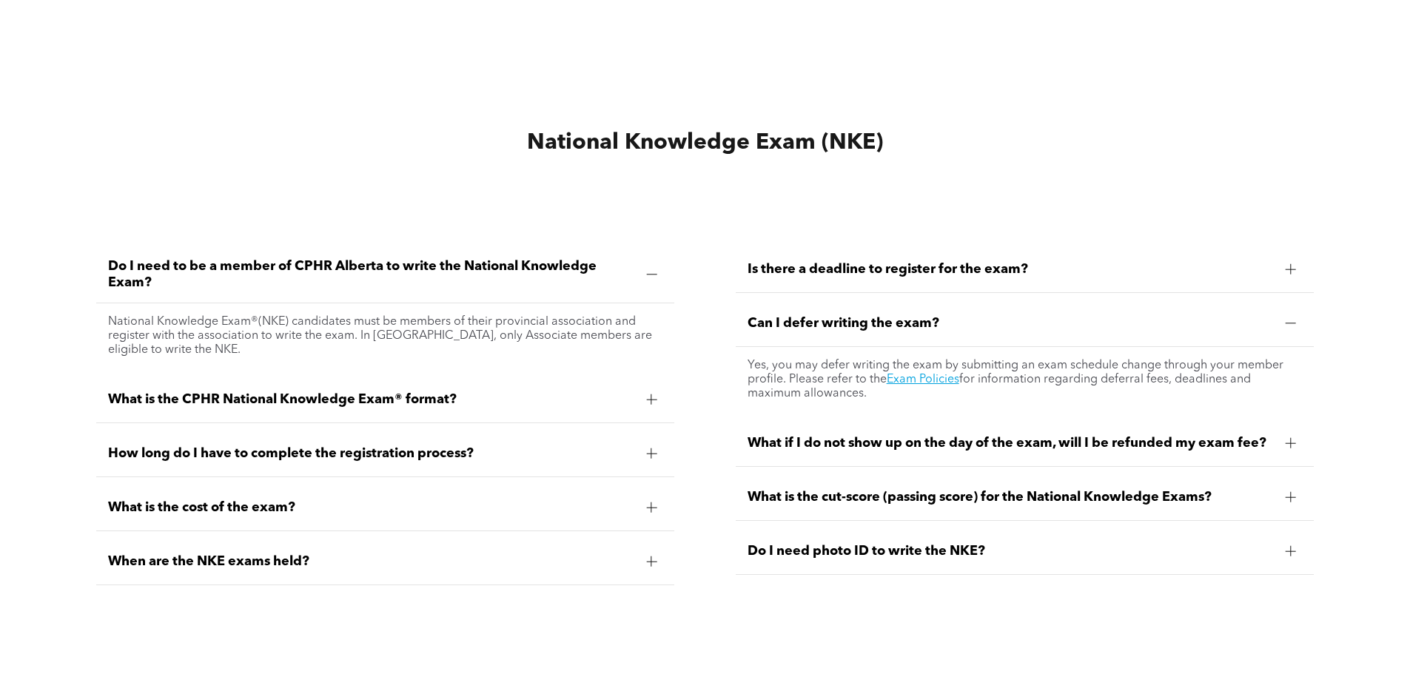
click at [895, 347] on div "Can I defer writing the exam?" at bounding box center [1025, 323] width 578 height 47
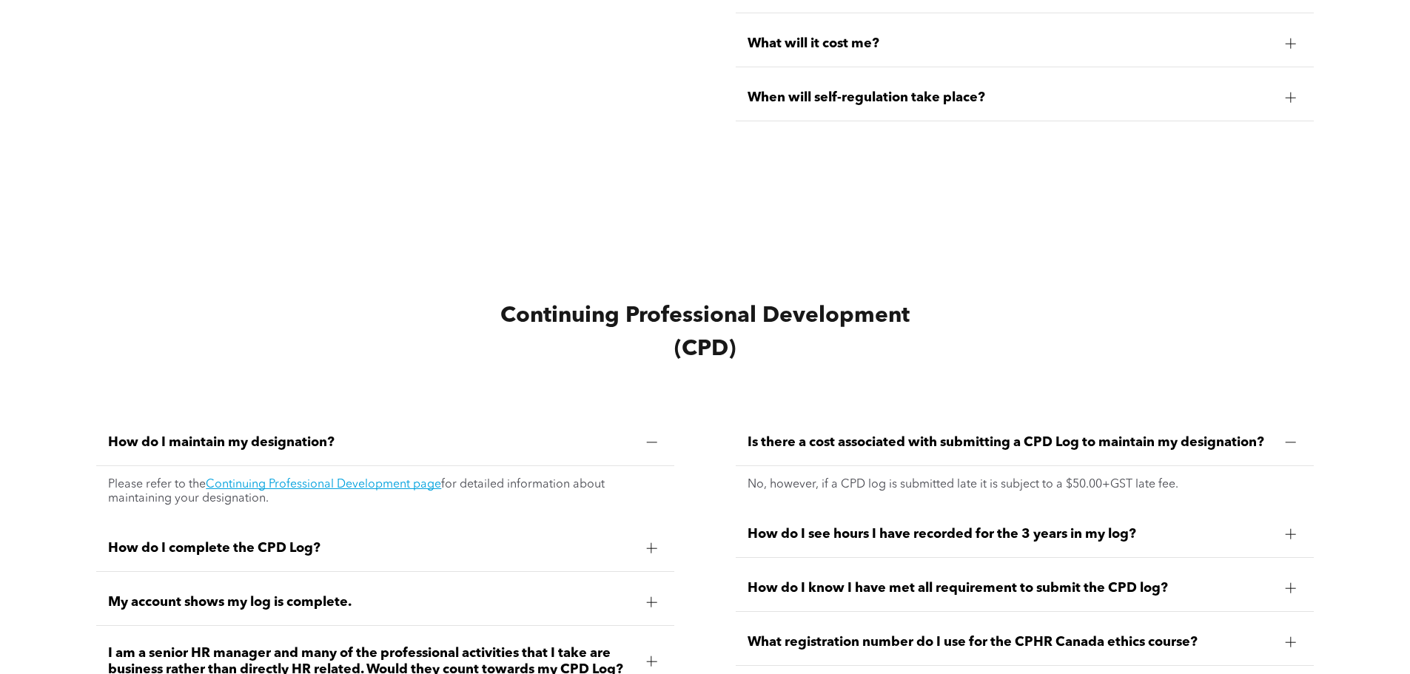
scroll to position [6142, 0]
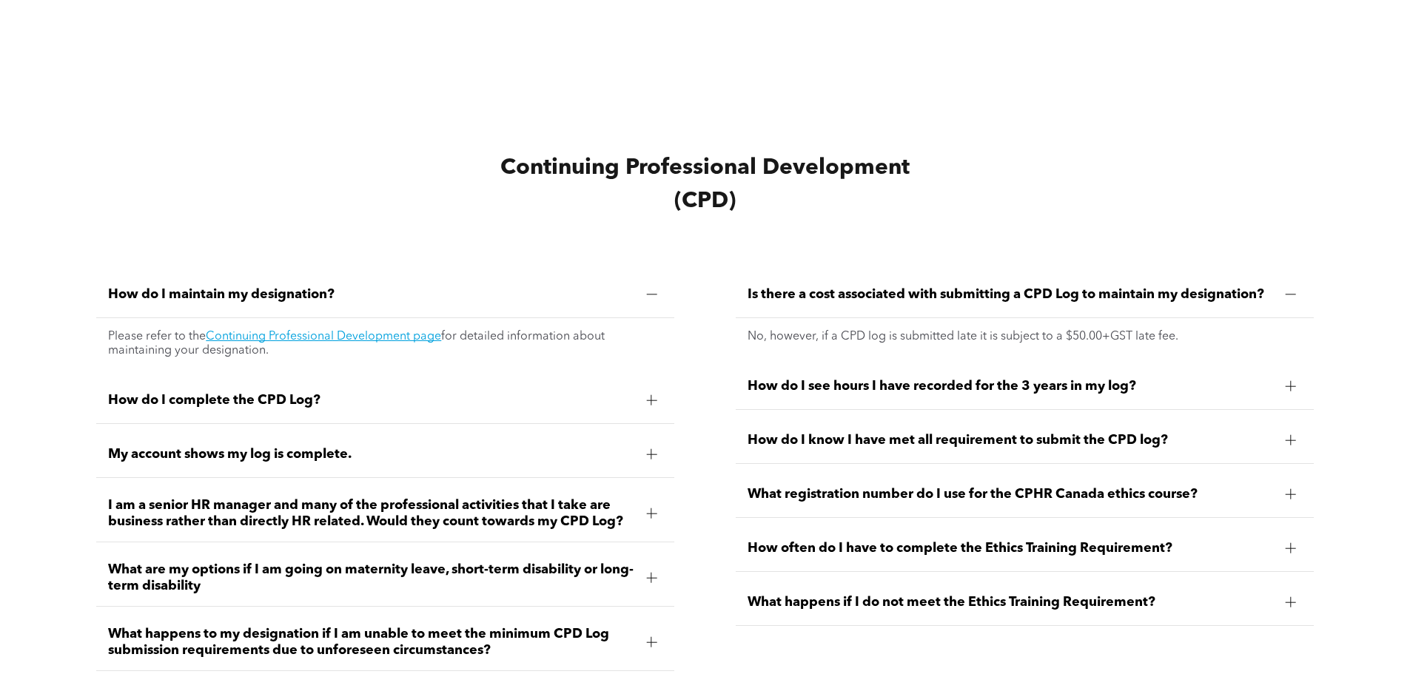
click at [656, 306] on div at bounding box center [651, 294] width 22 height 22
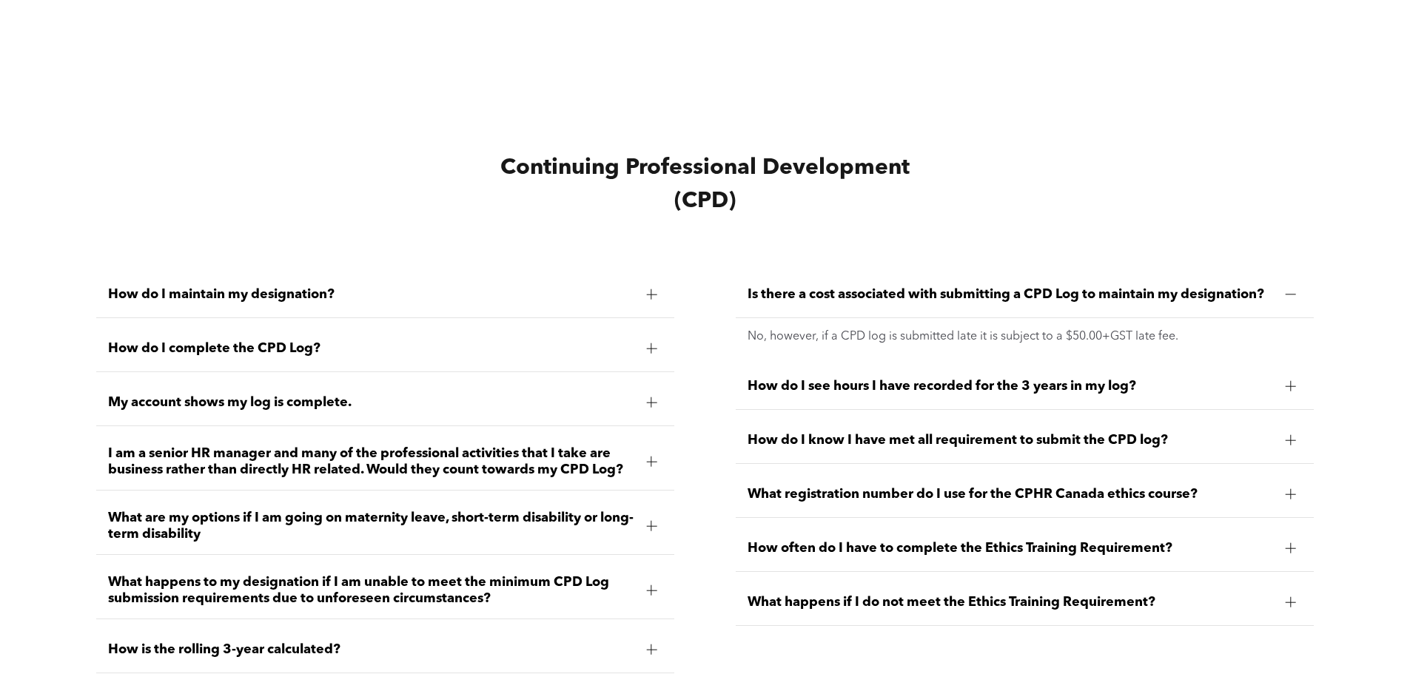
click at [1228, 301] on span "Is there a cost associated with submitting a CPD Log to maintain my designation?" at bounding box center [1010, 294] width 526 height 16
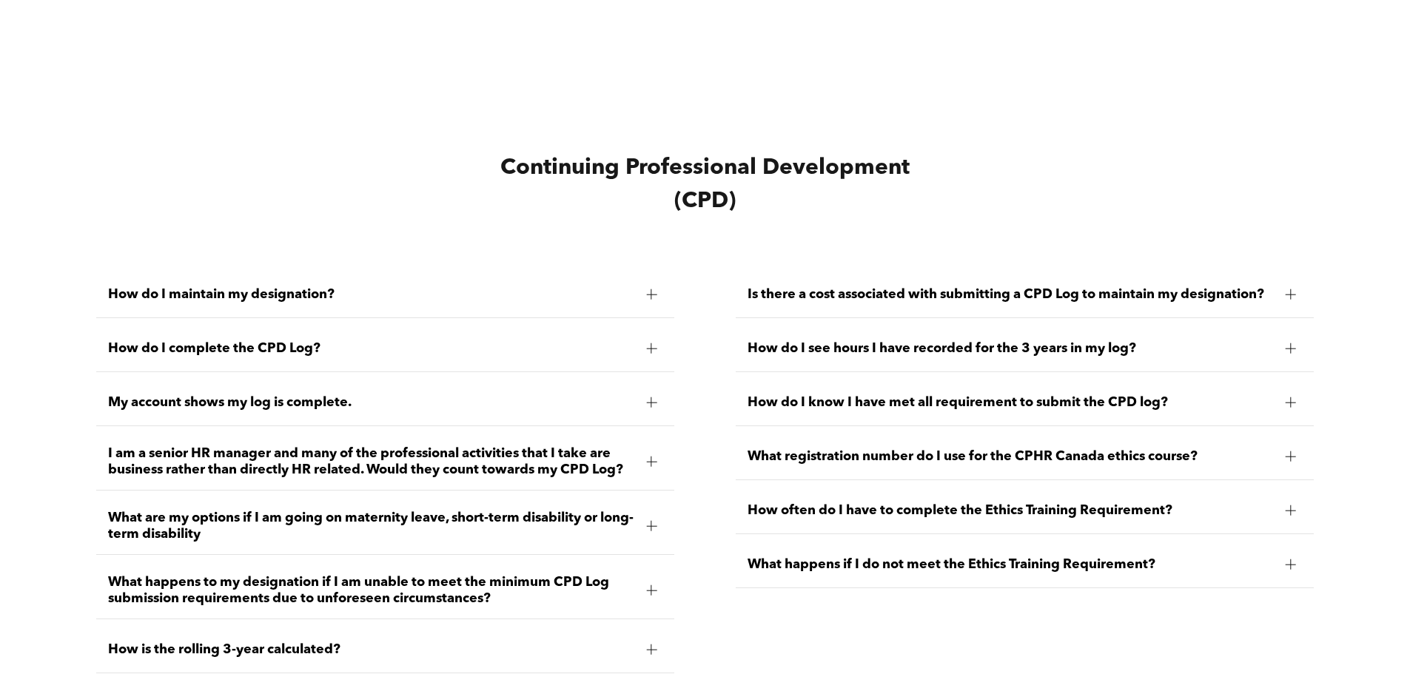
scroll to position [6290, 0]
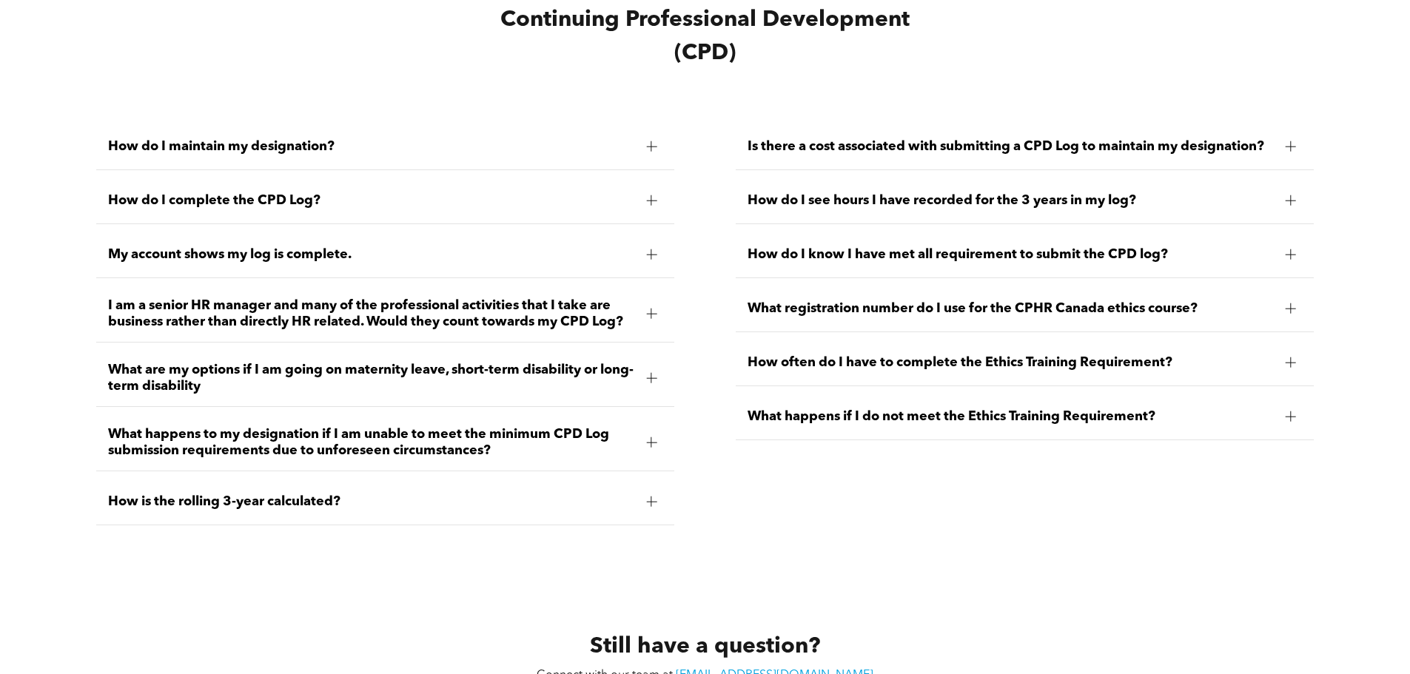
click at [525, 314] on span "I am a senior HR manager and many of the professional activities that I take ar…" at bounding box center [371, 314] width 526 height 33
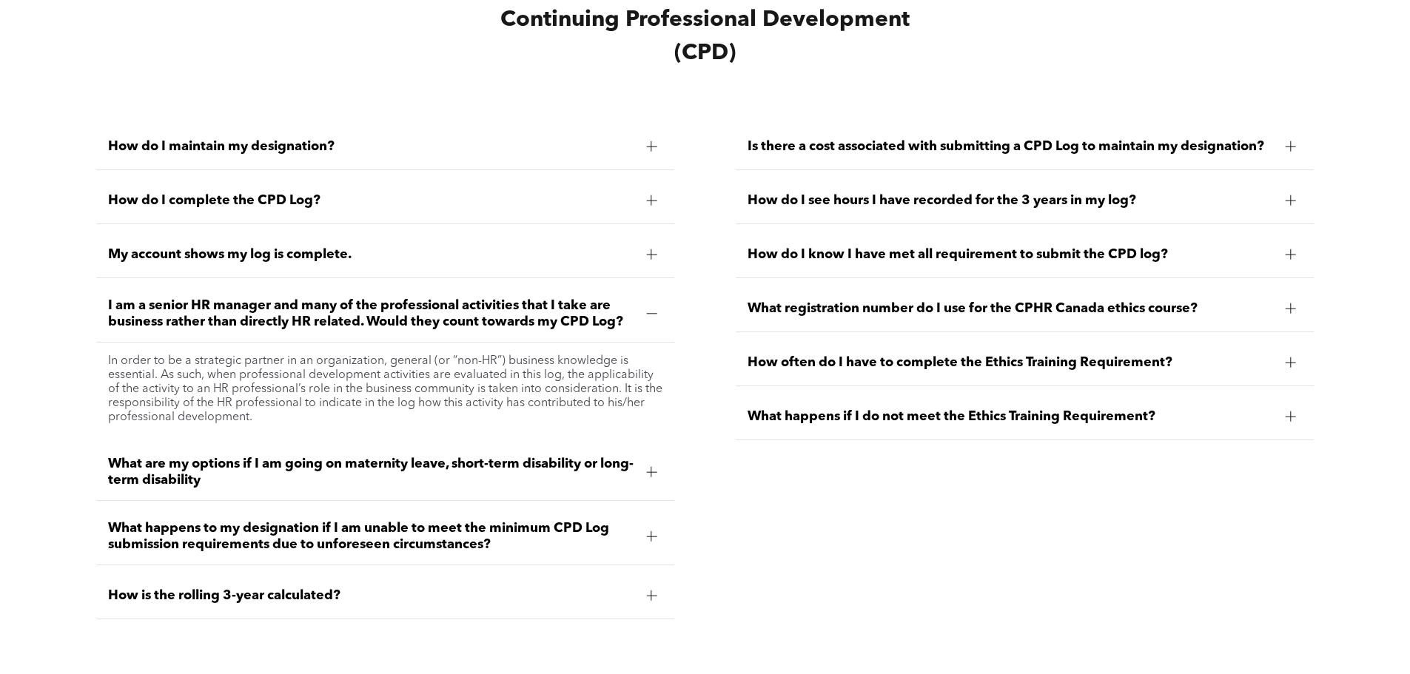
click at [525, 314] on span "I am a senior HR manager and many of the professional activities that I take ar…" at bounding box center [371, 314] width 526 height 33
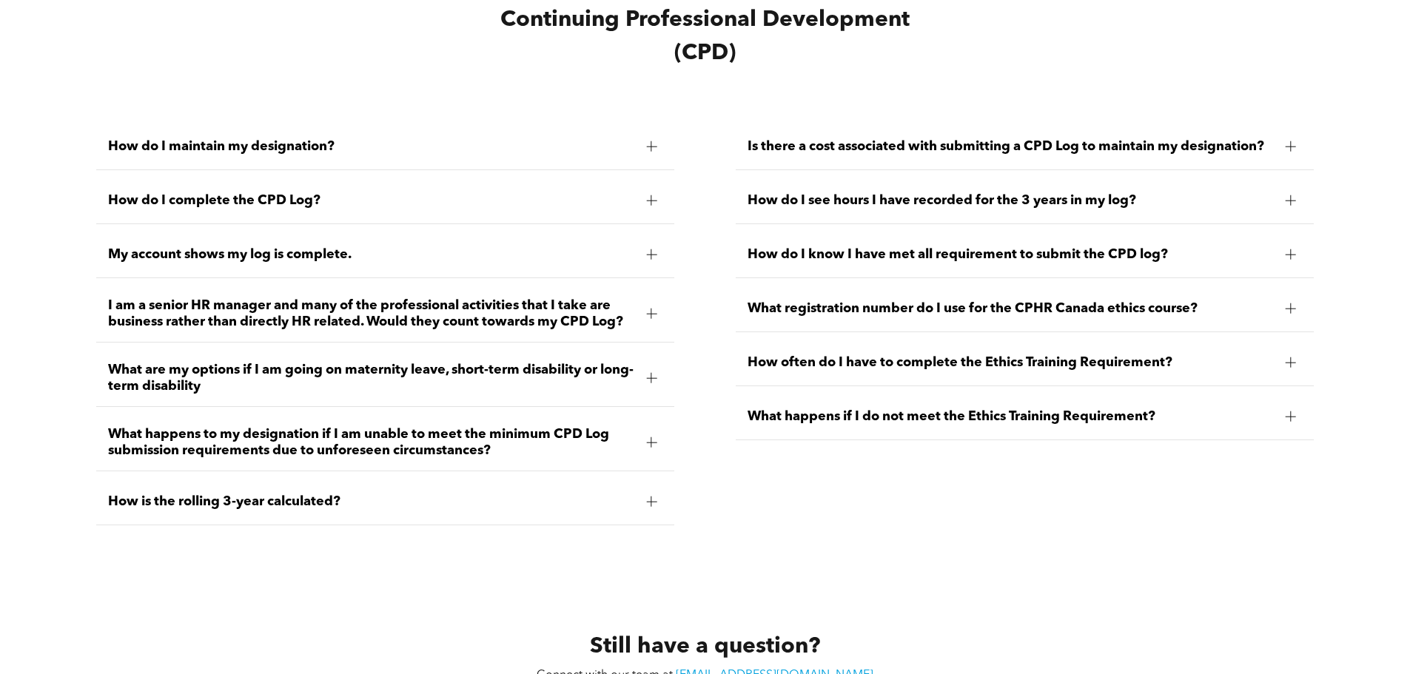
click at [501, 369] on div "What are my options if I am going on maternity leave, short-term disability or …" at bounding box center [385, 378] width 578 height 57
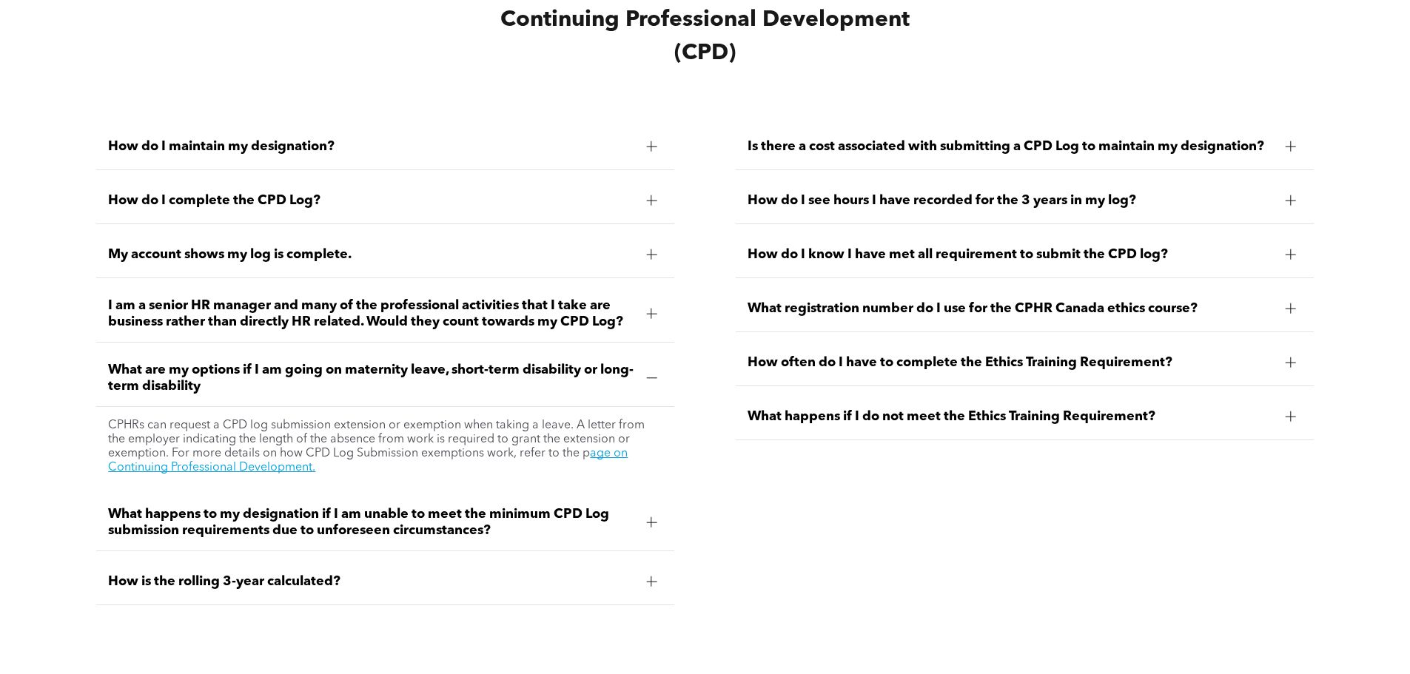
click at [369, 534] on span "What happens to my designation if I am unable to meet the minimum CPD Log submi…" at bounding box center [371, 522] width 526 height 33
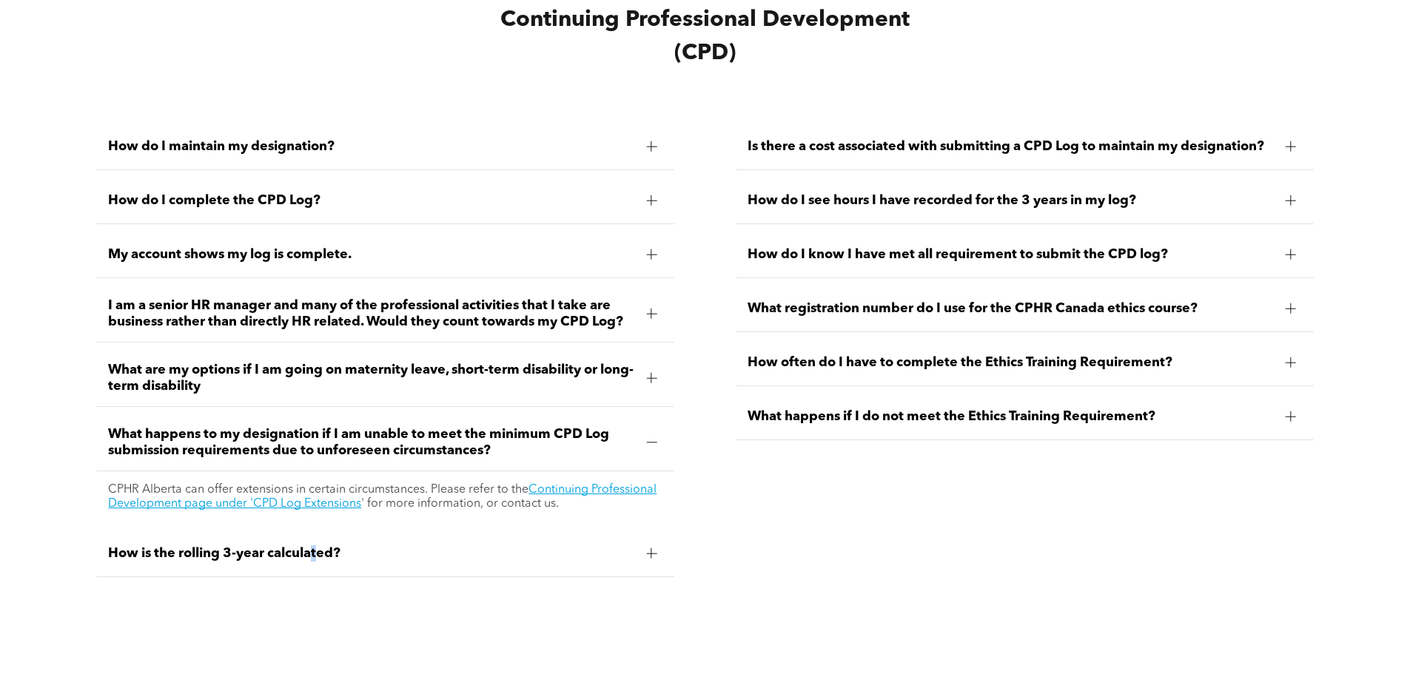
click at [319, 546] on div "How is the rolling 3-year calculated?" at bounding box center [385, 554] width 578 height 47
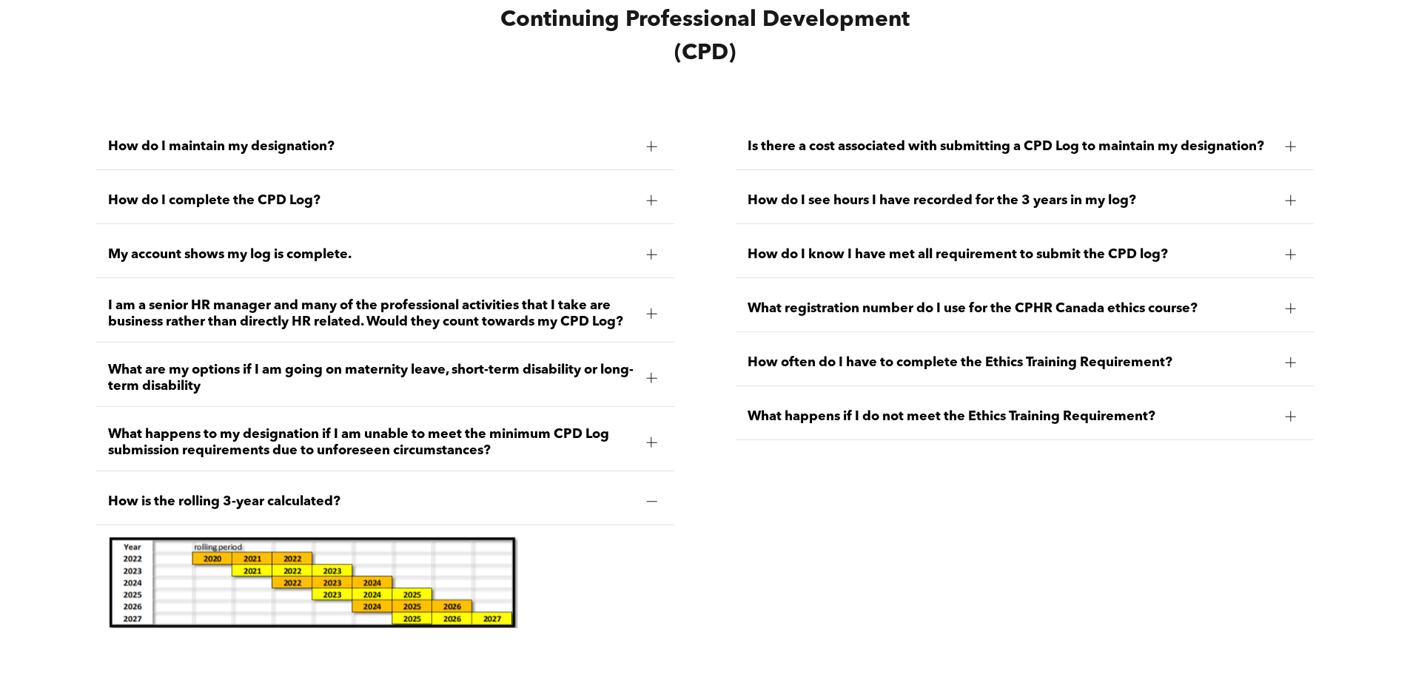
click at [369, 510] on span "How is the rolling 3-year calculated?" at bounding box center [371, 502] width 526 height 16
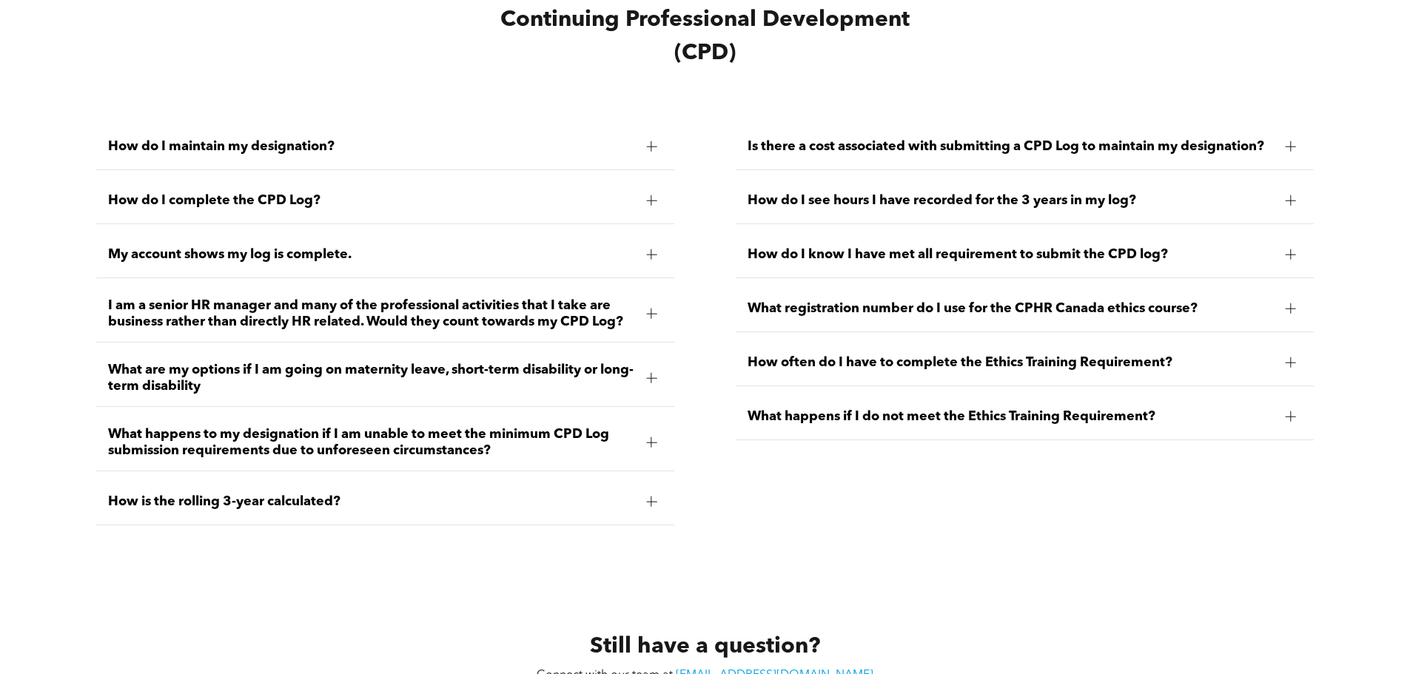
click at [906, 315] on span "What registration number do I use for the CPHR Canada ethics course?" at bounding box center [1010, 308] width 526 height 16
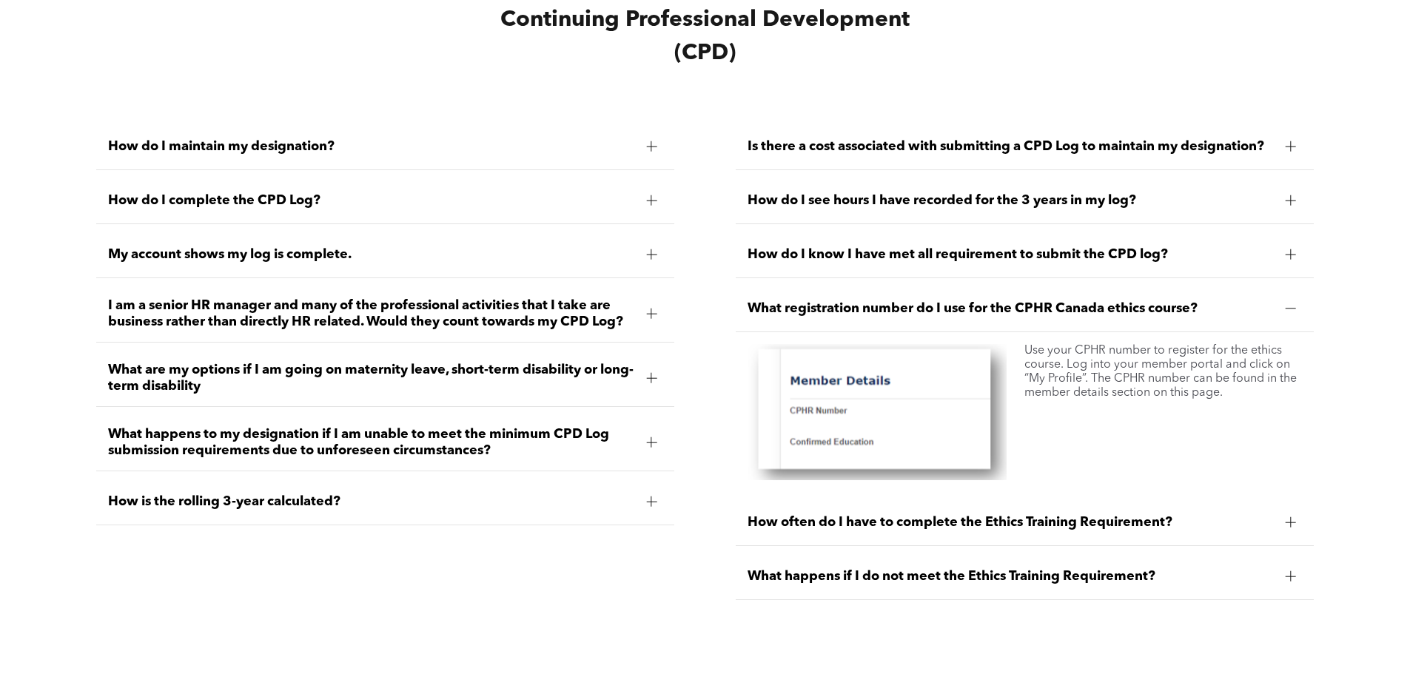
click at [906, 315] on span "What registration number do I use for the CPHR Canada ethics course?" at bounding box center [1010, 308] width 526 height 16
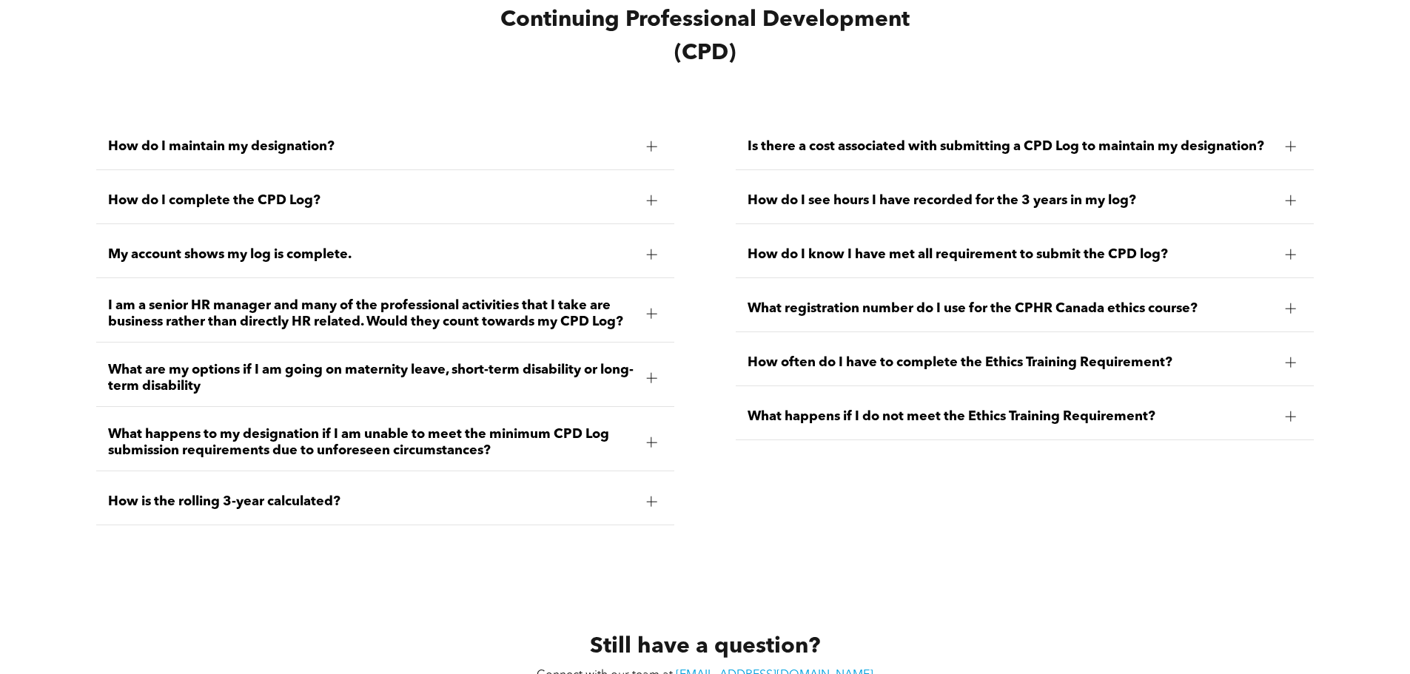
click at [898, 370] on span "How often do I have to complete the Ethics Training Requirement?" at bounding box center [1010, 362] width 526 height 16
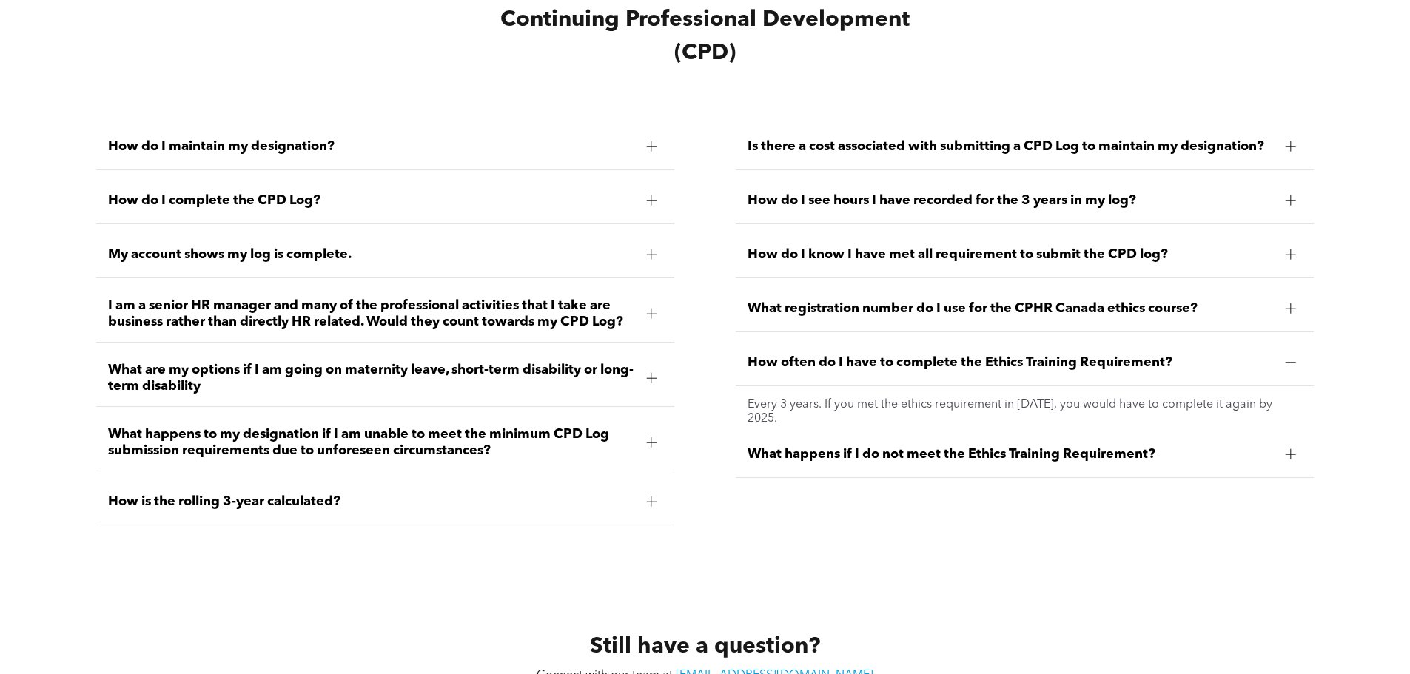
click at [898, 370] on span "How often do I have to complete the Ethics Training Requirement?" at bounding box center [1010, 362] width 526 height 16
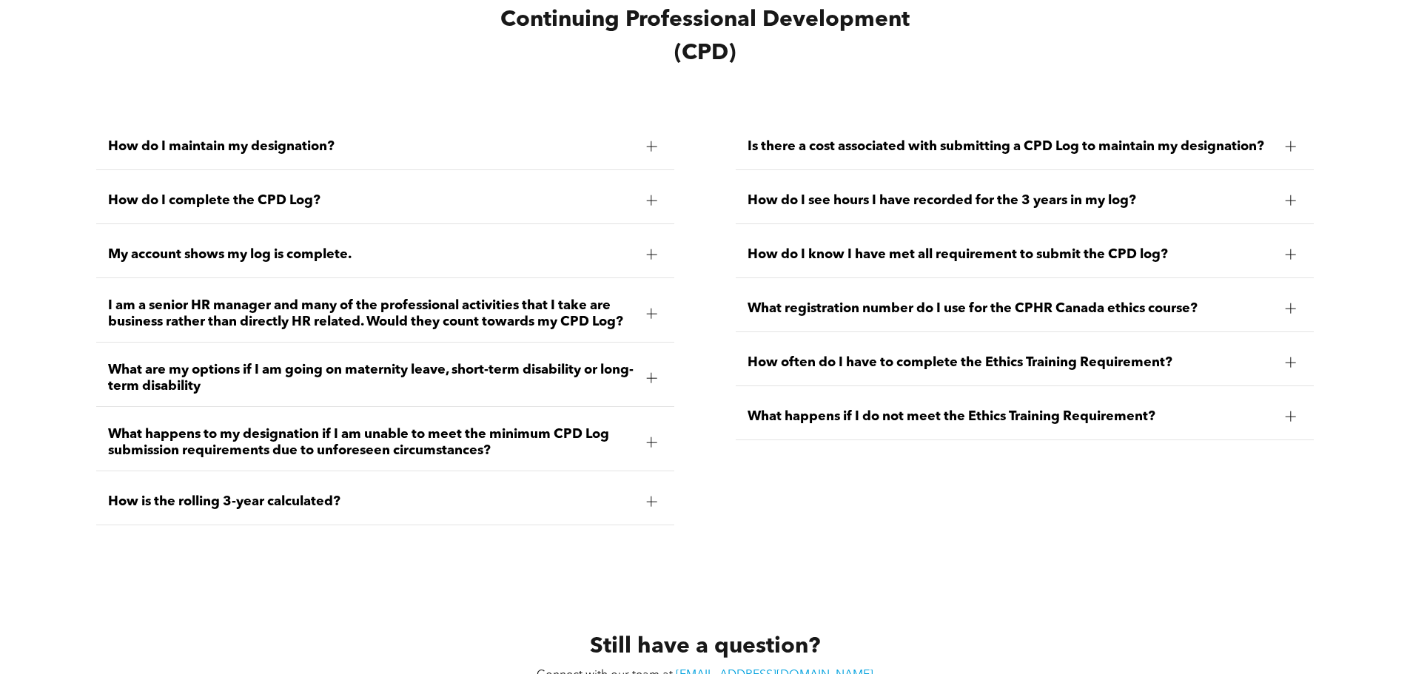
click at [933, 424] on span "What happens if I do not meet the Ethics Training Requirement?" at bounding box center [1010, 417] width 526 height 16
click at [928, 422] on span "What happens if I do not meet the Ethics Training Requirement?" at bounding box center [1010, 417] width 526 height 16
click at [934, 275] on div "How do I know I have met all requirement to submit the CPD log?" at bounding box center [1025, 255] width 578 height 47
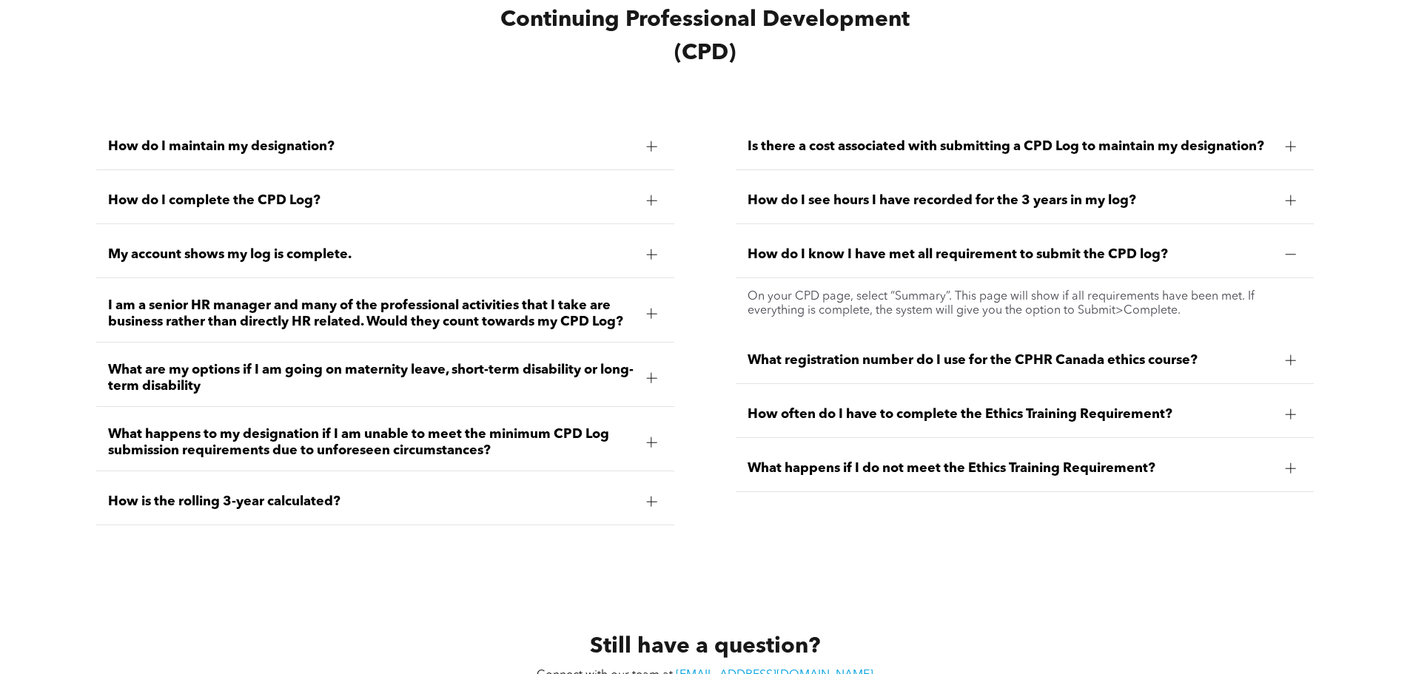
click at [934, 275] on div "How do I know I have met all requirement to submit the CPD log?" at bounding box center [1025, 255] width 578 height 47
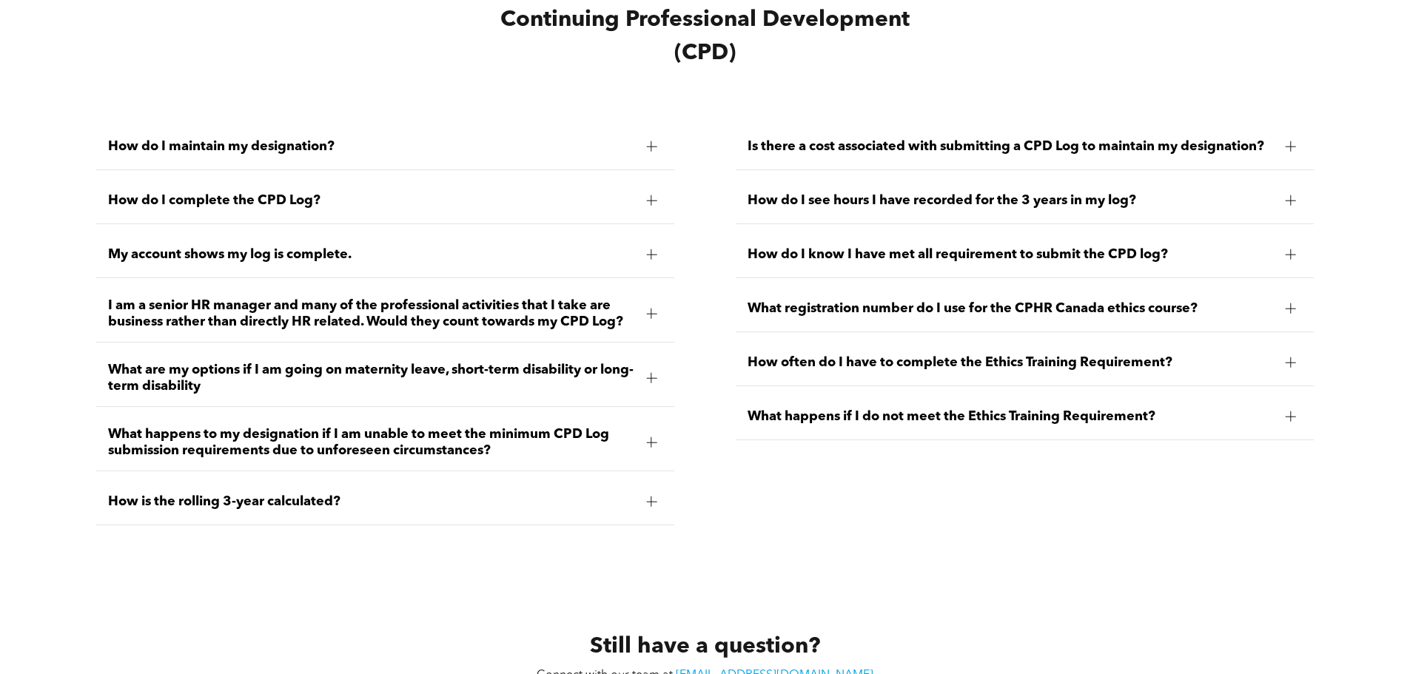
click at [925, 317] on span "What registration number do I use for the CPHR Canada ethics course?" at bounding box center [1010, 308] width 526 height 16
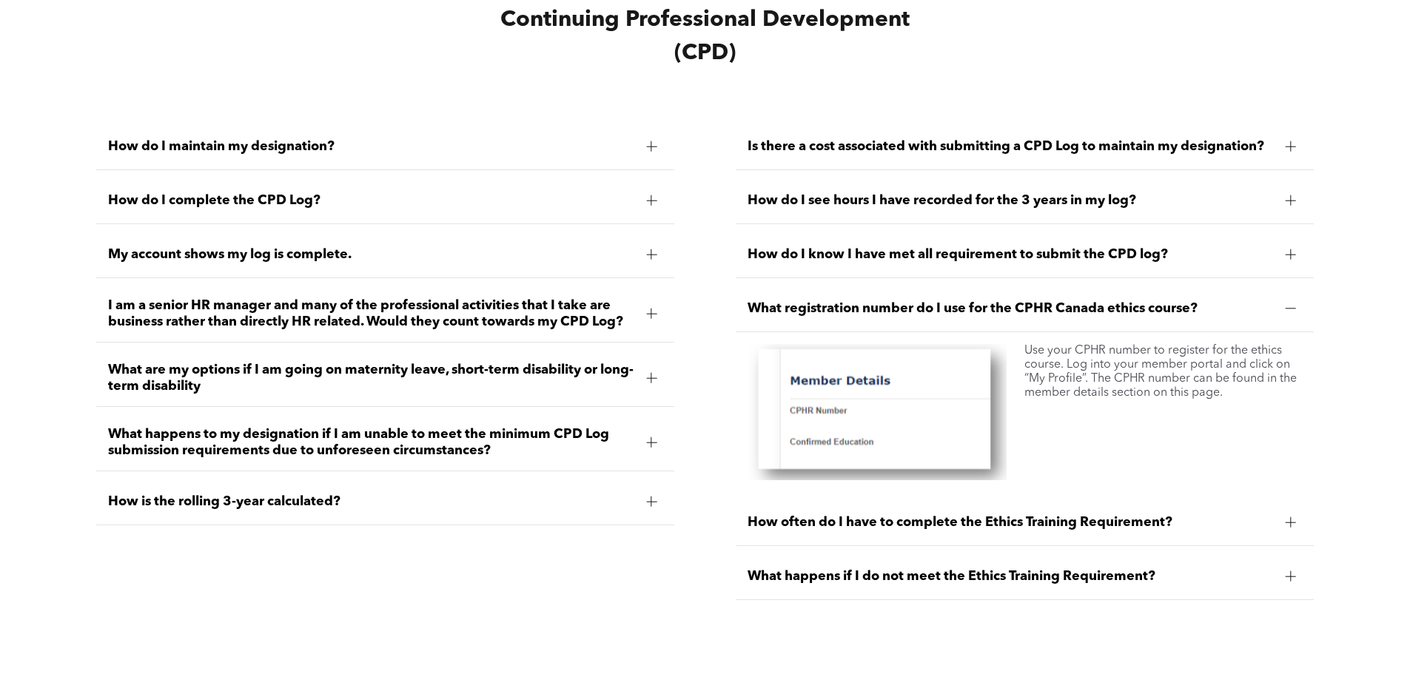
click at [925, 317] on span "What registration number do I use for the CPHR Canada ethics course?" at bounding box center [1010, 308] width 526 height 16
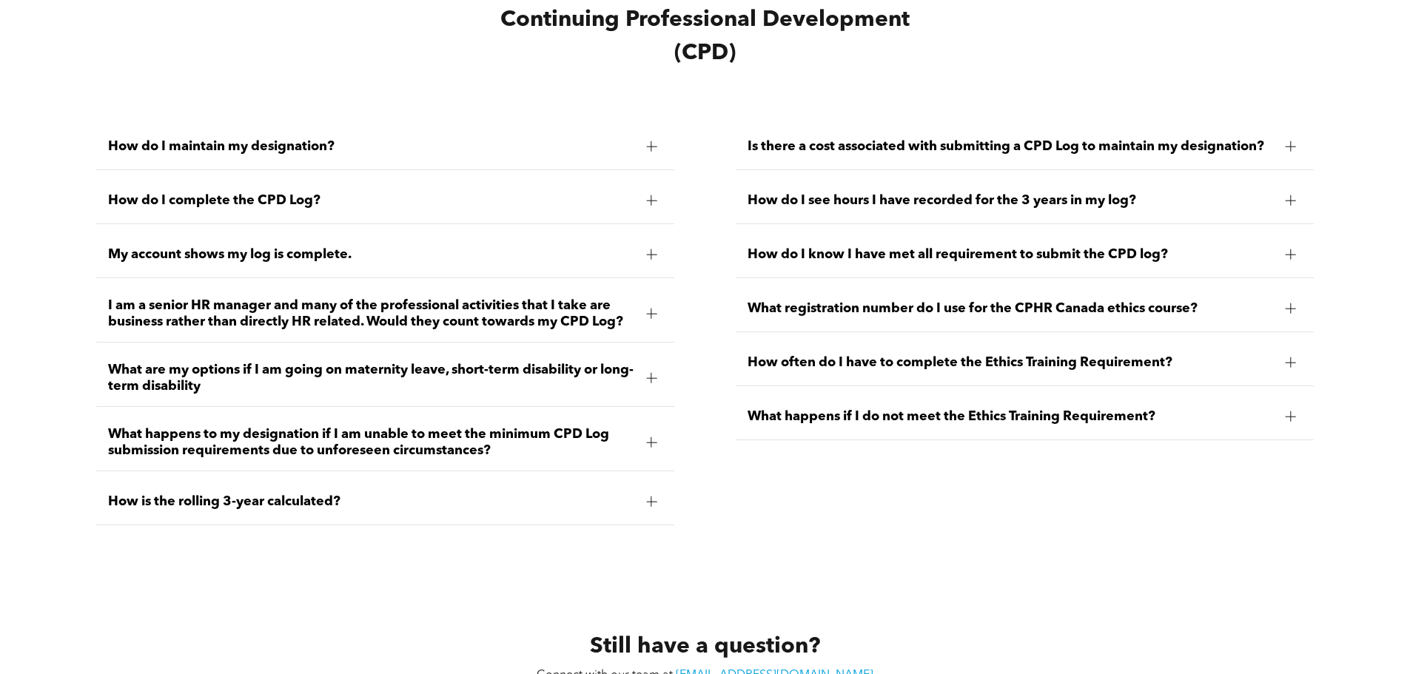
click at [858, 364] on div "How often do I have to complete the Ethics Training Requirement?" at bounding box center [1025, 363] width 578 height 47
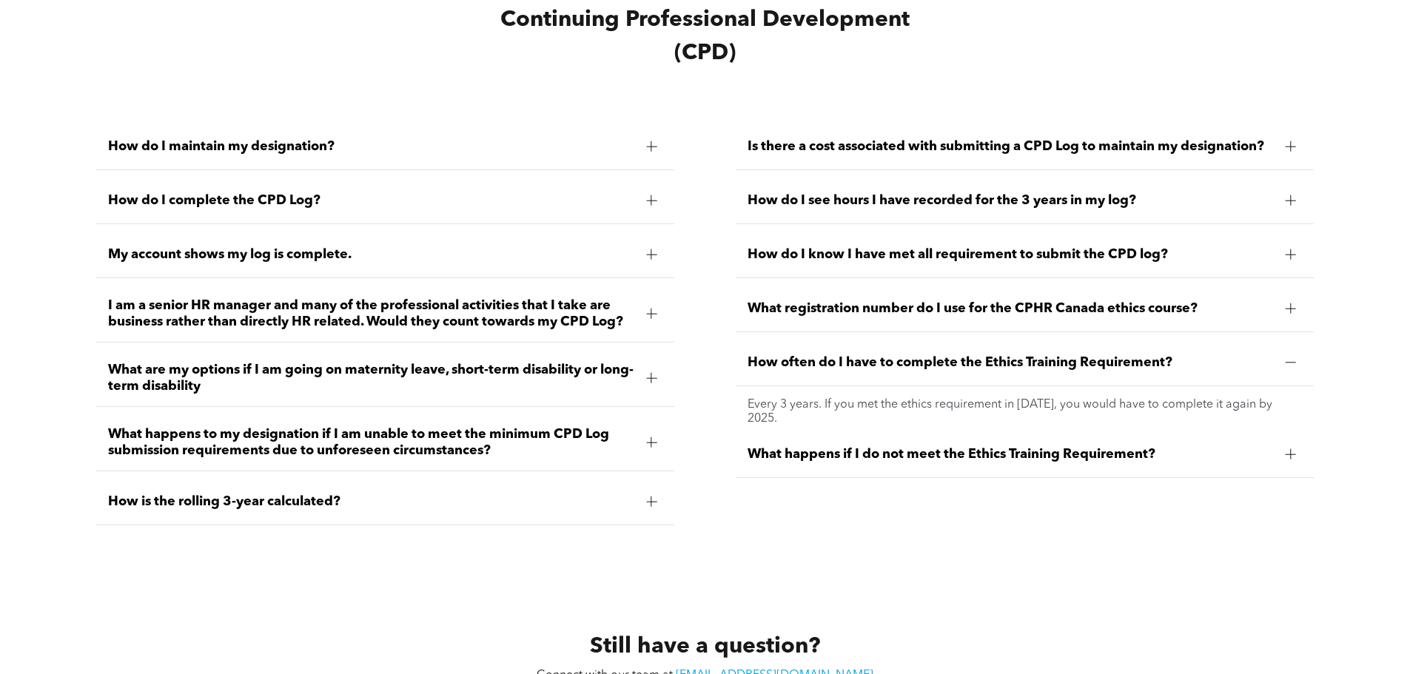
click at [931, 330] on div "What registration number do I use for the CPHR Canada ethics course?" at bounding box center [1025, 309] width 578 height 47
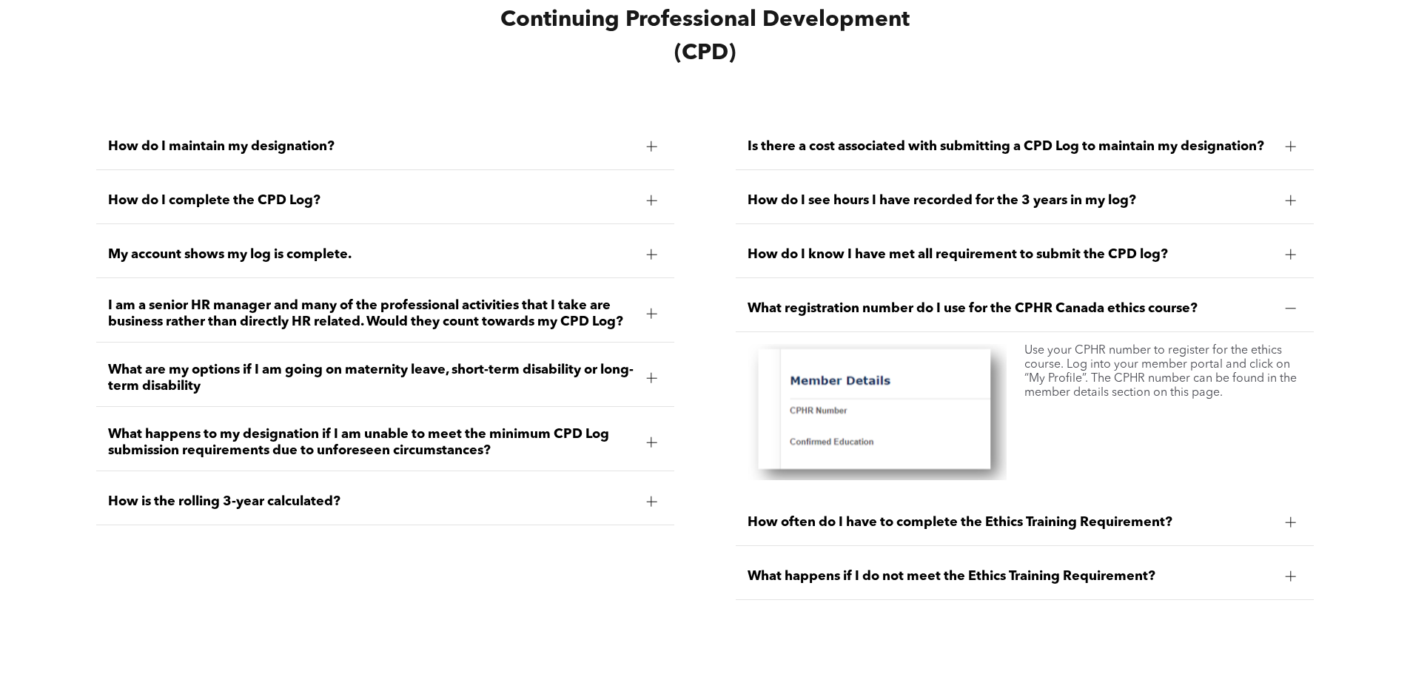
click at [508, 452] on span "What happens to my designation if I am unable to meet the minimum CPD Log submi…" at bounding box center [371, 442] width 526 height 33
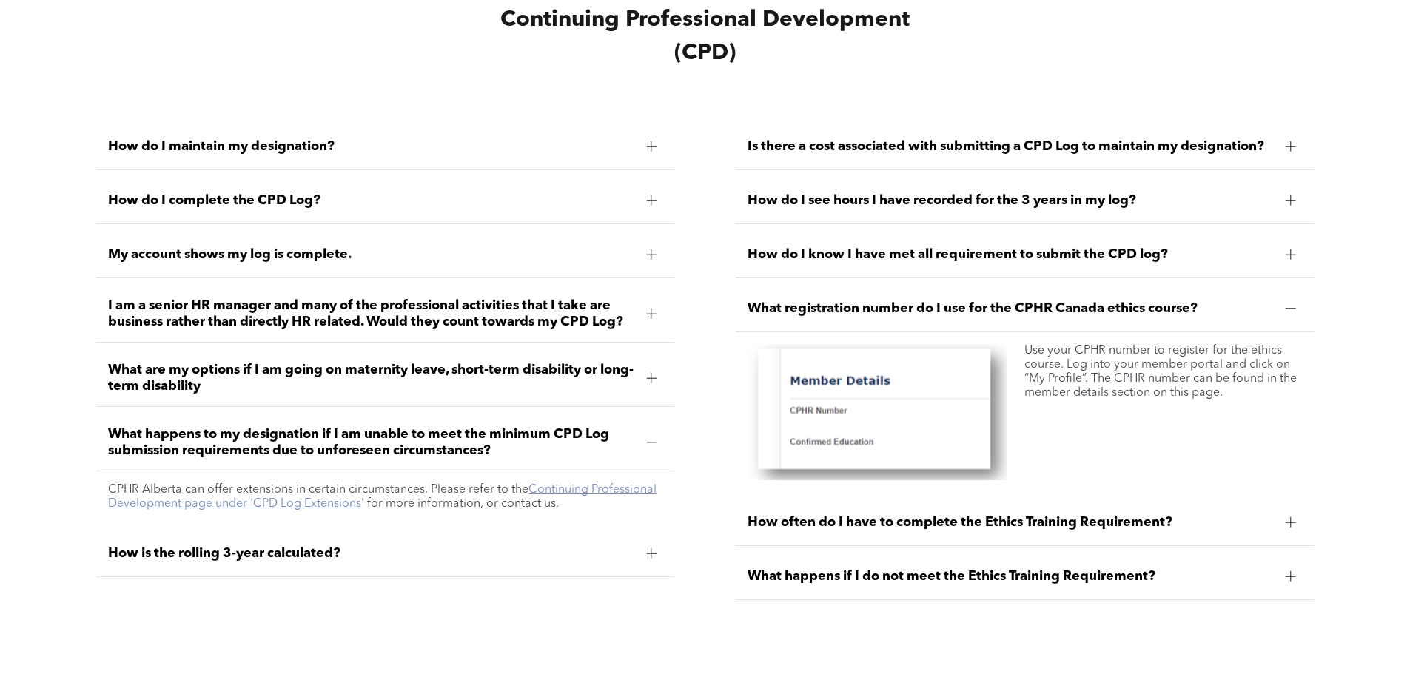
click at [584, 499] on link "Continuing Professional Development page under 'CPD Log Extensions" at bounding box center [382, 497] width 548 height 26
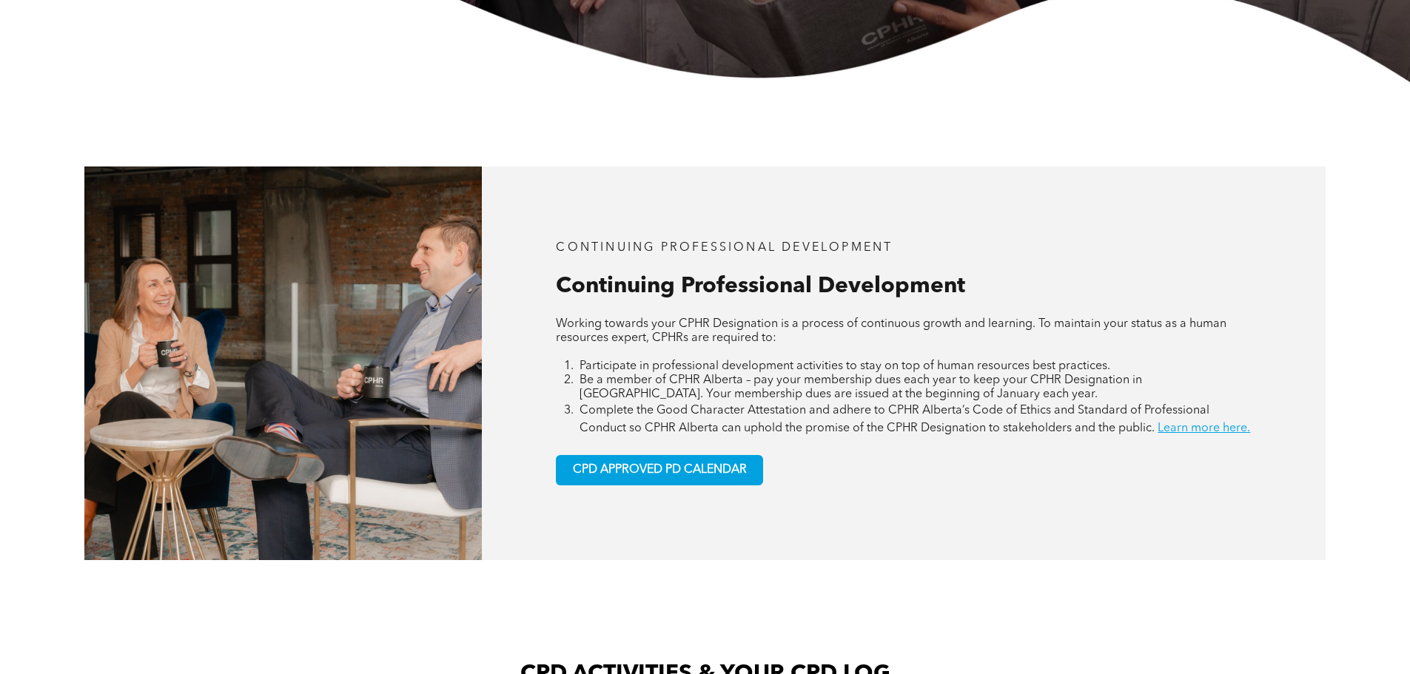
scroll to position [1036, 0]
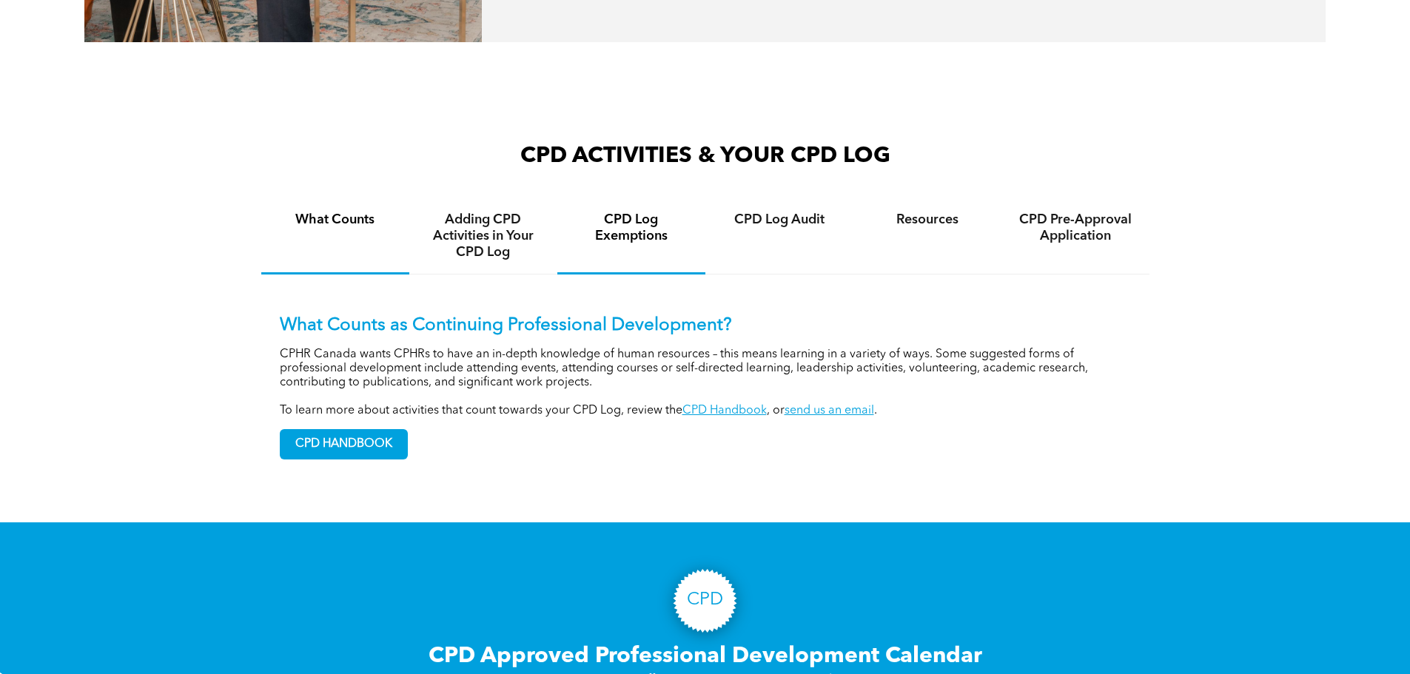
click at [629, 244] on h4 "CPD Log Exemptions" at bounding box center [631, 228] width 121 height 33
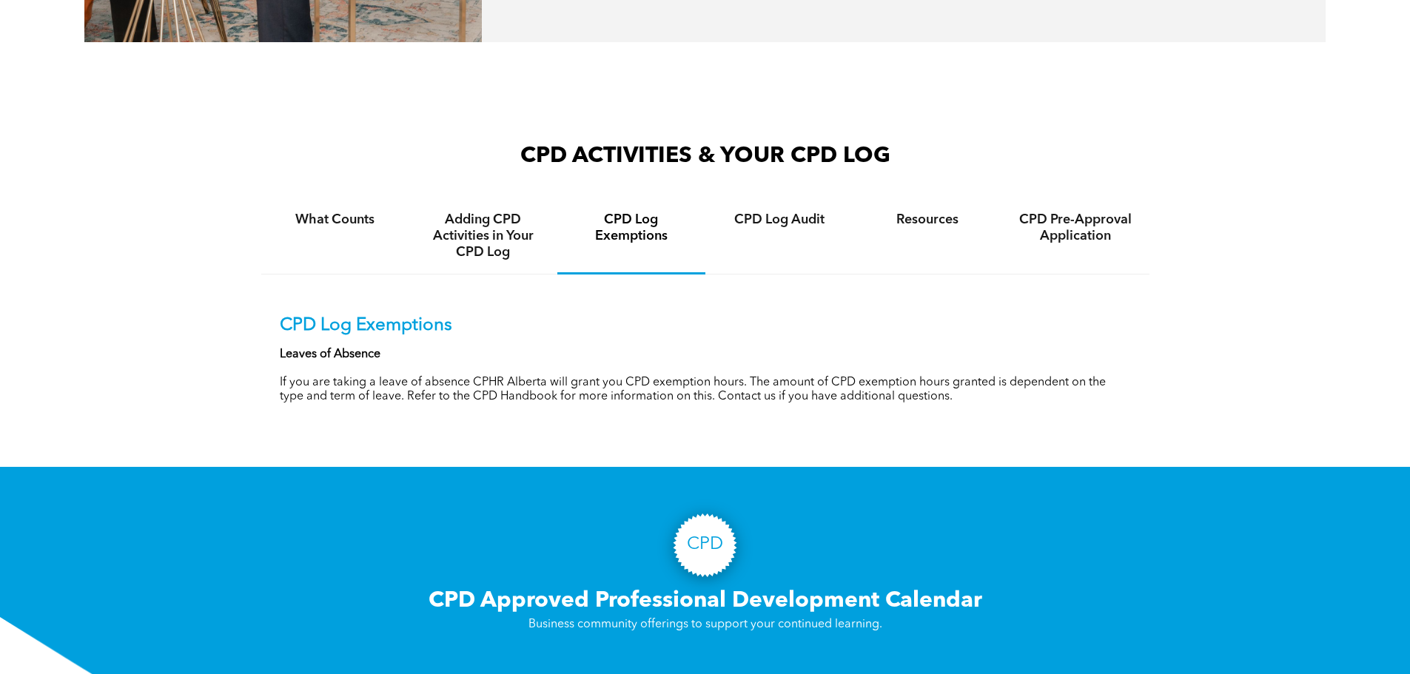
scroll to position [1110, 0]
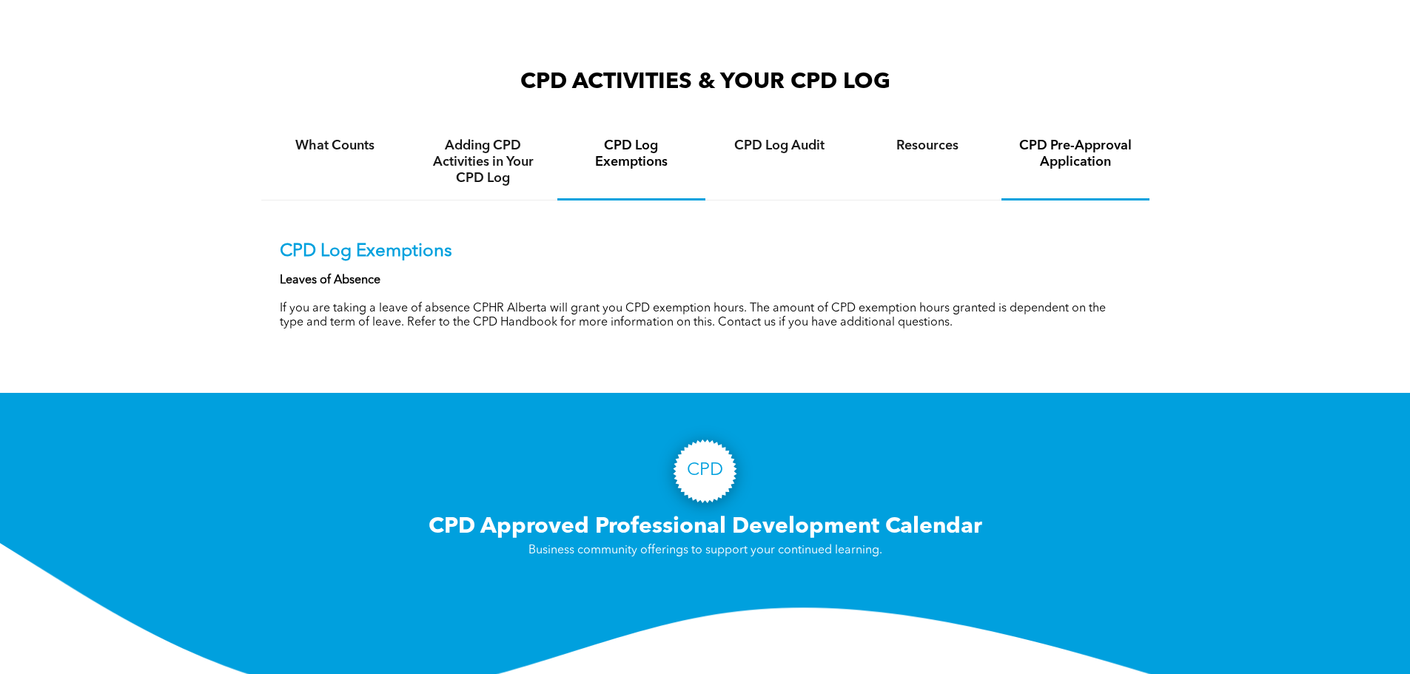
click at [1052, 164] on h4 "CPD Pre-Approval Application" at bounding box center [1075, 154] width 121 height 33
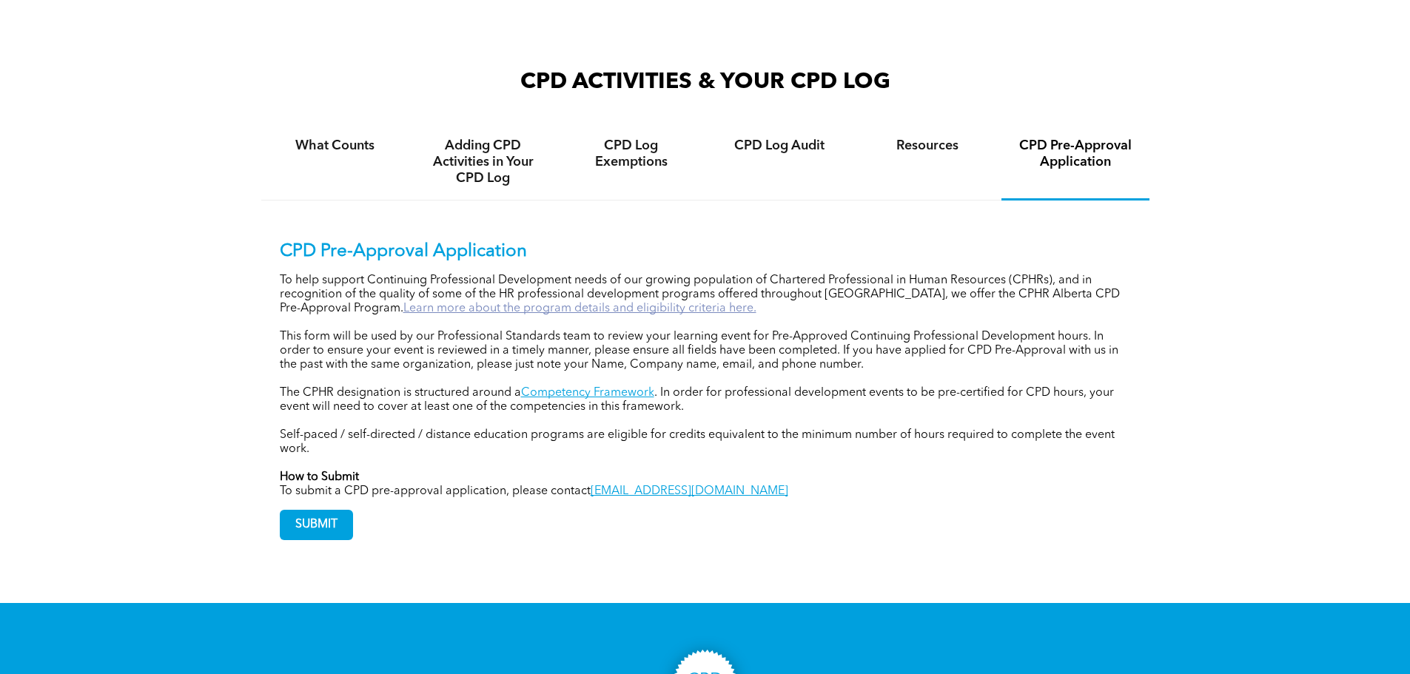
click at [524, 315] on link "Learn more about the program details and eligibility criteria here." at bounding box center [579, 309] width 353 height 12
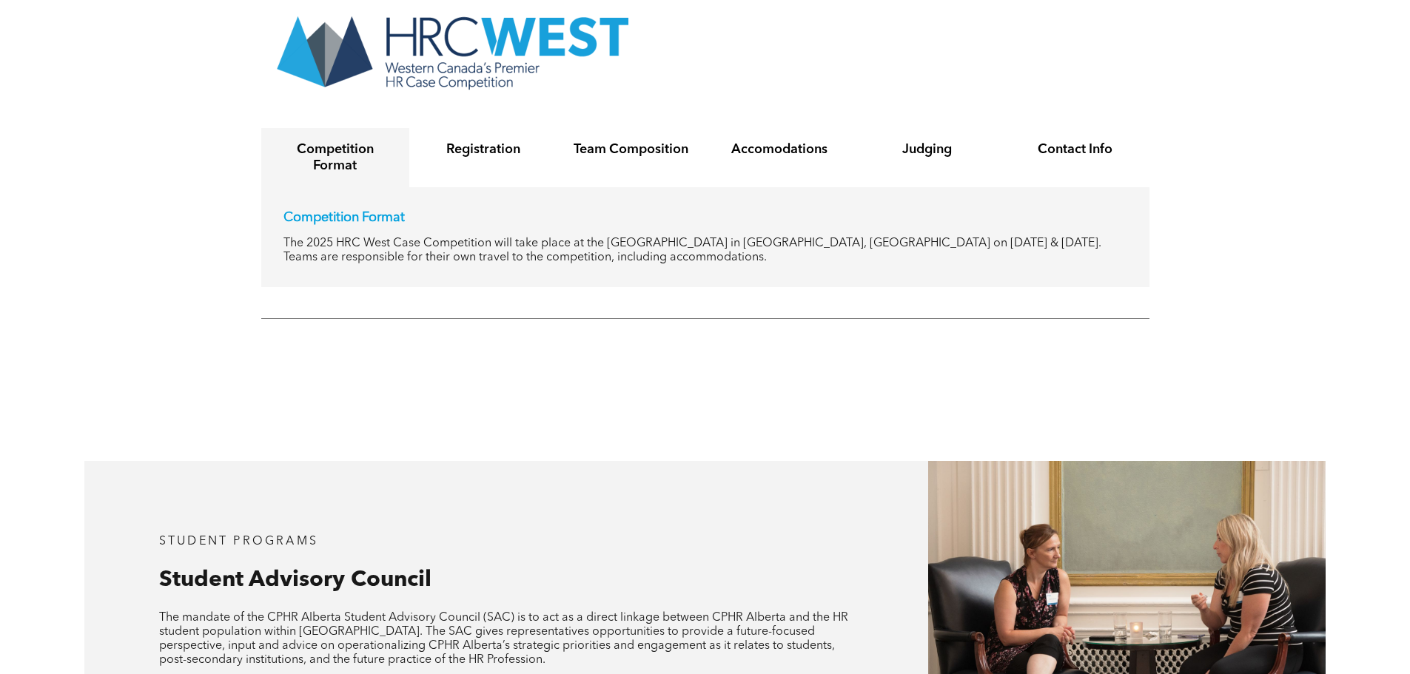
scroll to position [3034, 0]
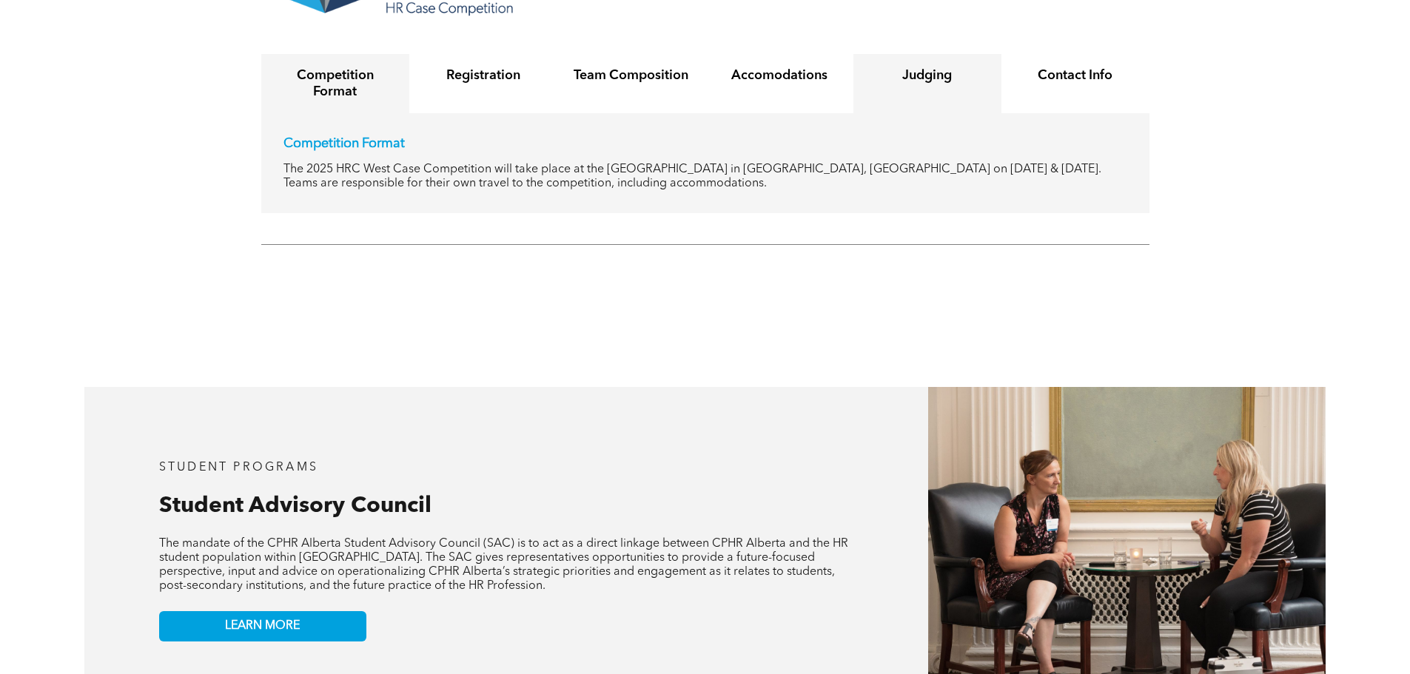
click at [927, 73] on div "Judging" at bounding box center [927, 83] width 148 height 59
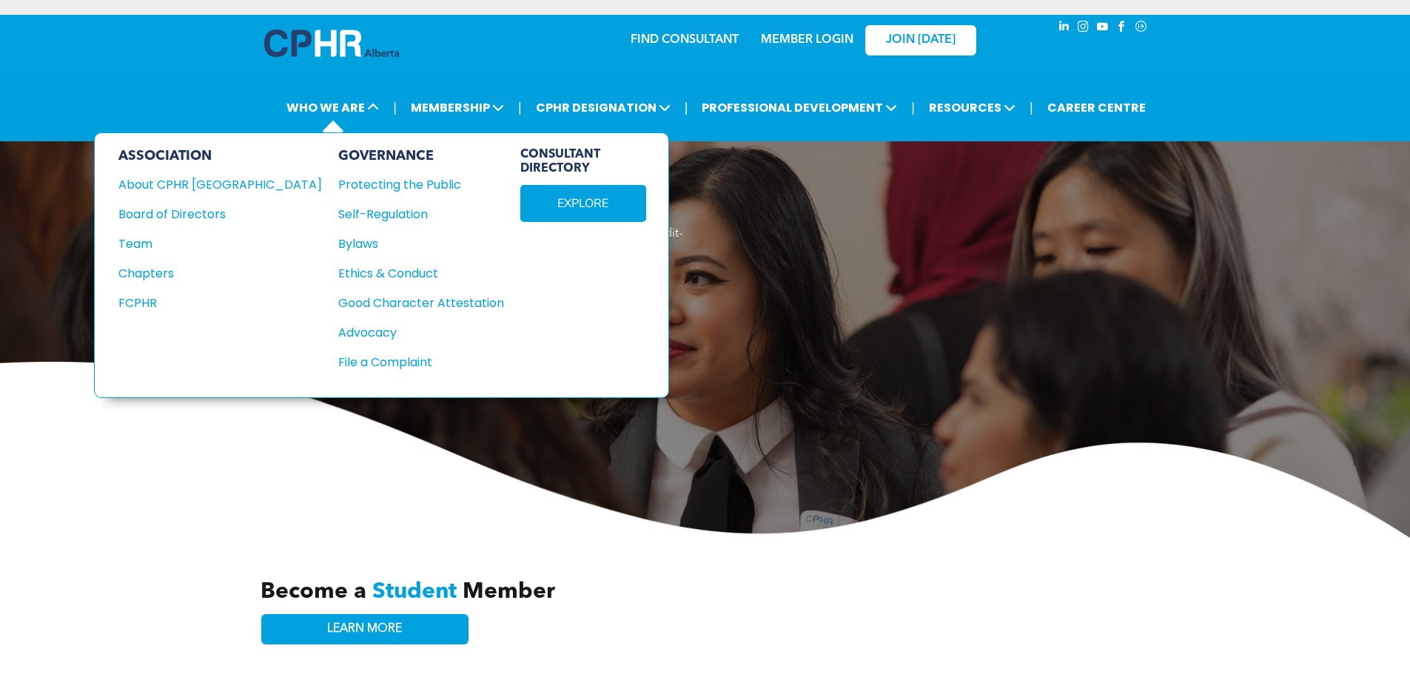
scroll to position [74, 0]
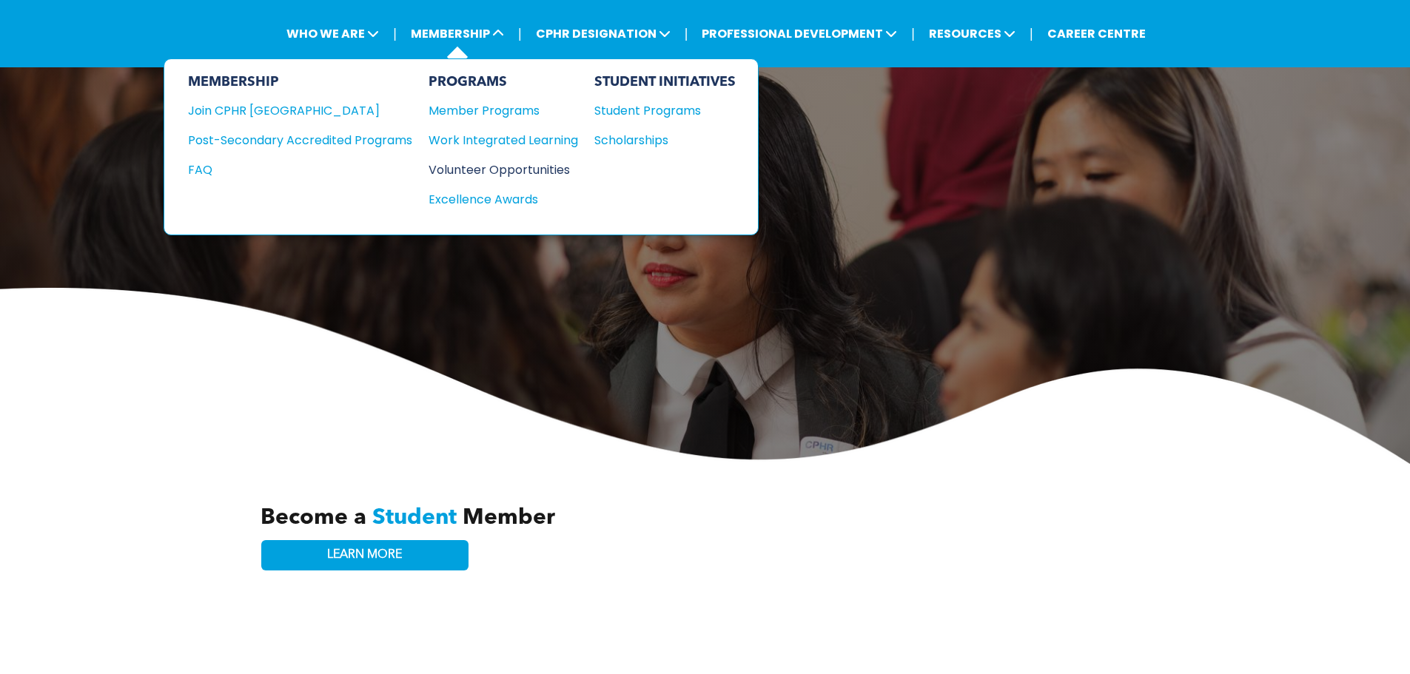
click at [514, 163] on div "Volunteer Opportunities" at bounding box center [495, 170] width 135 height 19
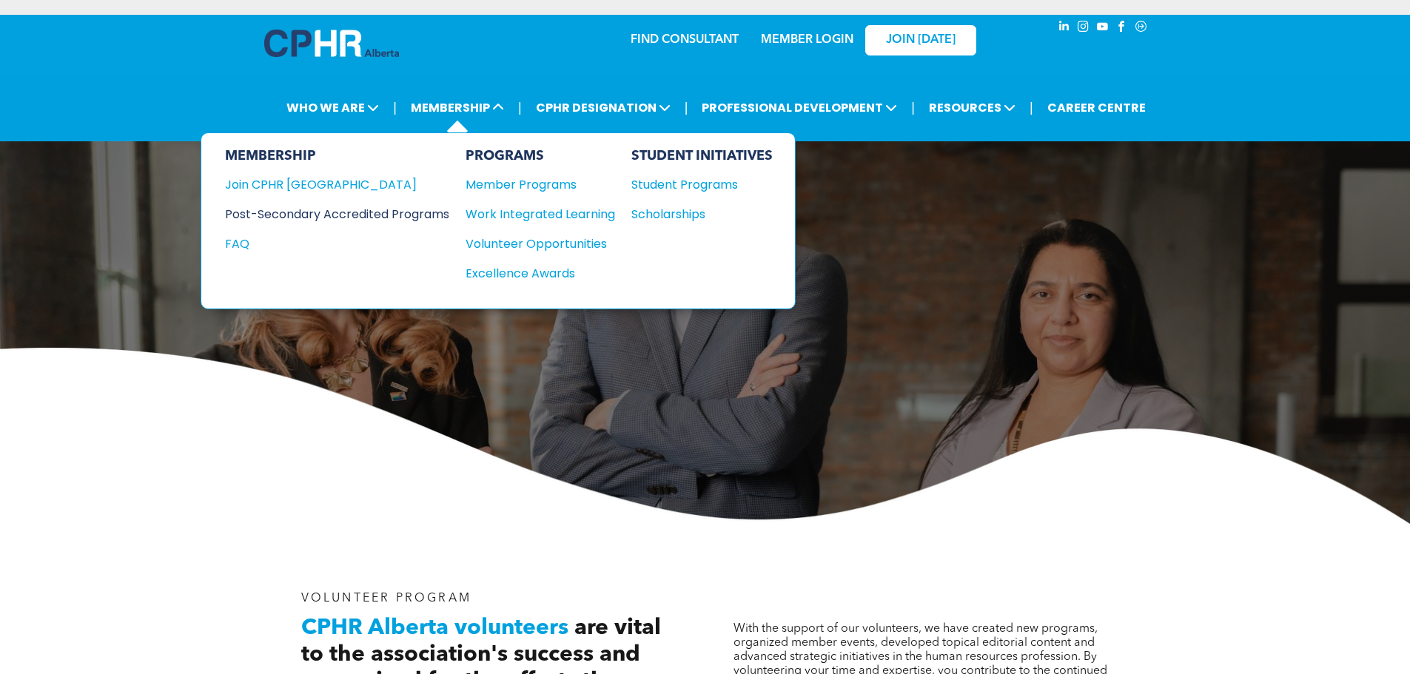
click at [383, 212] on div "Post-Secondary Accredited Programs" at bounding box center [326, 214] width 202 height 19
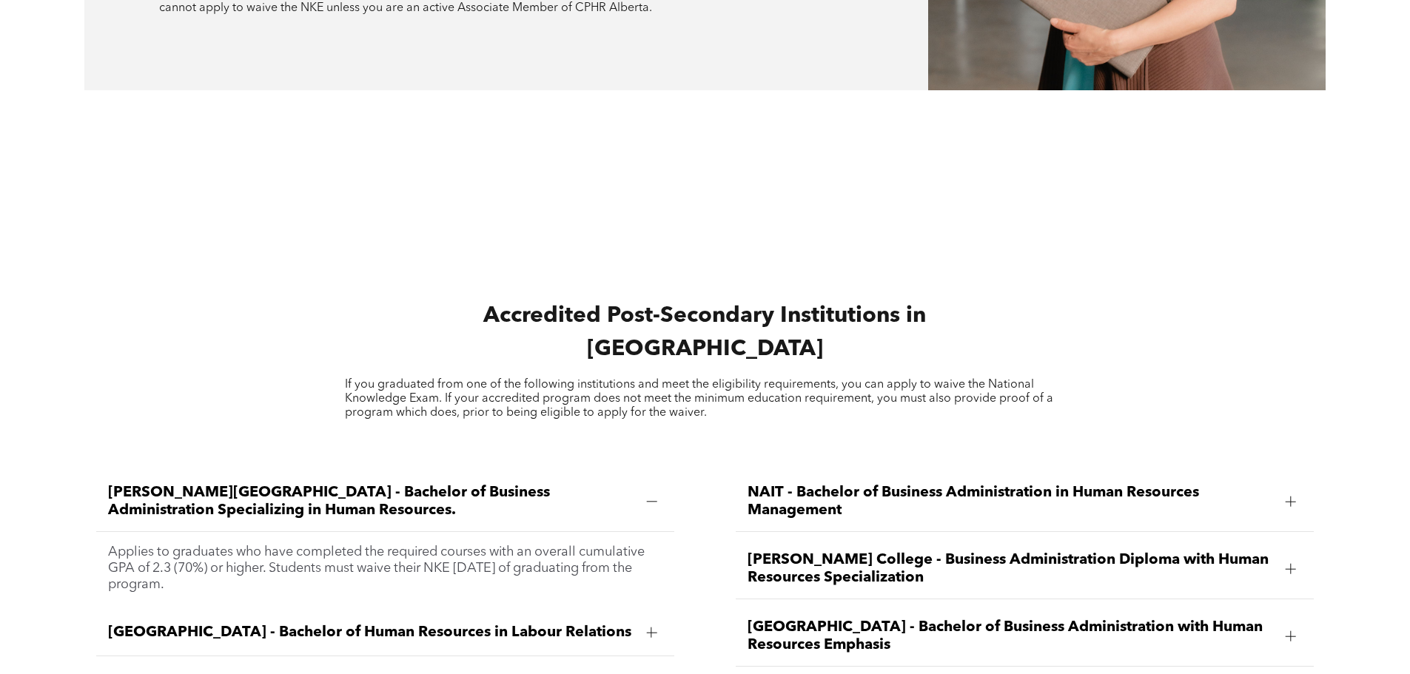
scroll to position [2072, 0]
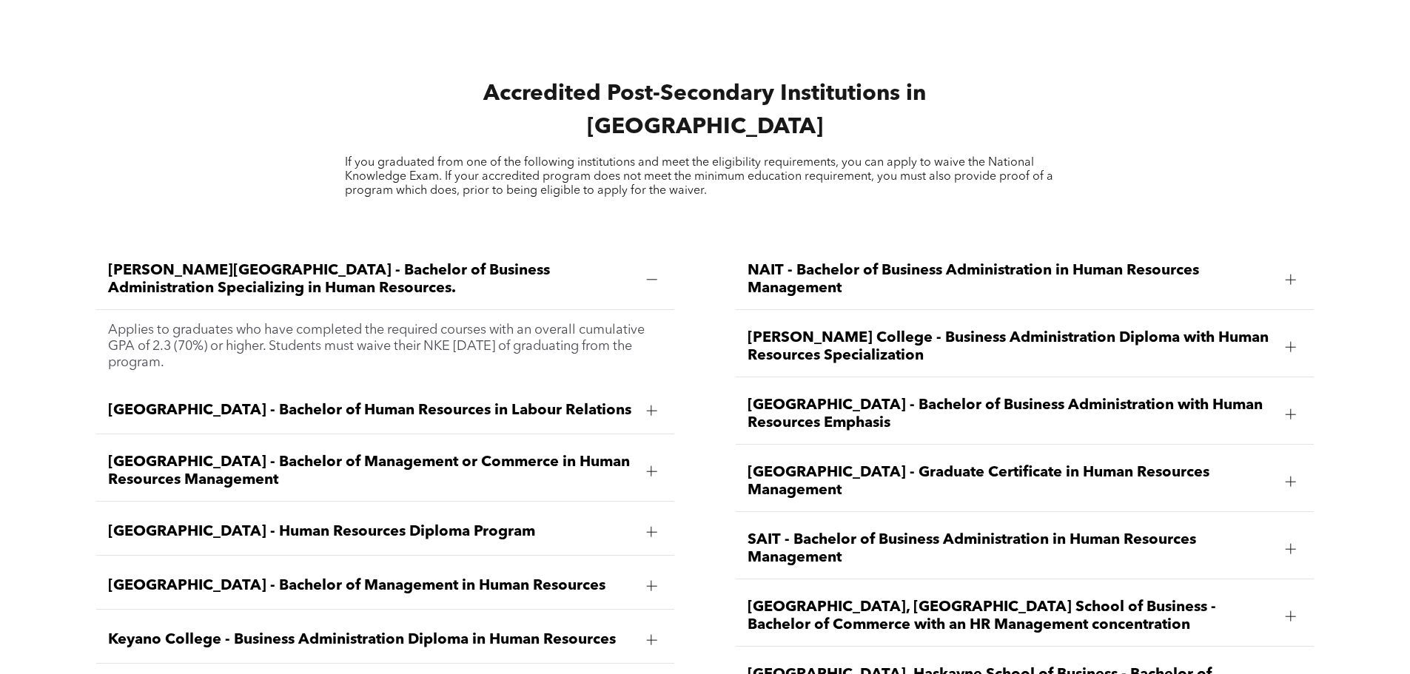
click at [656, 406] on div at bounding box center [651, 411] width 10 height 10
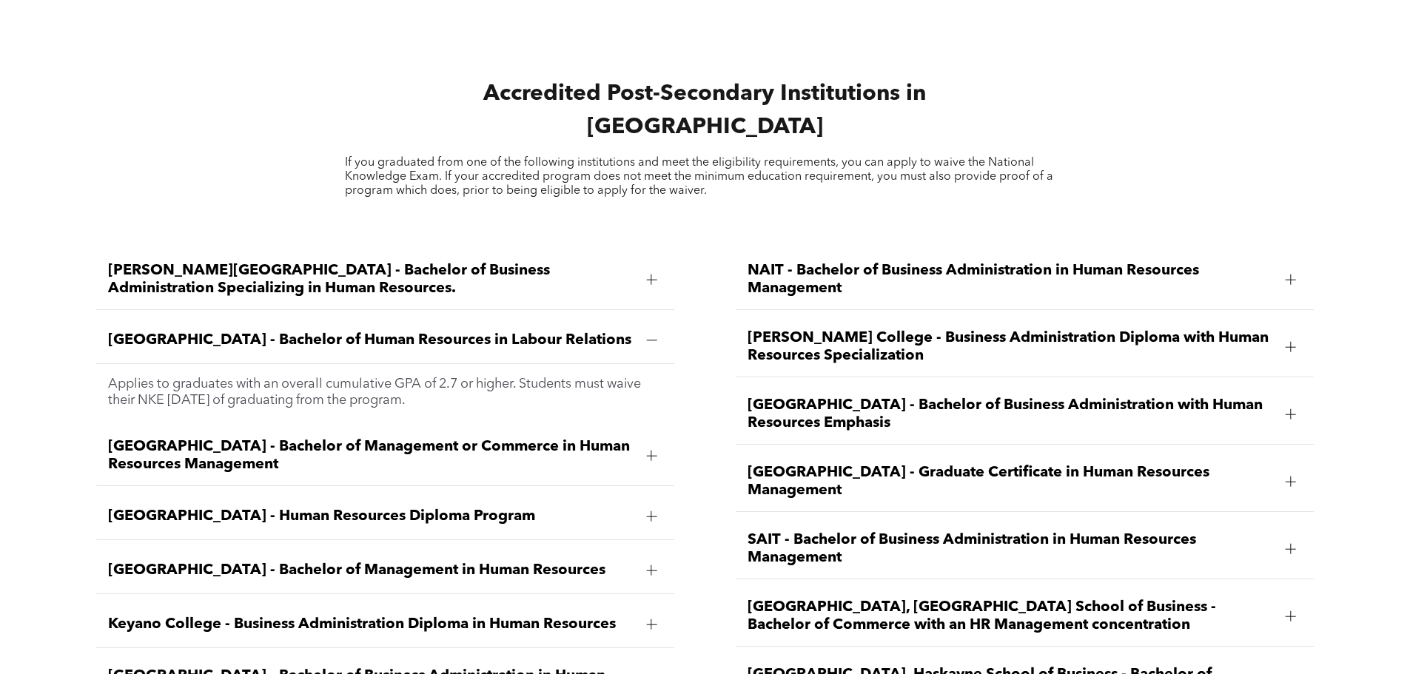
click at [648, 335] on div at bounding box center [651, 340] width 10 height 10
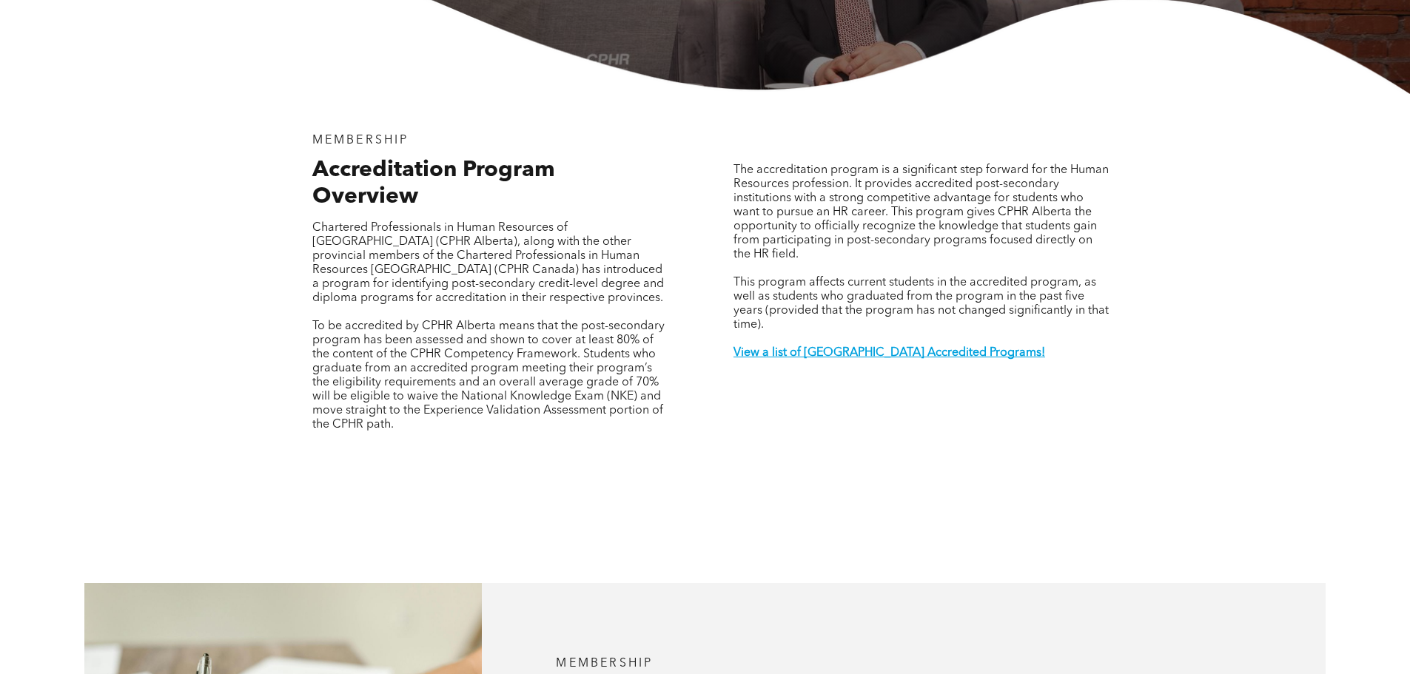
scroll to position [0, 0]
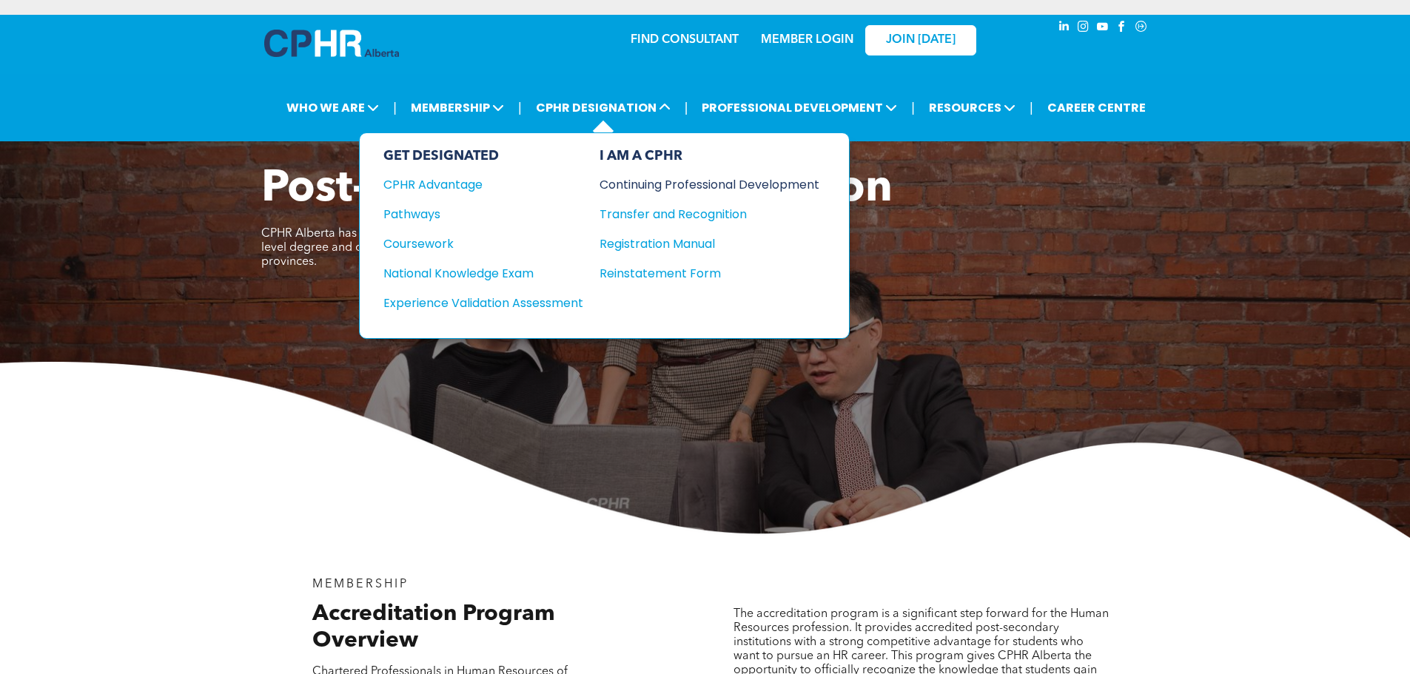
click at [700, 181] on div "Continuing Professional Development" at bounding box center [698, 184] width 198 height 19
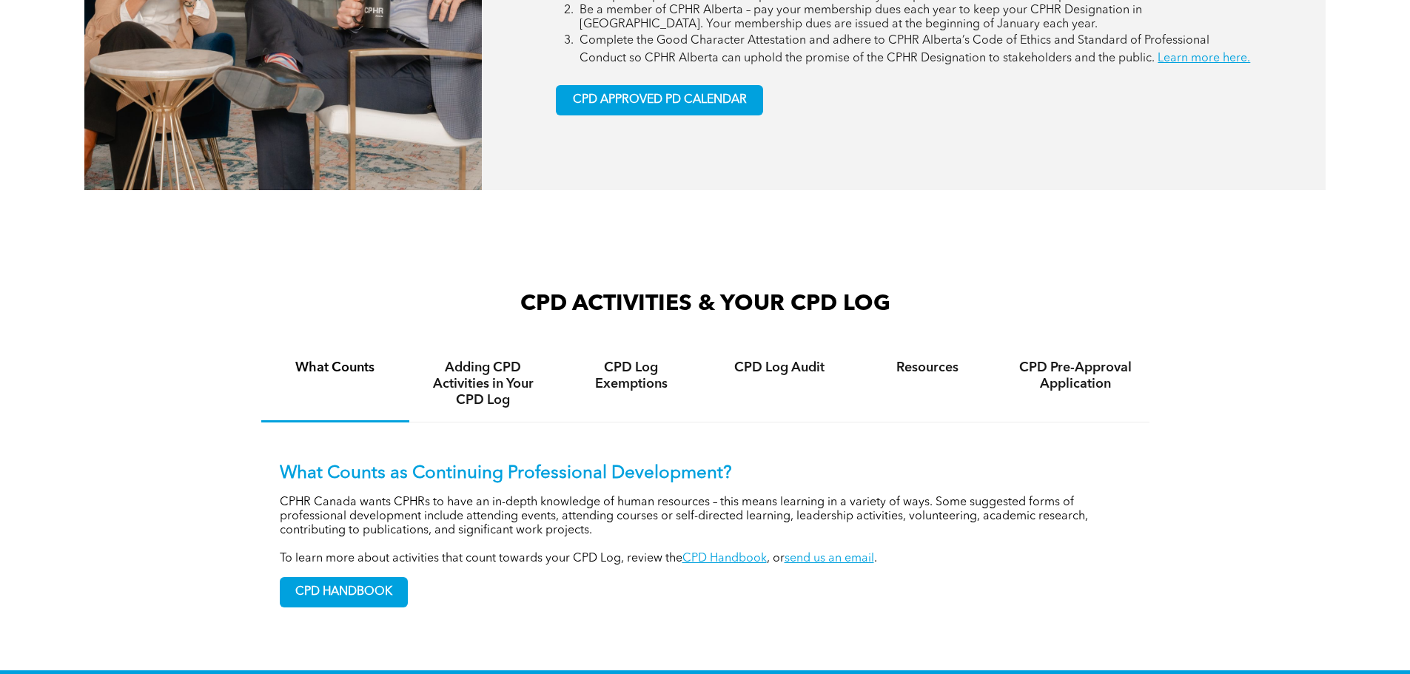
scroll to position [962, 0]
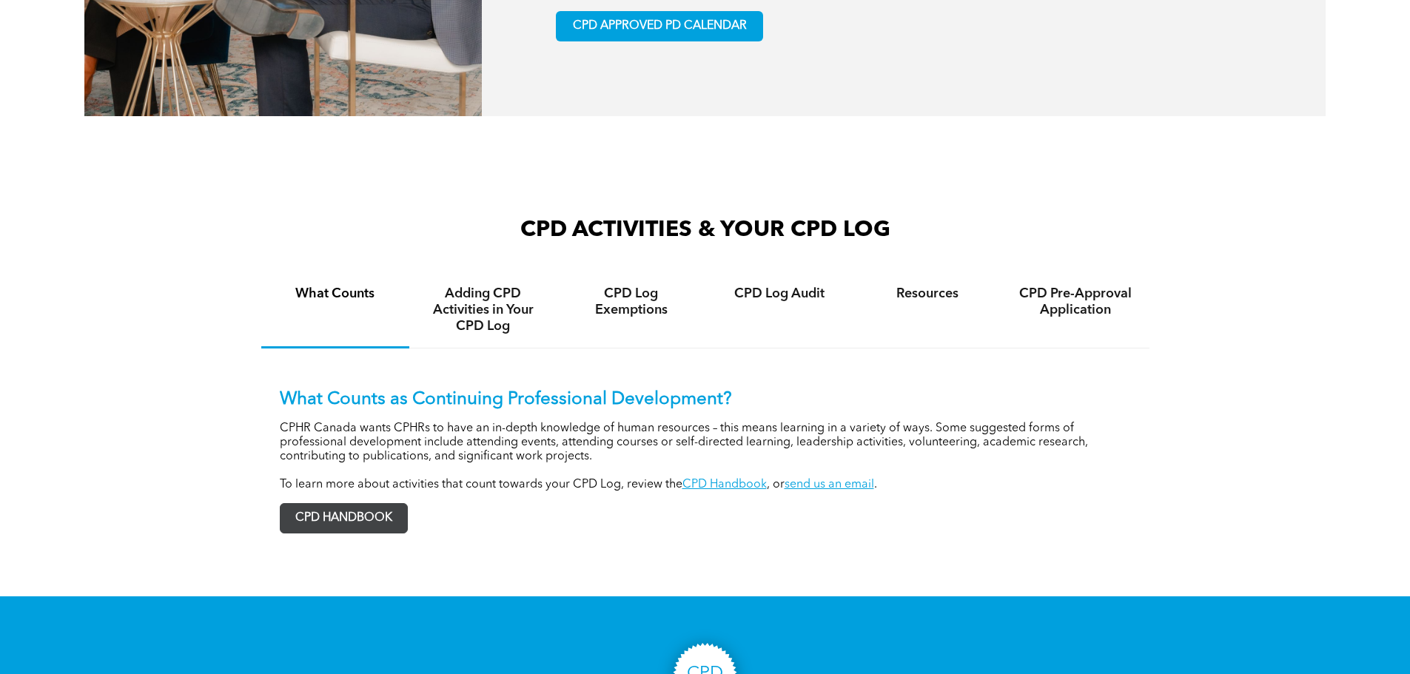
click at [324, 533] on span "CPD HANDBOOK" at bounding box center [343, 518] width 127 height 29
